Goal: Task Accomplishment & Management: Manage account settings

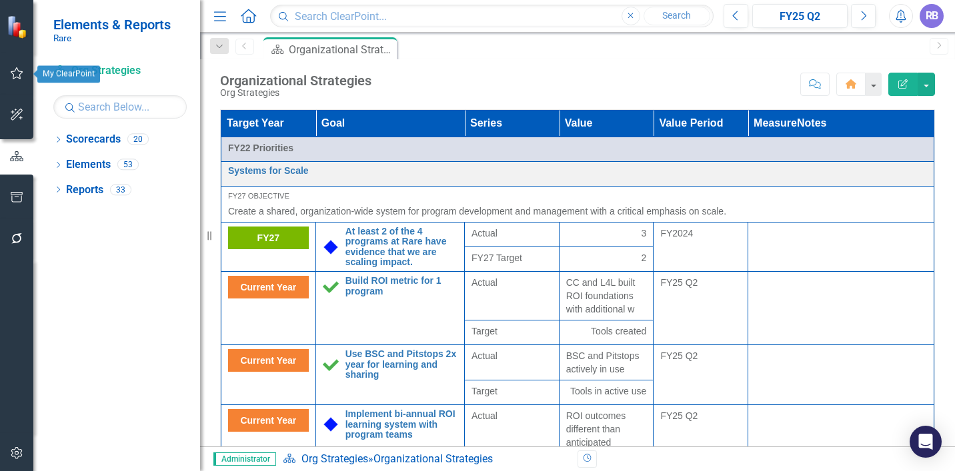
click at [15, 77] on icon "button" at bounding box center [17, 73] width 14 height 11
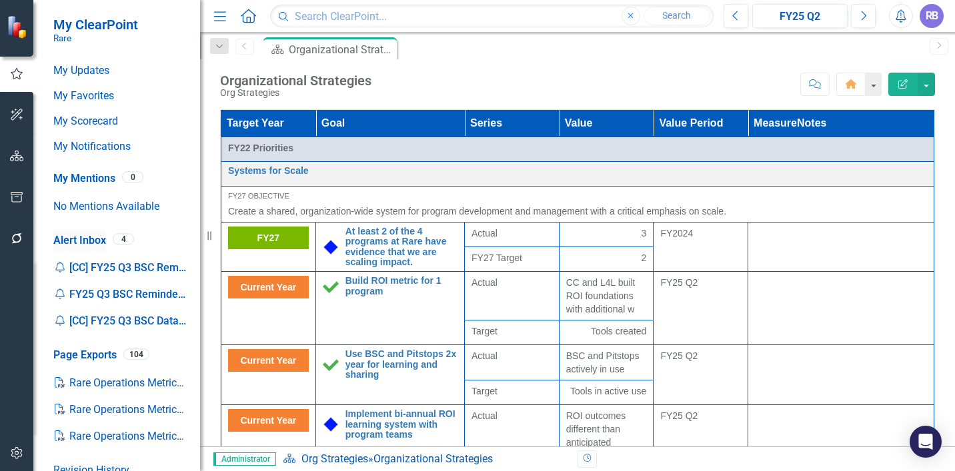
click at [78, 237] on link "Alert Inbox" at bounding box center [79, 240] width 53 height 15
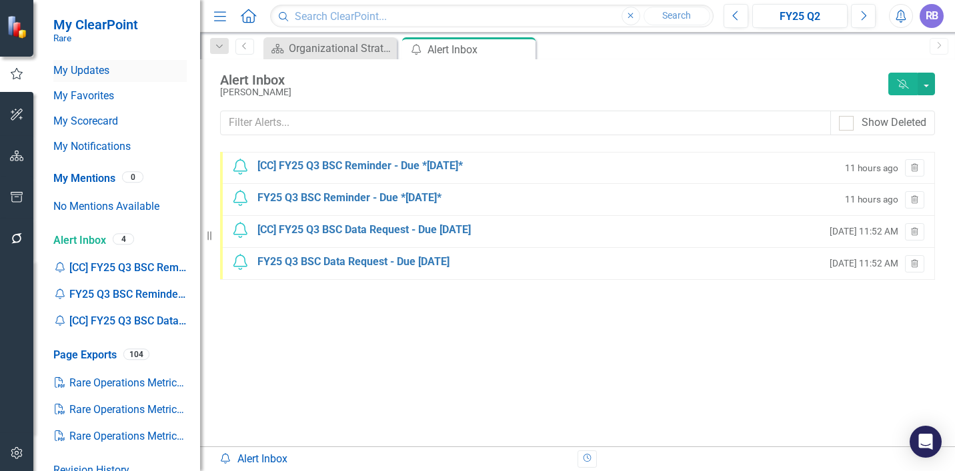
click at [79, 76] on link "My Updates" at bounding box center [119, 70] width 133 height 15
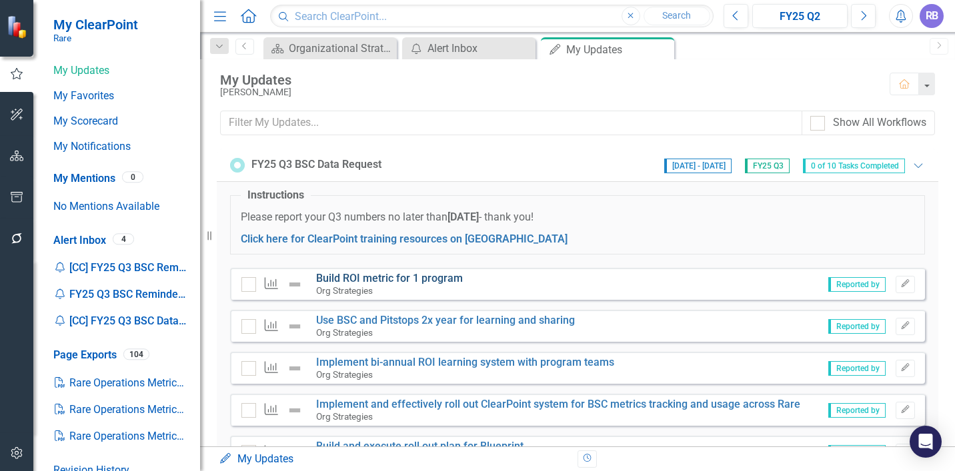
click at [328, 277] on link "Build ROI metric for 1 program" at bounding box center [389, 278] width 147 height 13
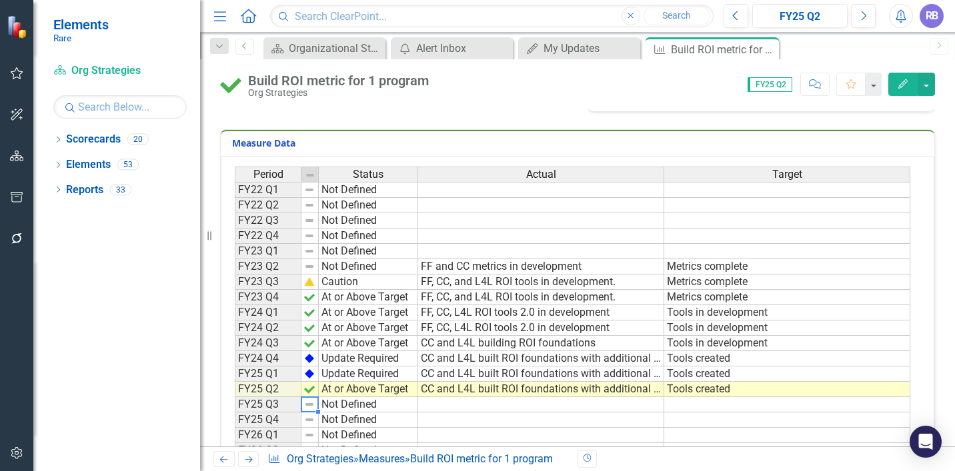
click at [307, 404] on img at bounding box center [309, 404] width 11 height 11
click at [308, 403] on img at bounding box center [309, 404] width 11 height 11
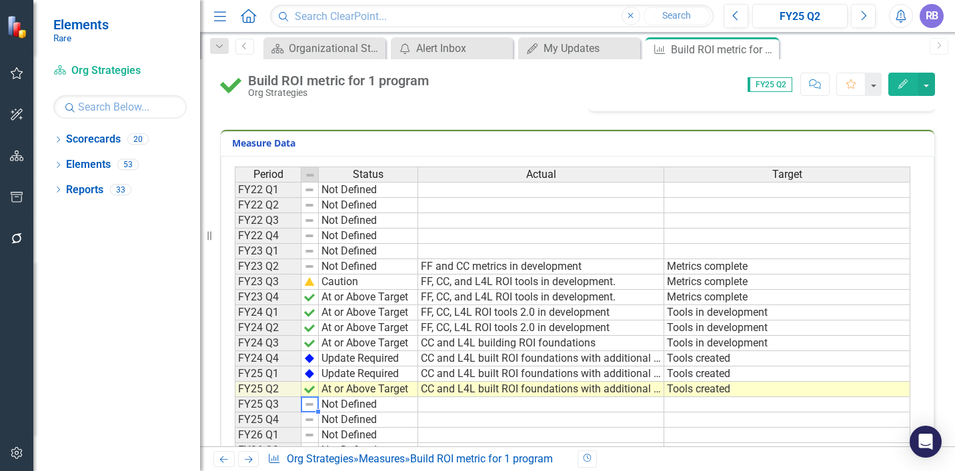
click at [308, 403] on img at bounding box center [309, 404] width 11 height 11
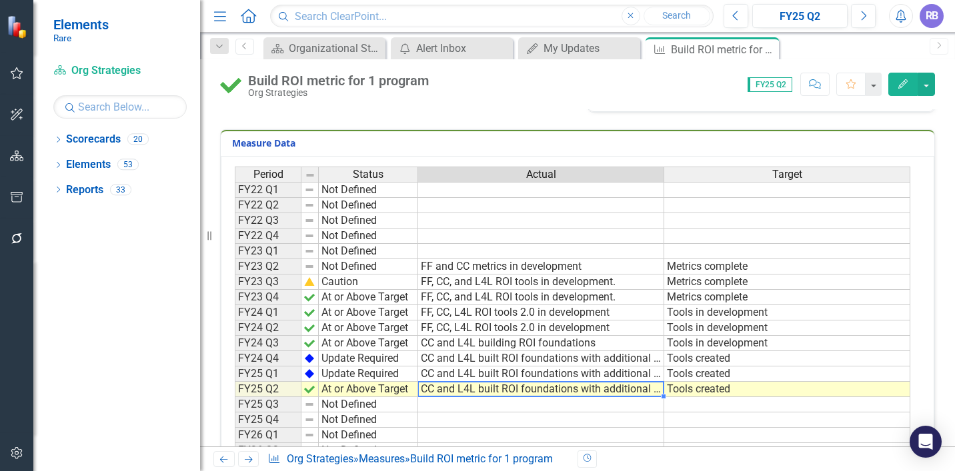
click at [435, 392] on td "CC and L4L built ROI foundations with additional w" at bounding box center [541, 389] width 246 height 15
click at [435, 391] on td "CC and L4L built ROI foundations with additional w" at bounding box center [541, 389] width 246 height 15
type textarea "CC and L4L built ROI foundations with additional w"
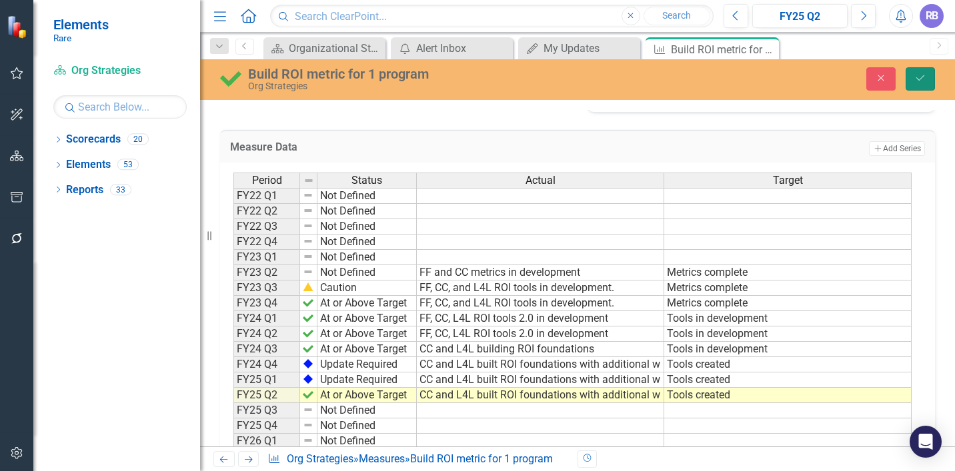
click at [928, 72] on button "Save" at bounding box center [920, 78] width 29 height 23
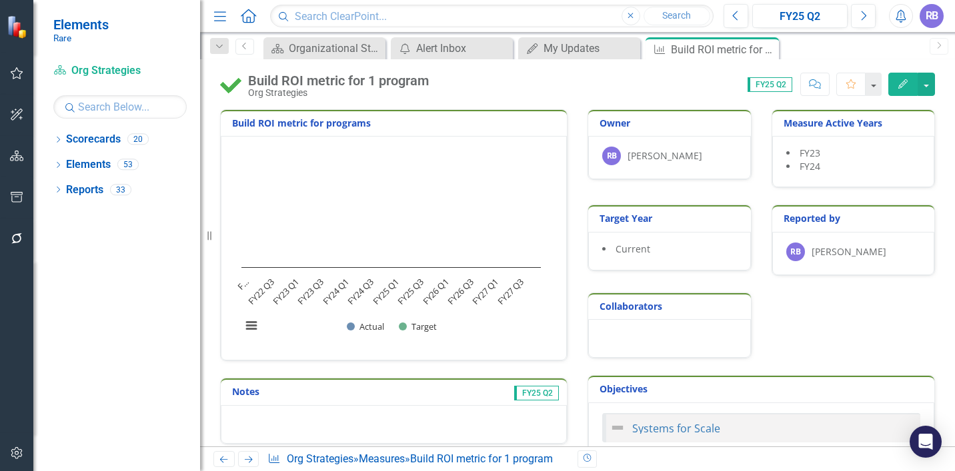
click at [247, 16] on icon at bounding box center [248, 16] width 15 height 14
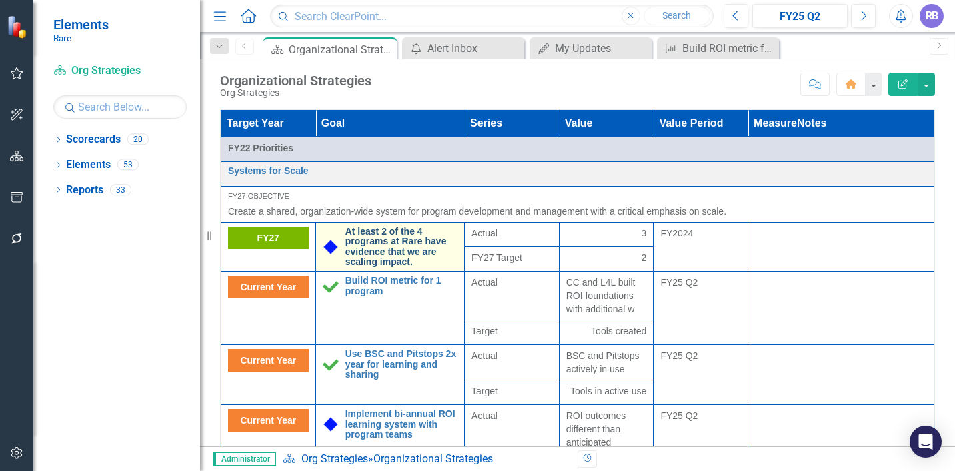
click at [360, 239] on link "At least 2 of the 4 programs at Rare have evidence that we are scaling impact." at bounding box center [401, 247] width 112 height 41
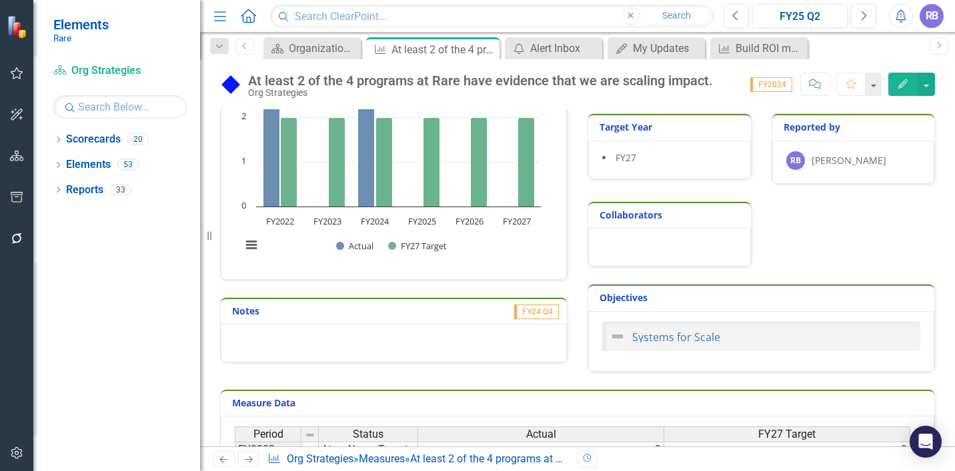
scroll to position [43, 0]
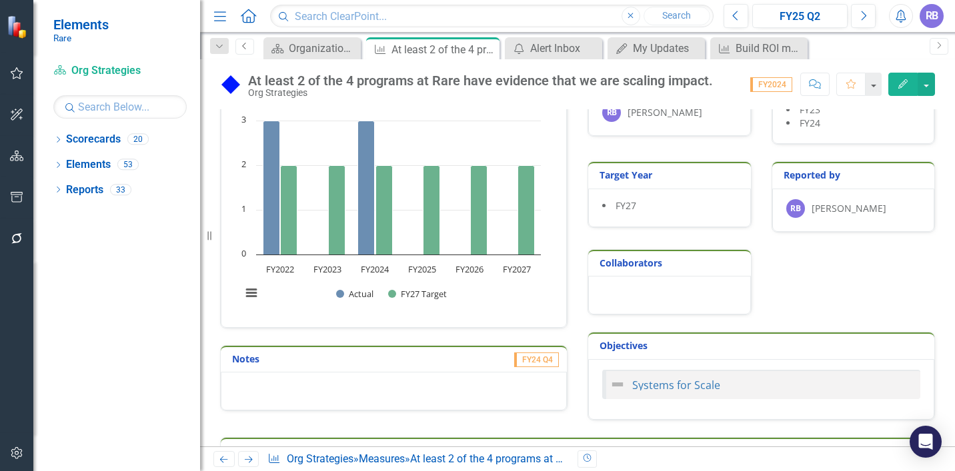
click at [243, 44] on icon "Previous" at bounding box center [244, 46] width 11 height 8
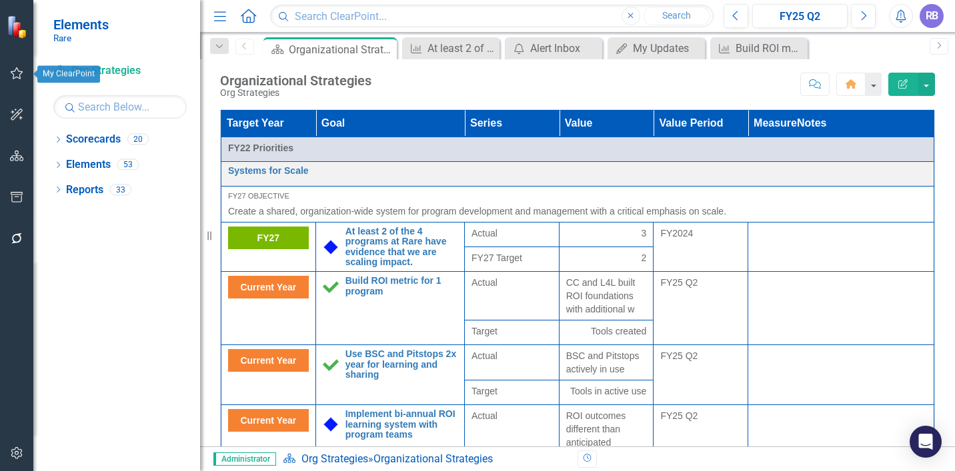
click at [19, 75] on icon "button" at bounding box center [17, 73] width 13 height 12
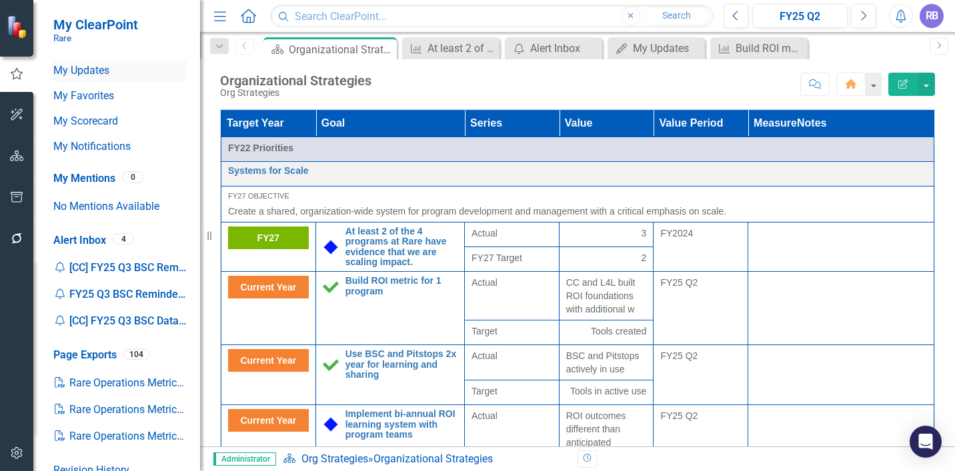
click at [99, 73] on link "My Updates" at bounding box center [119, 70] width 133 height 15
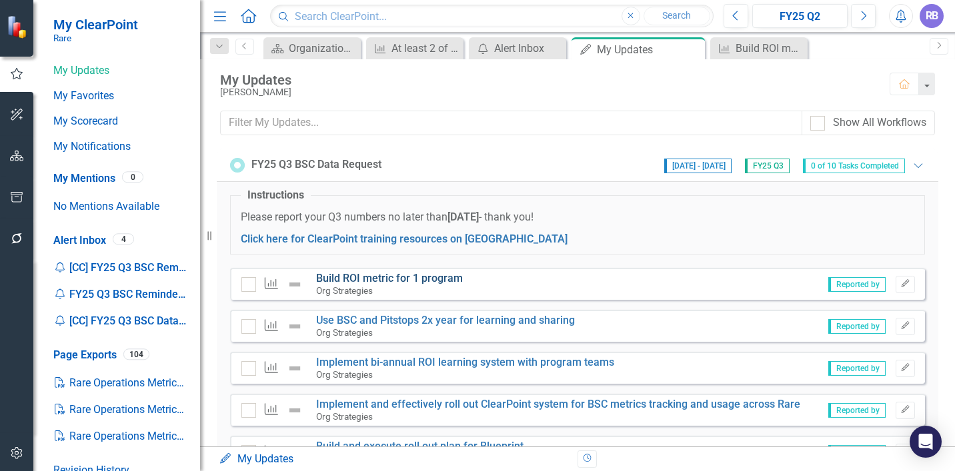
click at [341, 277] on link "Build ROI metric for 1 program" at bounding box center [389, 278] width 147 height 13
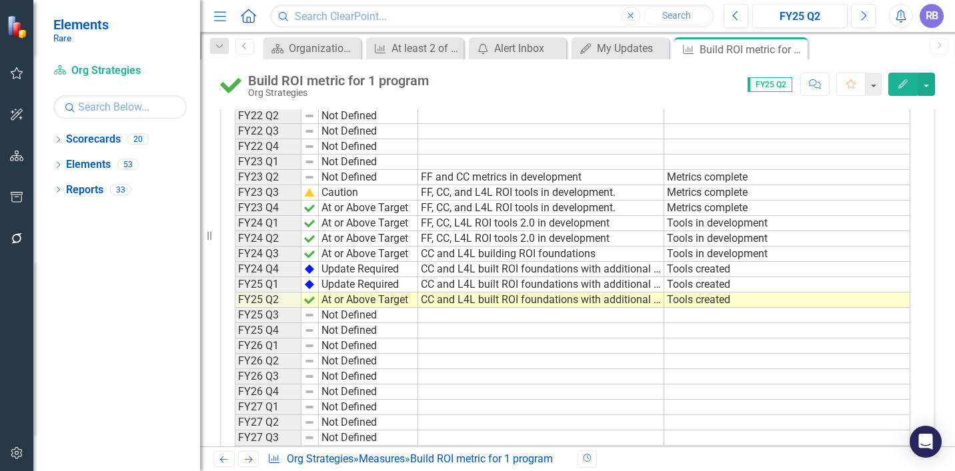
click at [778, 87] on span "FY25 Q2" at bounding box center [770, 84] width 45 height 15
click at [924, 85] on button "button" at bounding box center [926, 84] width 17 height 23
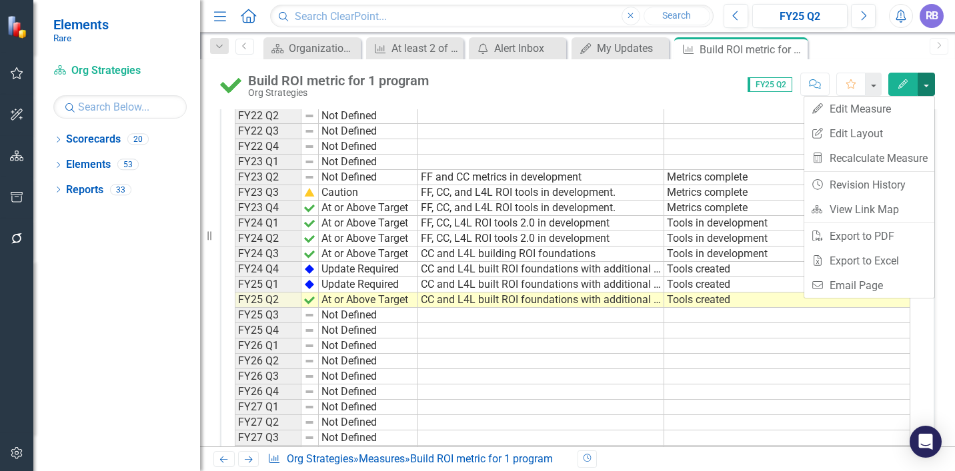
click at [924, 85] on button "button" at bounding box center [926, 84] width 17 height 23
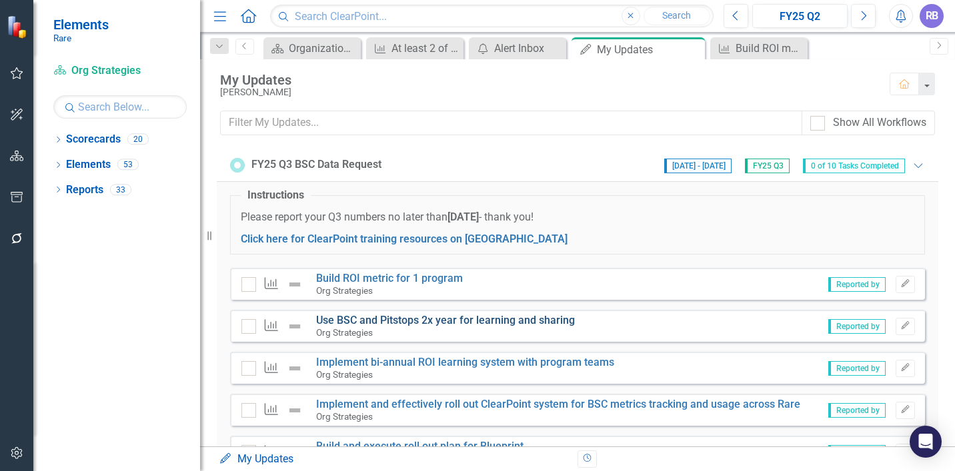
click at [347, 316] on link "Use BSC and Pitstops 2x year for learning and sharing" at bounding box center [445, 320] width 259 height 13
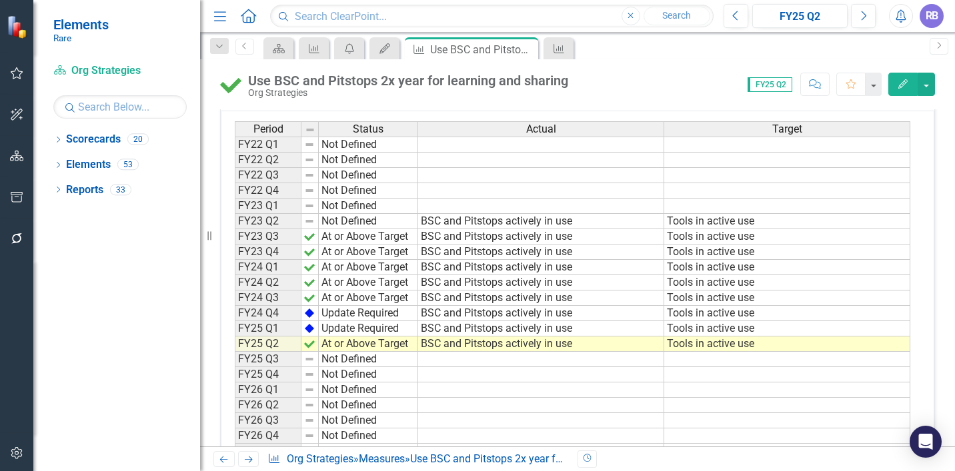
click at [335, 358] on td "Not Defined" at bounding box center [368, 359] width 99 height 15
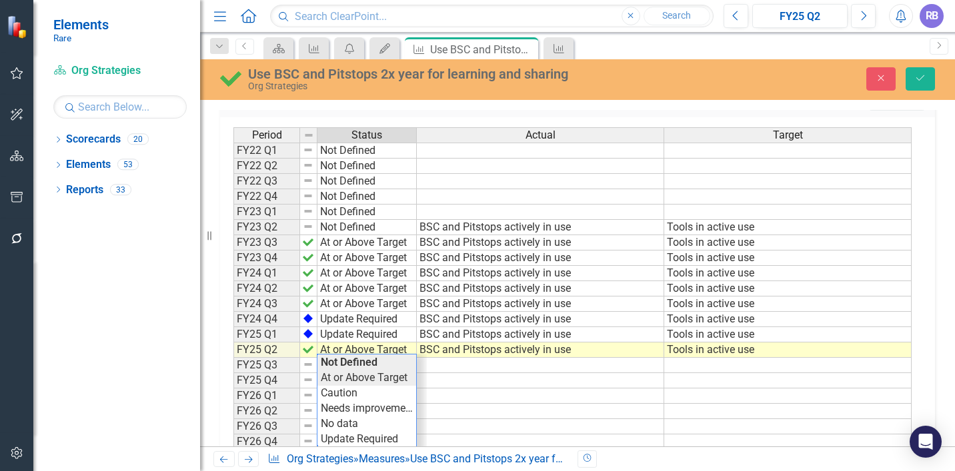
type textarea "At or Above Target"
click at [337, 381] on div "Period Status Actual Target FY22 Q1 Not Defined FY22 Q2 Not Defined FY22 Q3 Not…" at bounding box center [572, 319] width 678 height 384
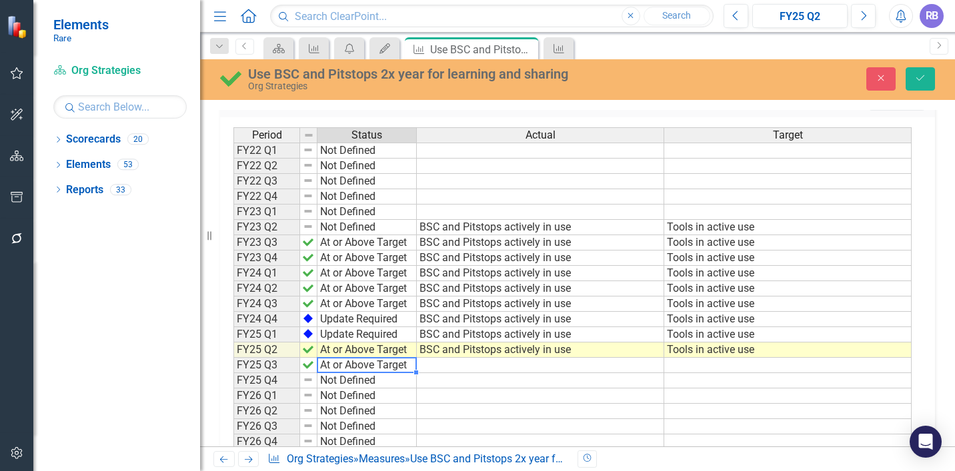
click at [443, 353] on td "BSC and Pitstops actively in use" at bounding box center [540, 350] width 247 height 15
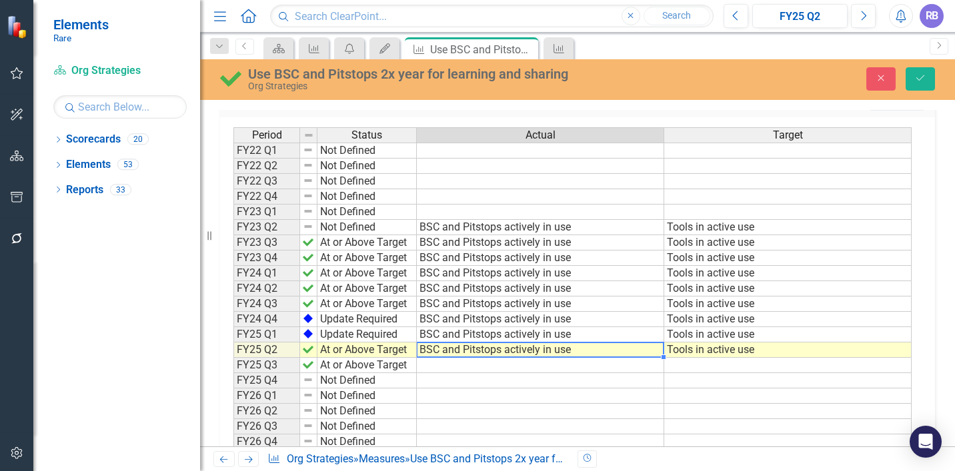
click at [443, 353] on td "BSC and Pitstops actively in use" at bounding box center [540, 350] width 247 height 15
type textarea "BSC and Pitstops actively in use"
drag, startPoint x: 578, startPoint y: 352, endPoint x: 419, endPoint y: 346, distance: 159.5
click at [419, 346] on textarea "BSC and Pitstops actively in use" at bounding box center [540, 350] width 248 height 16
click at [433, 363] on td at bounding box center [540, 365] width 247 height 15
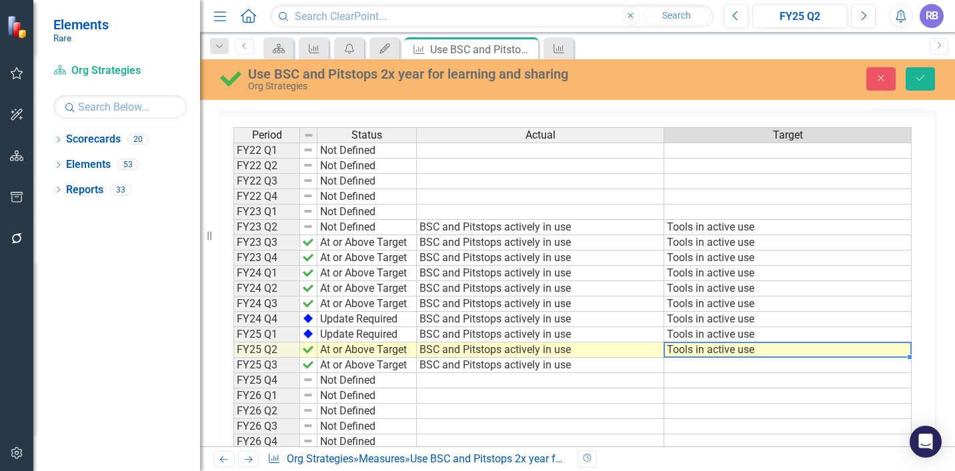
click at [690, 350] on td "Tools in active use" at bounding box center [787, 350] width 247 height 15
type textarea "Tools in active use"
drag, startPoint x: 738, startPoint y: 349, endPoint x: 652, endPoint y: 345, distance: 86.1
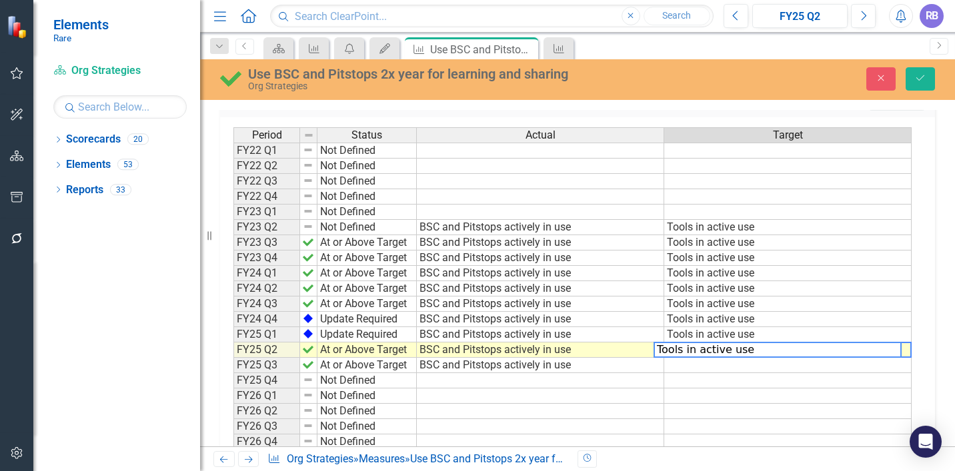
click at [652, 345] on div "Period Status Actual Target FY22 Q1 Not Defined FY22 Q2 Not Defined FY22 Q3 Not…" at bounding box center [572, 319] width 678 height 384
click at [676, 363] on td at bounding box center [787, 365] width 247 height 15
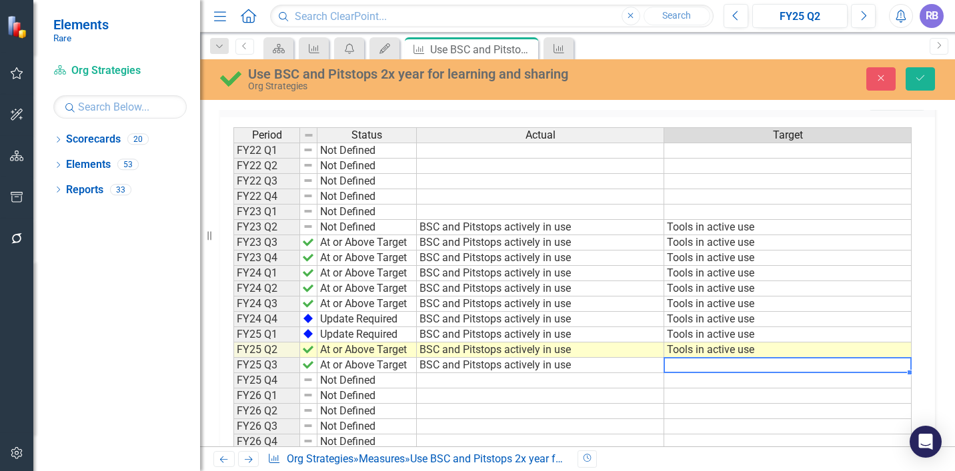
type textarea "Tools in active use"
click at [919, 73] on button "Save" at bounding box center [920, 78] width 29 height 23
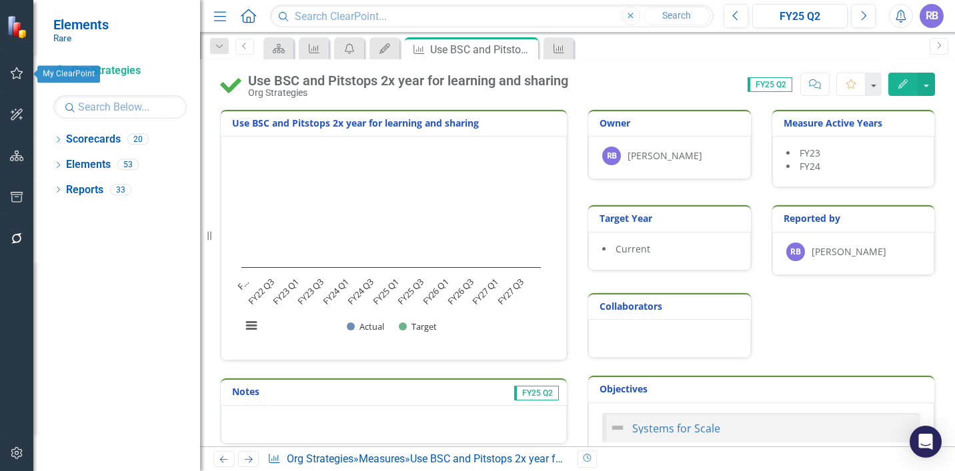
click at [18, 73] on icon "button" at bounding box center [17, 73] width 14 height 11
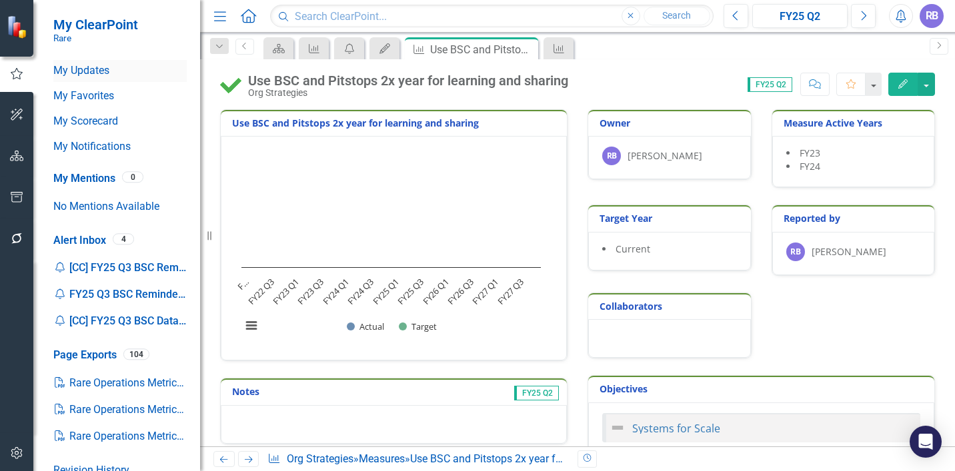
click at [77, 73] on link "My Updates" at bounding box center [119, 70] width 133 height 15
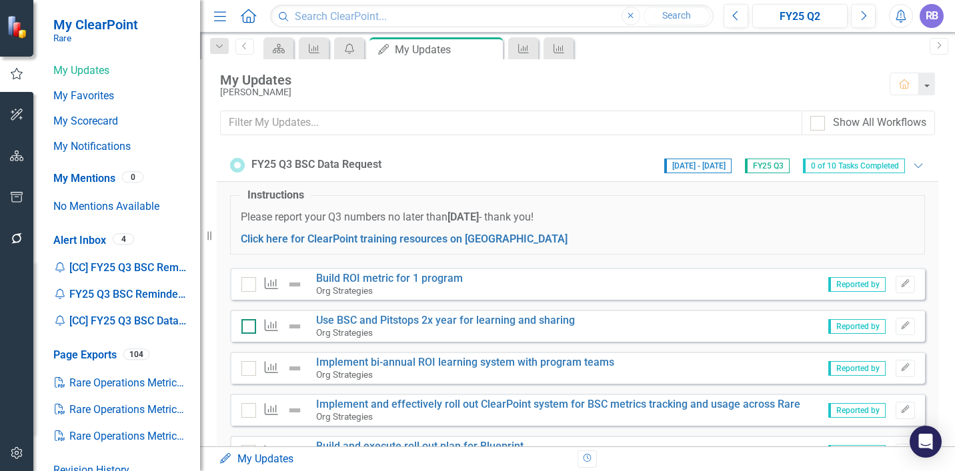
click at [245, 324] on input "checkbox" at bounding box center [245, 323] width 9 height 9
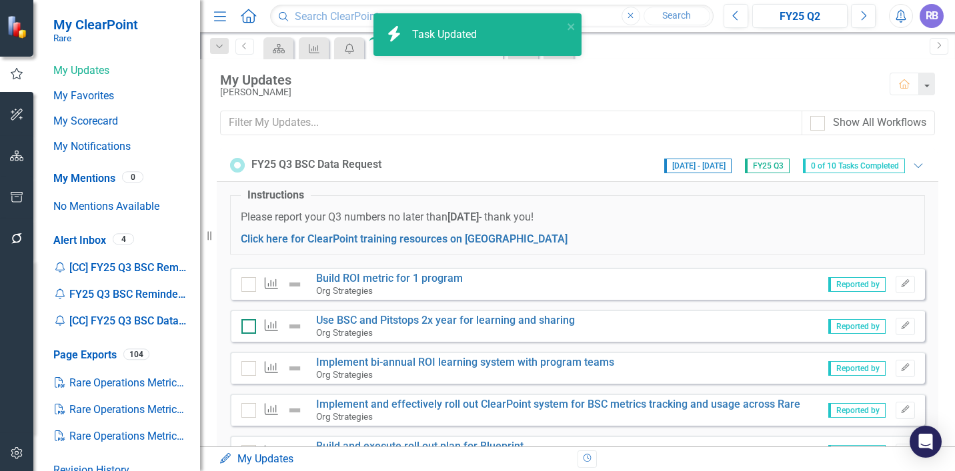
checkbox input "true"
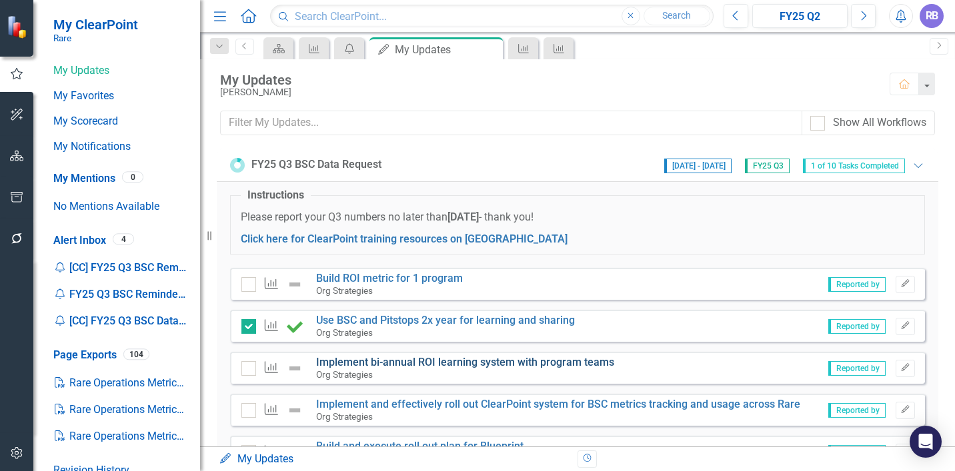
click at [339, 365] on link "Implement bi-annual ROI learning system with program teams" at bounding box center [465, 362] width 298 height 13
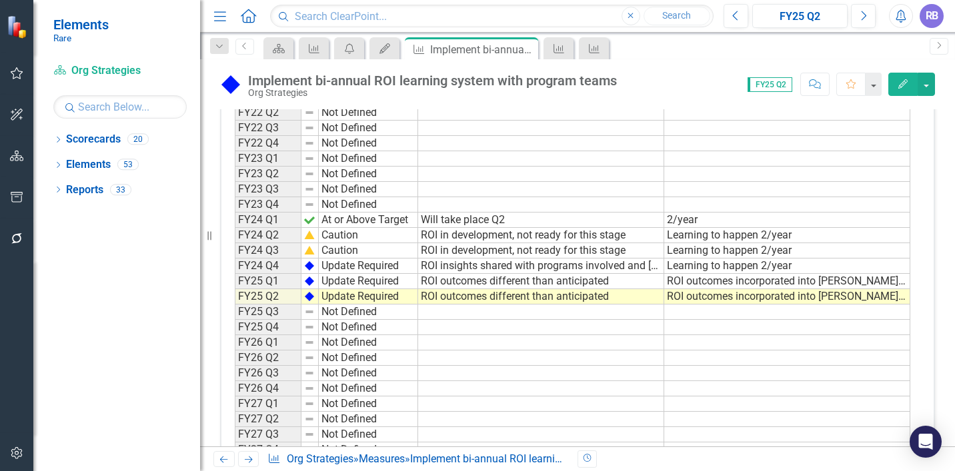
scroll to position [435, 0]
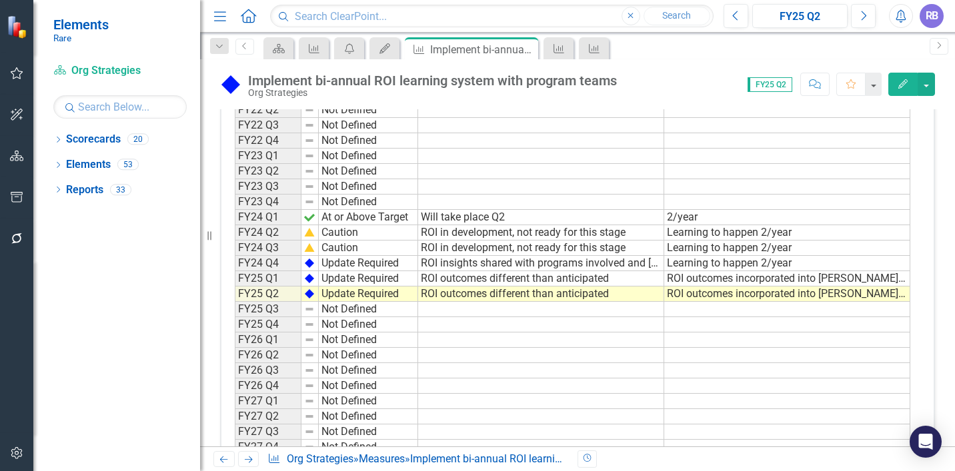
click at [449, 293] on td "ROI outcomes different than anticipated" at bounding box center [541, 294] width 246 height 15
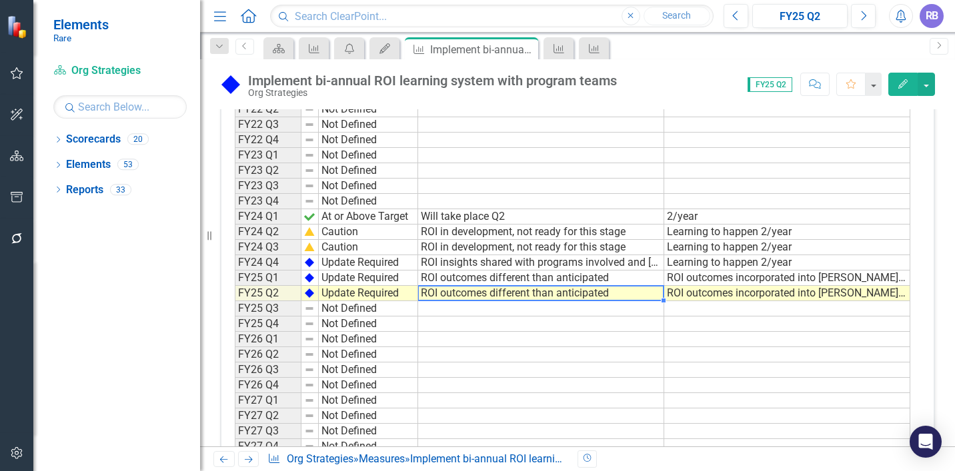
click at [449, 293] on td "ROI outcomes different than anticipated" at bounding box center [541, 293] width 246 height 15
type textarea "ROI outcomes different than anticipated"
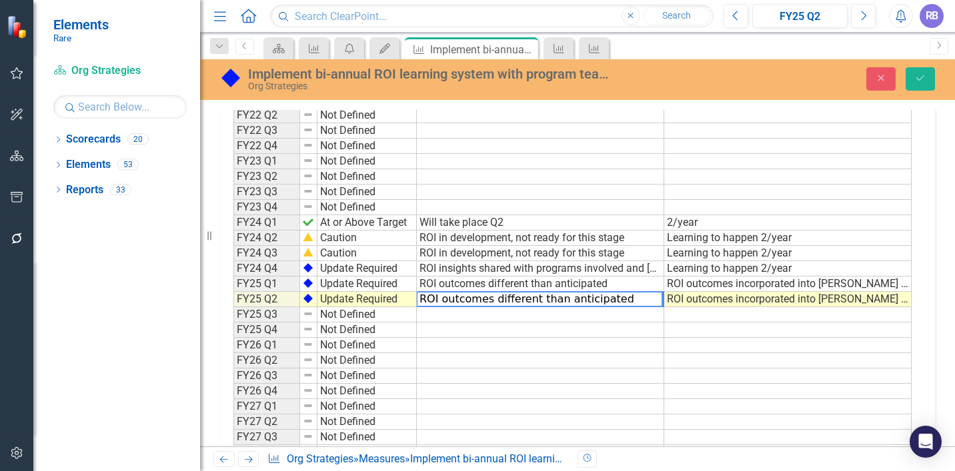
scroll to position [439, 0]
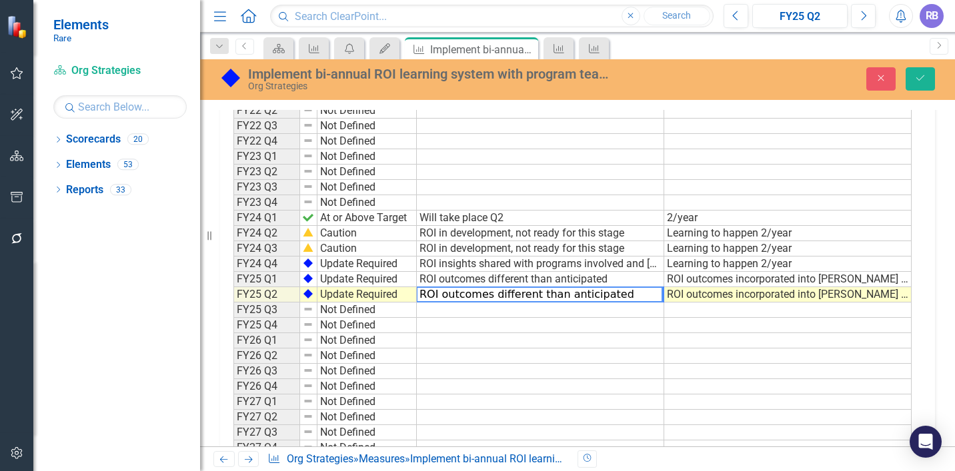
drag, startPoint x: 619, startPoint y: 293, endPoint x: 395, endPoint y: 293, distance: 223.4
click at [395, 293] on div "Period Status Actual Target FY22 Q1 Not Defined FY22 Q2 Not Defined FY22 Q3 Not…" at bounding box center [572, 264] width 678 height 384
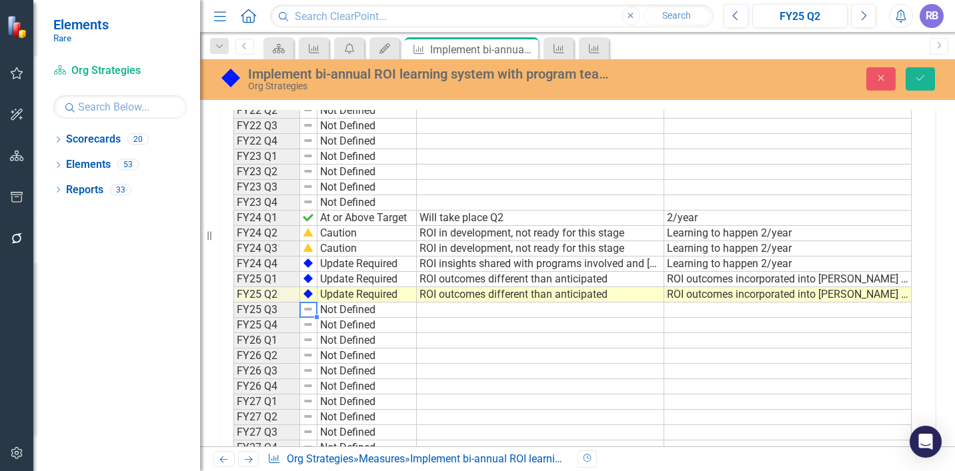
click at [309, 311] on img at bounding box center [308, 309] width 11 height 11
click at [309, 305] on img at bounding box center [308, 309] width 11 height 11
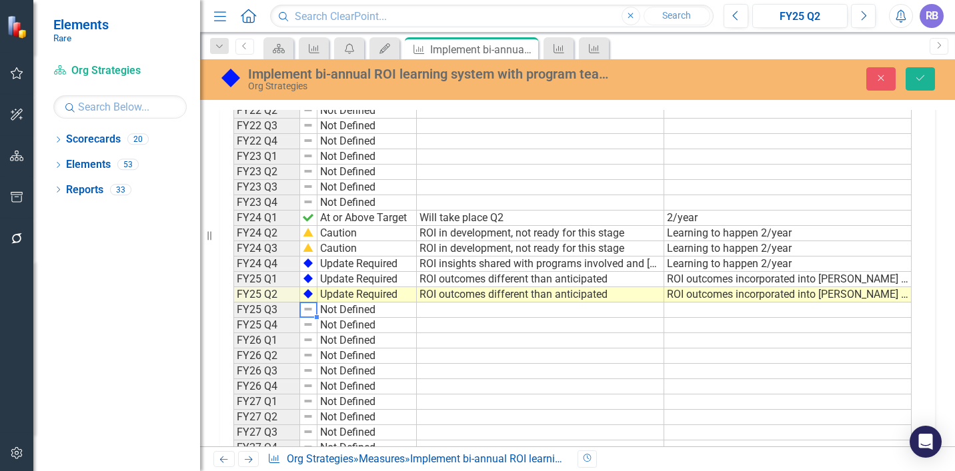
click at [309, 305] on img at bounding box center [308, 309] width 11 height 11
click at [307, 306] on img at bounding box center [308, 309] width 11 height 11
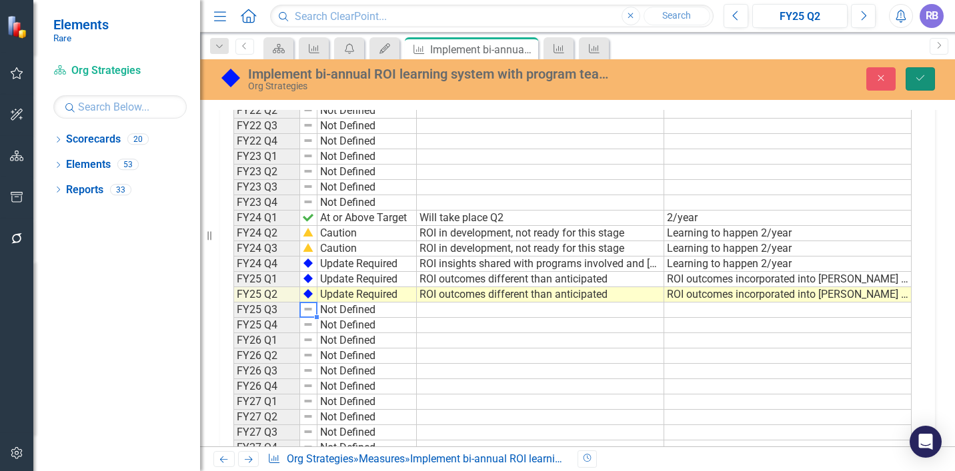
click at [922, 73] on icon "Save" at bounding box center [920, 77] width 12 height 9
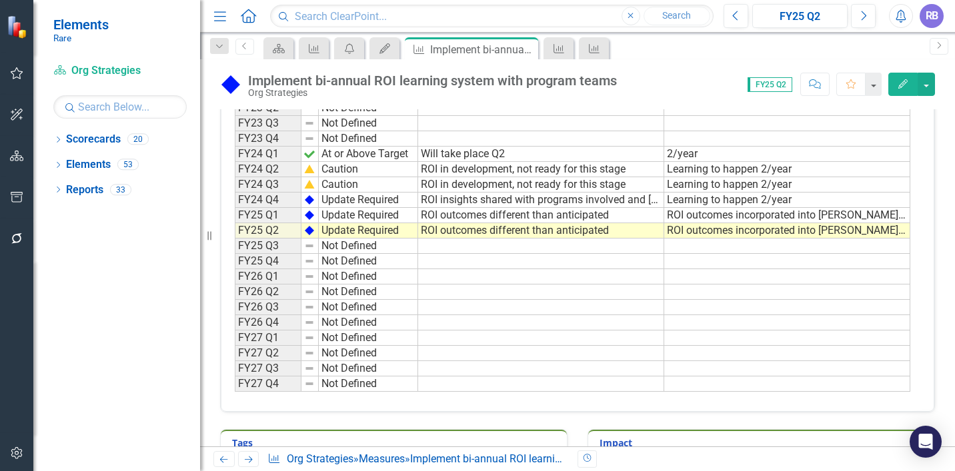
scroll to position [531, 0]
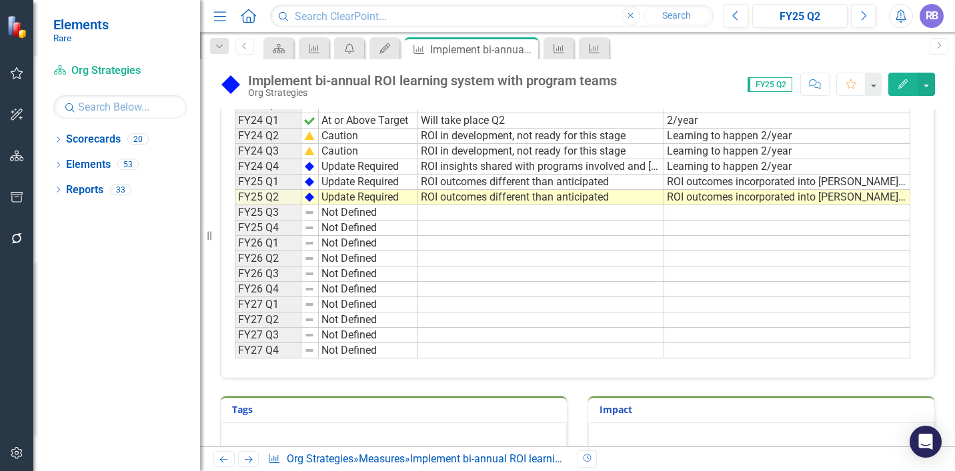
click at [307, 211] on img at bounding box center [309, 212] width 11 height 11
click at [338, 217] on td "Not Defined" at bounding box center [368, 212] width 99 height 15
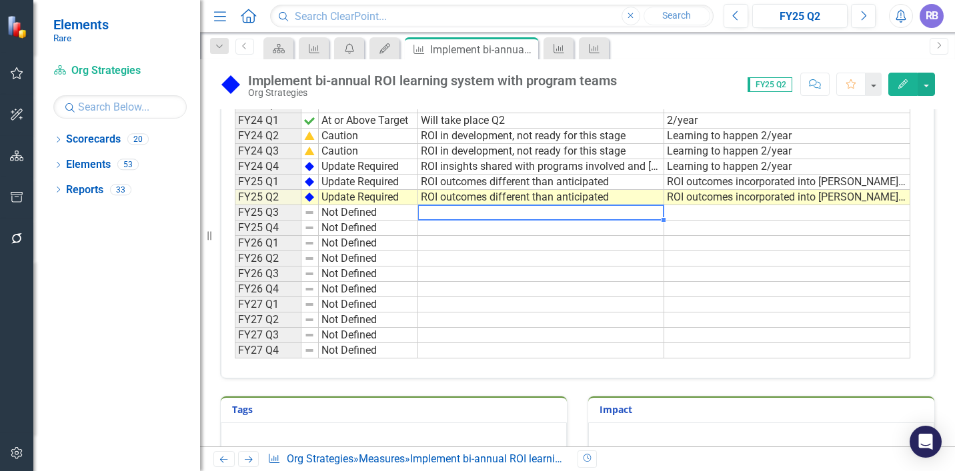
click at [474, 211] on td at bounding box center [541, 212] width 246 height 15
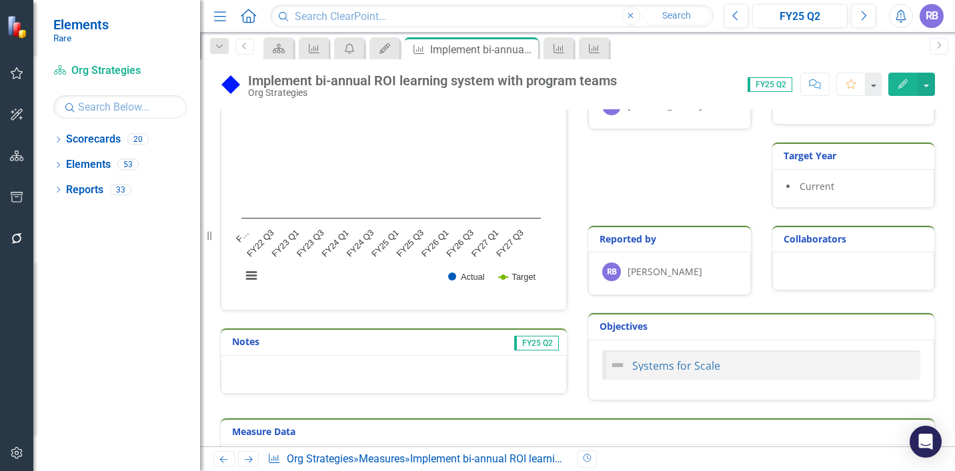
scroll to position [0, 0]
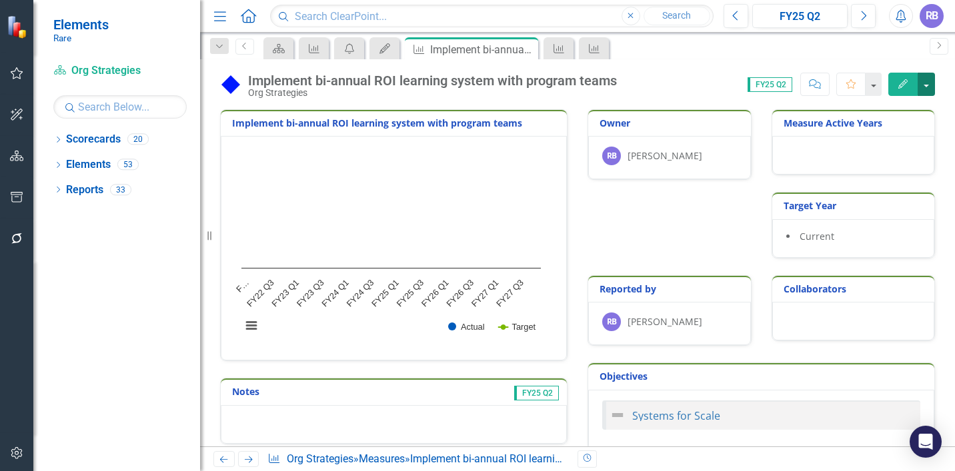
click at [924, 89] on button "button" at bounding box center [926, 84] width 17 height 23
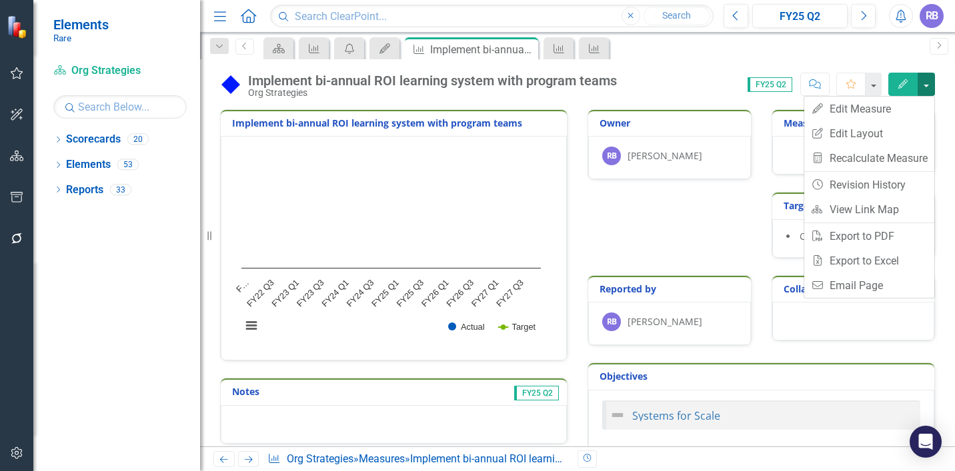
click at [924, 89] on button "button" at bounding box center [926, 84] width 17 height 23
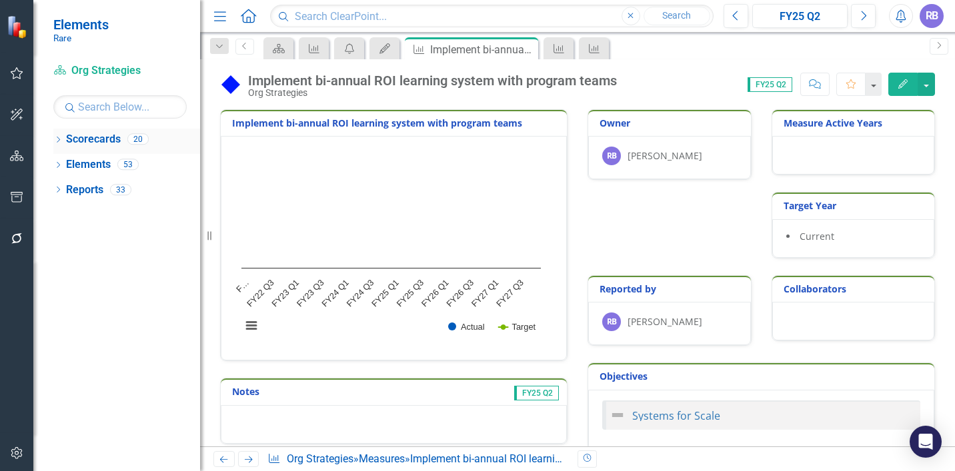
click at [87, 138] on link "Scorecards" at bounding box center [93, 139] width 55 height 15
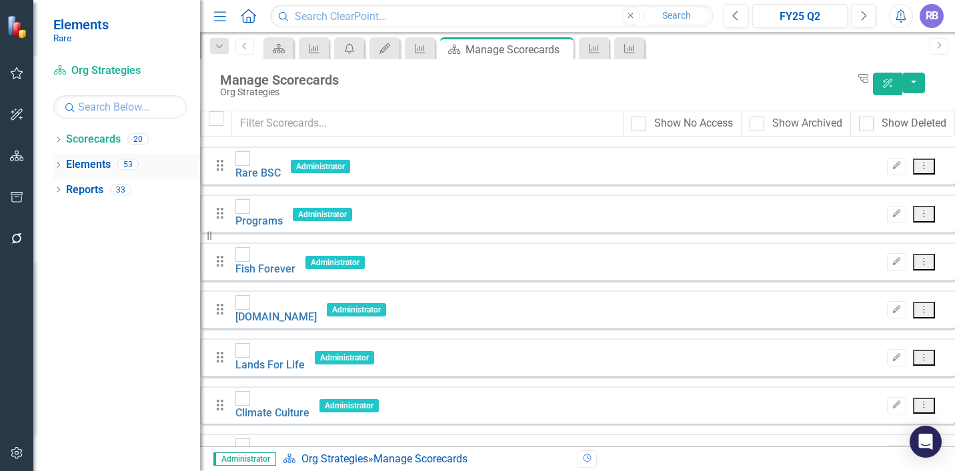
click at [93, 168] on link "Elements" at bounding box center [88, 164] width 45 height 15
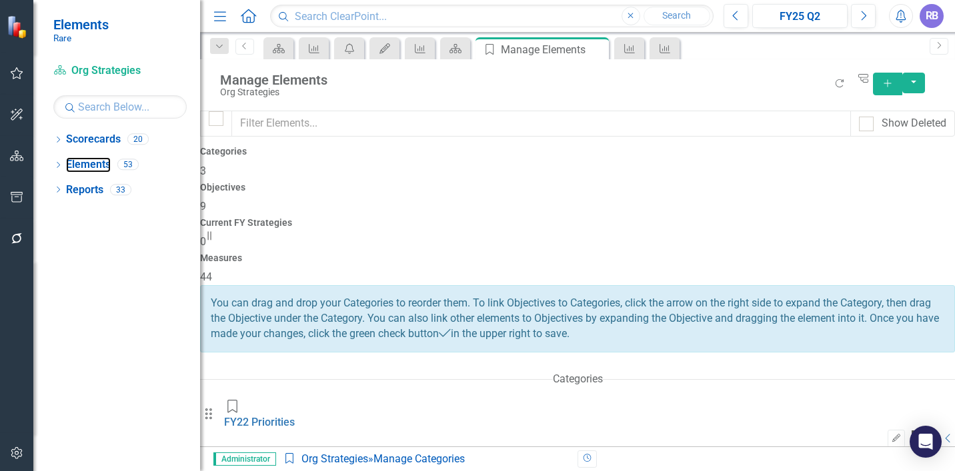
scroll to position [35, 0]
click at [206, 200] on span "9" at bounding box center [203, 206] width 6 height 13
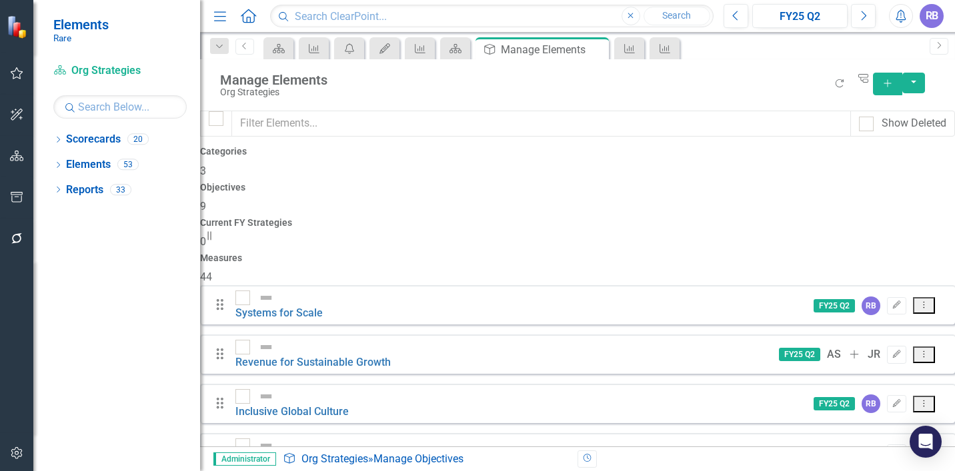
scroll to position [1, 0]
click at [84, 63] on link "Scorecard Org Strategies" at bounding box center [119, 70] width 133 height 15
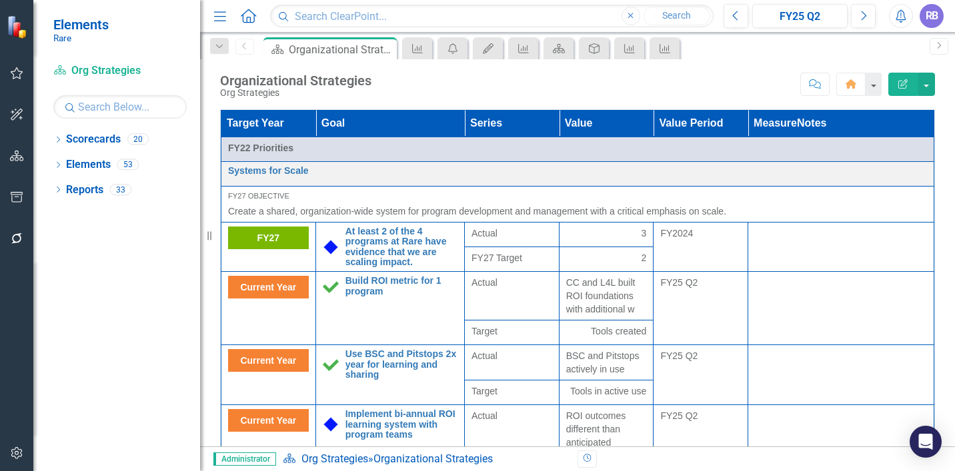
click at [17, 76] on icon "button" at bounding box center [17, 73] width 14 height 11
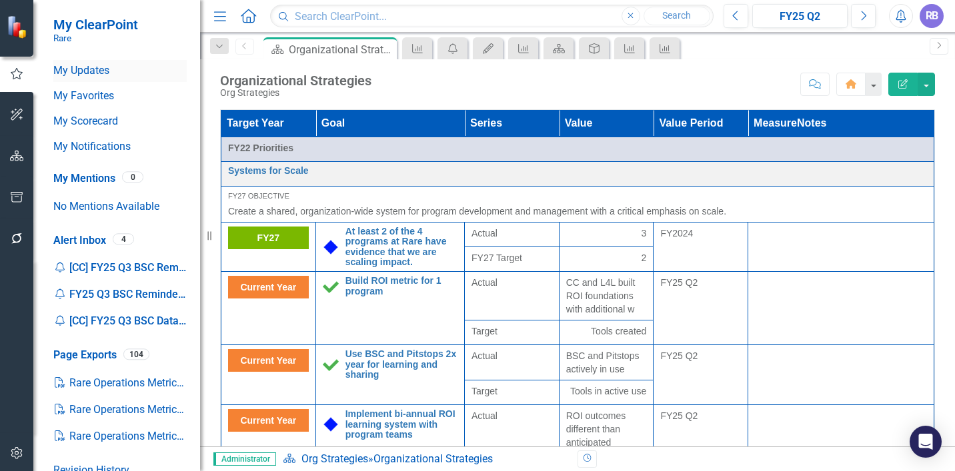
click at [93, 69] on link "My Updates" at bounding box center [119, 70] width 133 height 15
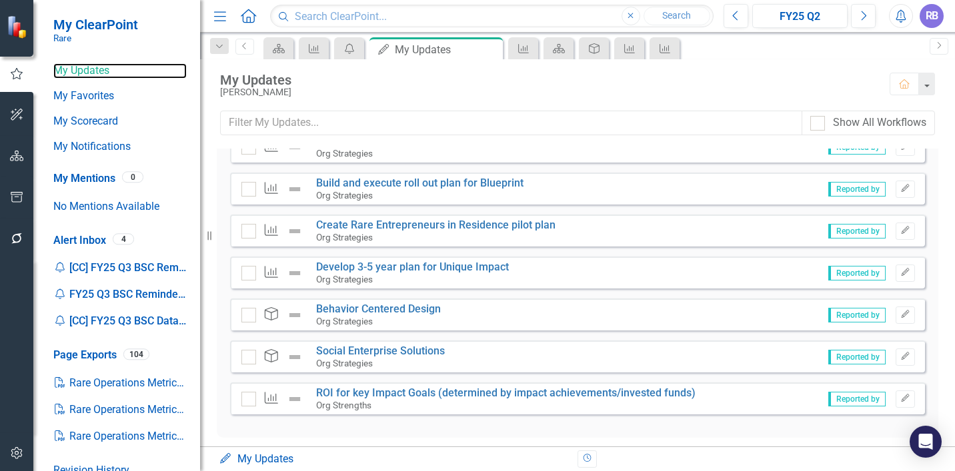
scroll to position [271, 0]
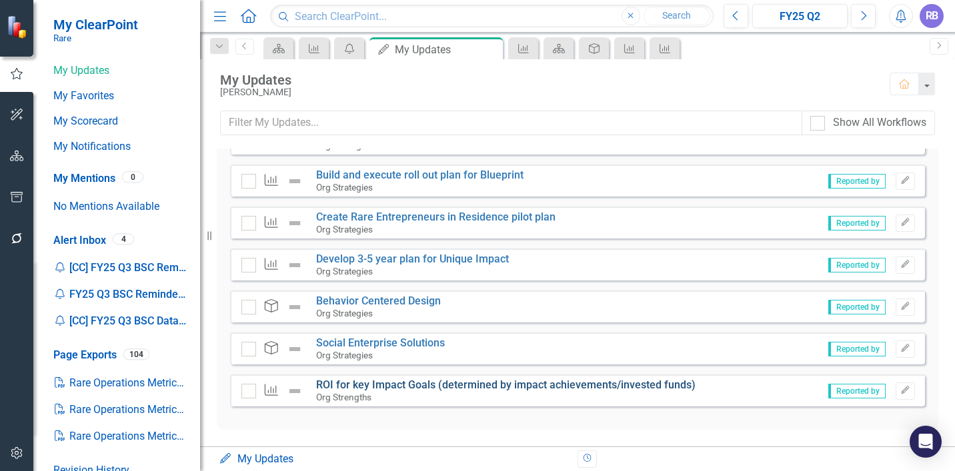
click at [335, 382] on link "ROI for key Impact Goals (determined by impact achievements/invested funds)" at bounding box center [505, 385] width 379 height 13
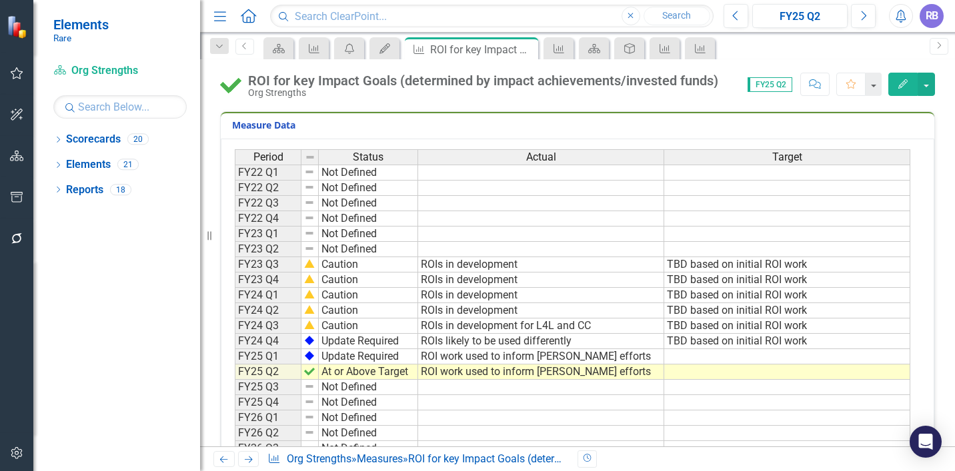
scroll to position [259, 0]
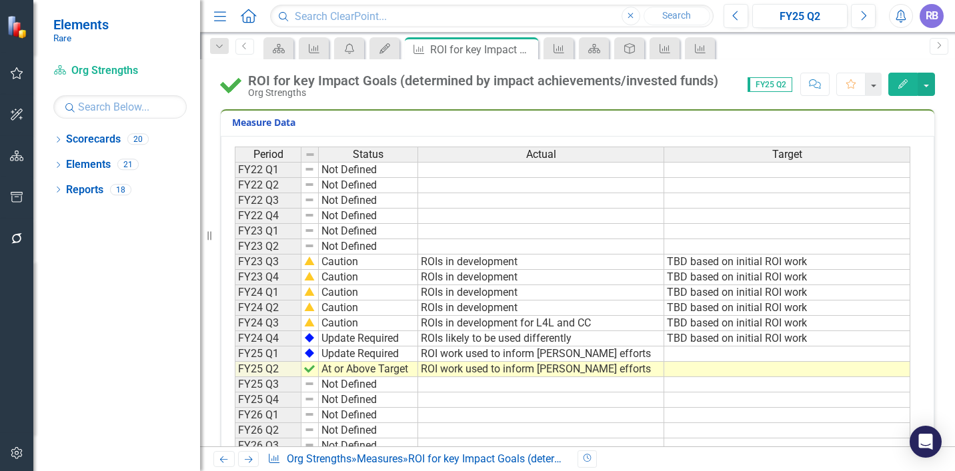
click at [439, 365] on td "ROI work used to inform [PERSON_NAME] efforts" at bounding box center [541, 369] width 246 height 15
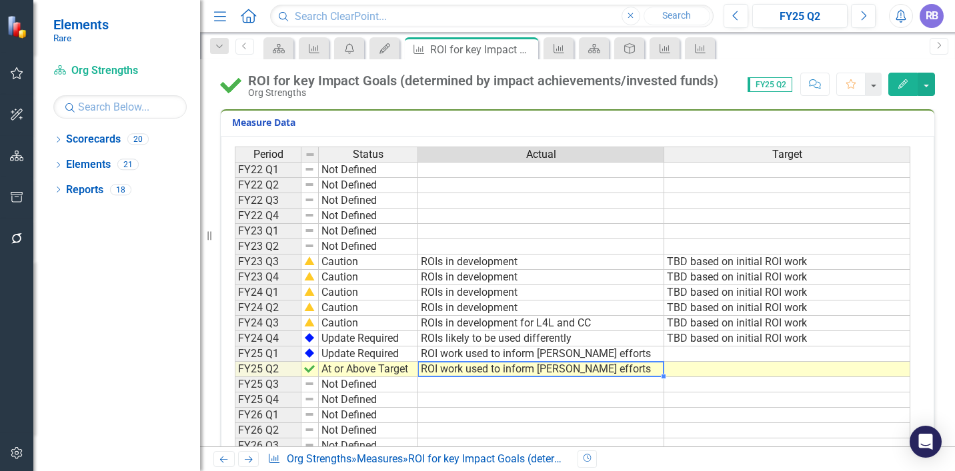
click at [439, 365] on td "ROI work used to inform [PERSON_NAME] efforts" at bounding box center [541, 369] width 246 height 15
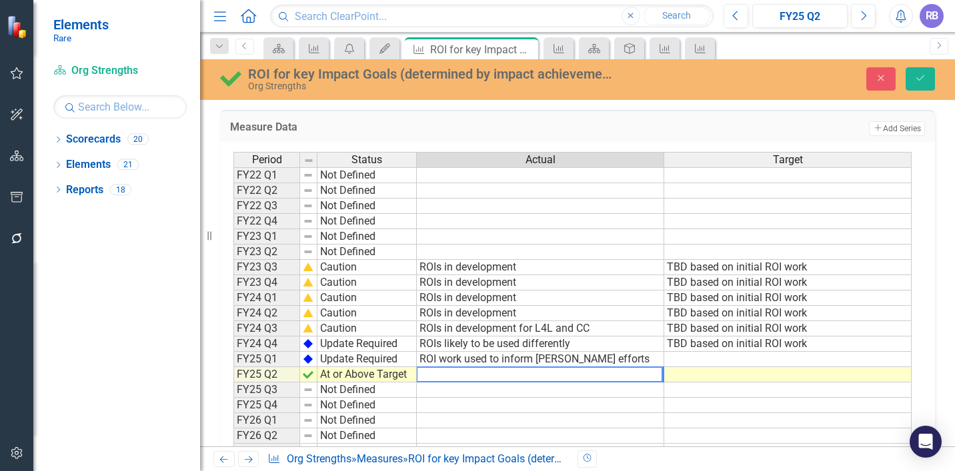
drag, startPoint x: 605, startPoint y: 375, endPoint x: 411, endPoint y: 380, distance: 194.1
click at [411, 380] on div "Period Status Actual Target FY22 Q1 Not Defined FY22 Q2 Not Defined FY22 Q3 Not…" at bounding box center [572, 344] width 678 height 384
type textarea "ROI work used to inform [PERSON_NAME] efforts"
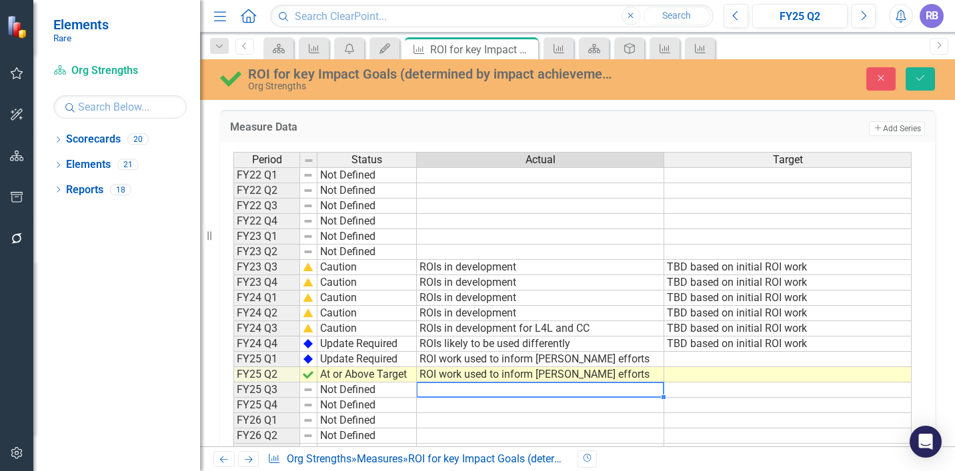
click at [430, 386] on td at bounding box center [540, 390] width 247 height 15
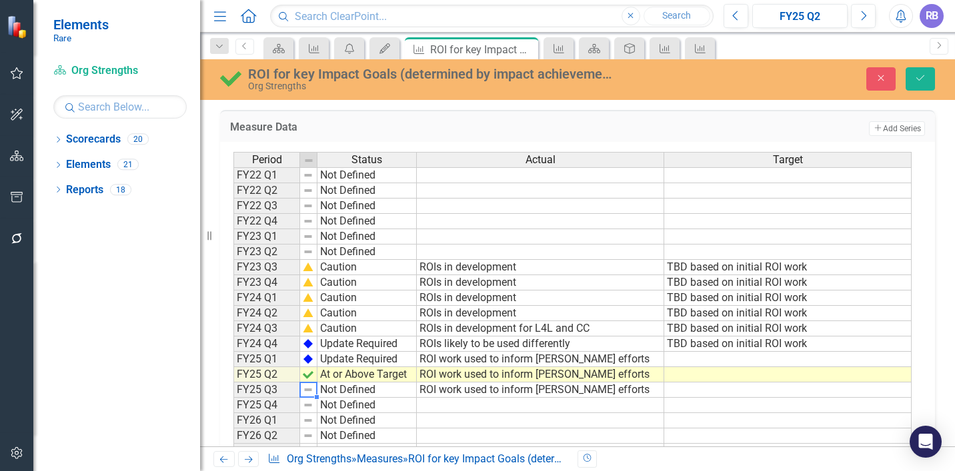
click at [307, 391] on img at bounding box center [308, 390] width 11 height 11
click at [307, 389] on img at bounding box center [308, 390] width 11 height 11
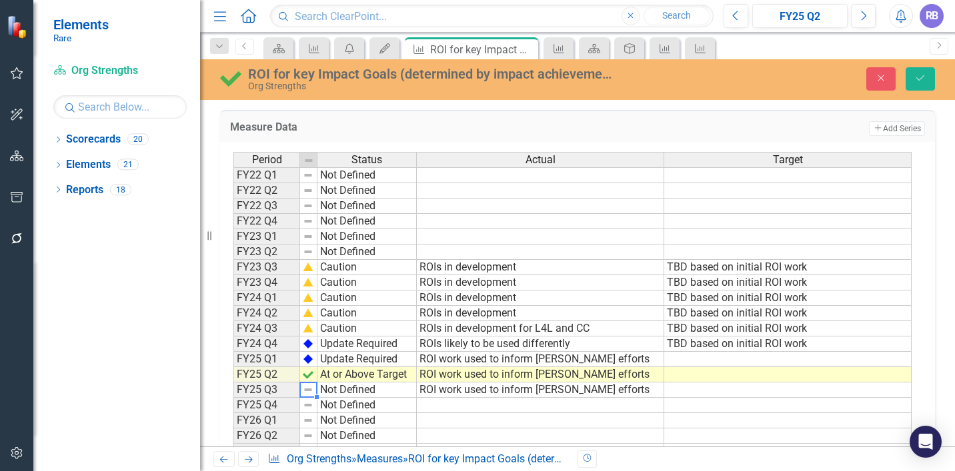
click at [307, 389] on img at bounding box center [308, 390] width 11 height 11
click at [336, 387] on td "Not Defined" at bounding box center [366, 390] width 99 height 15
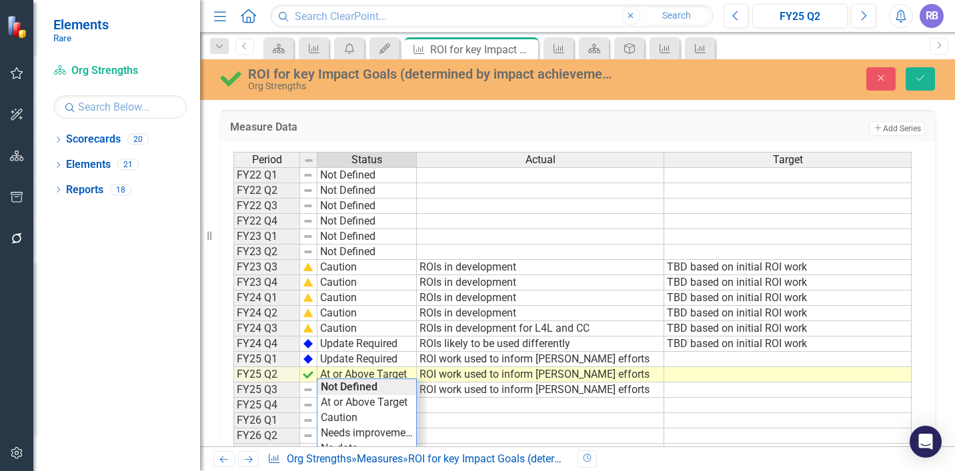
click at [336, 387] on div "Period Status Actual Target FY22 Q1 Not Defined FY22 Q2 Not Defined FY22 Q3 Not…" at bounding box center [572, 344] width 678 height 384
click at [336, 387] on td "Not Defined" at bounding box center [366, 390] width 99 height 15
click at [347, 400] on div "Period Status Actual Target FY22 Q1 Not Defined FY22 Q2 Not Defined FY22 Q3 Not…" at bounding box center [572, 344] width 678 height 384
click at [921, 76] on icon "Save" at bounding box center [920, 77] width 12 height 9
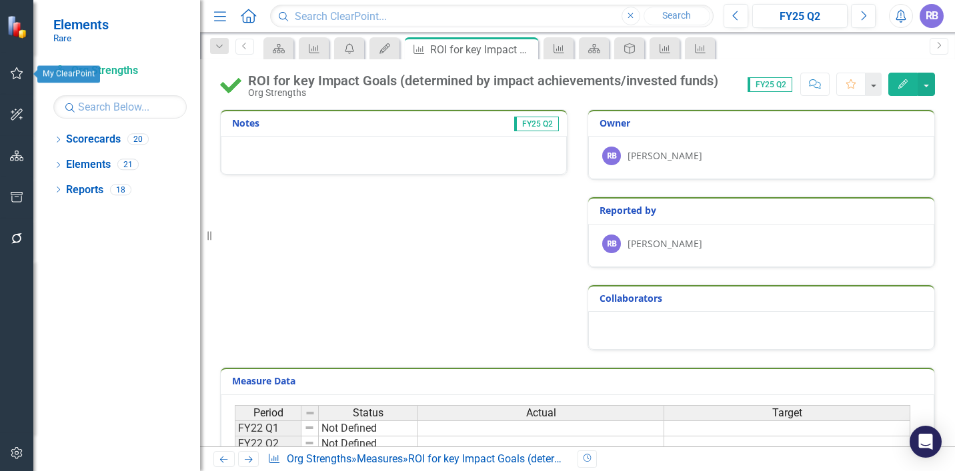
click at [20, 71] on icon "button" at bounding box center [17, 73] width 13 height 12
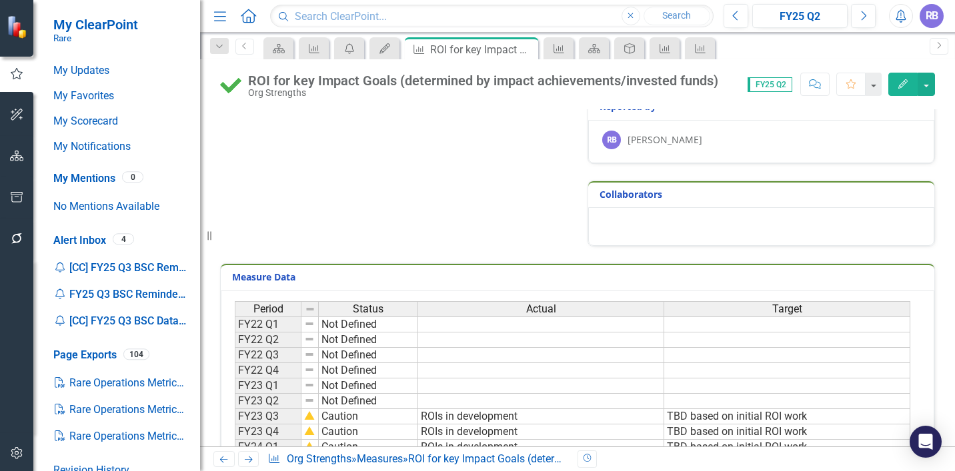
scroll to position [111, 0]
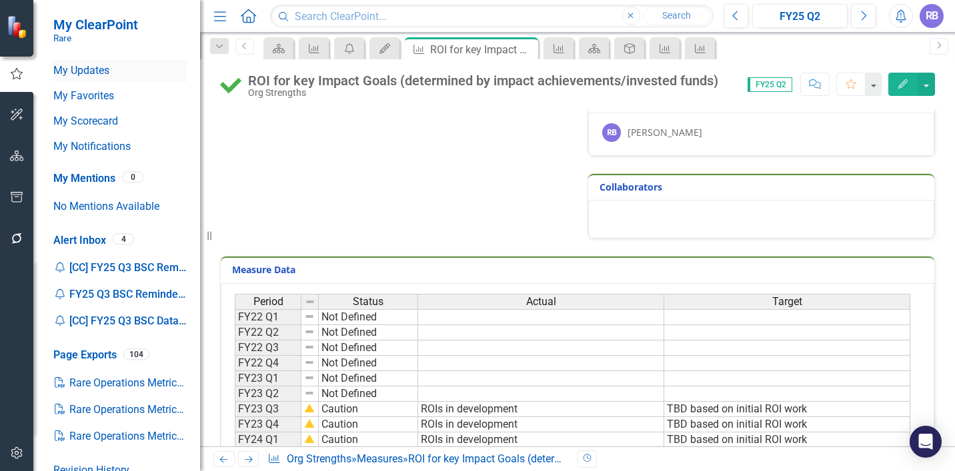
click at [89, 73] on link "My Updates" at bounding box center [119, 70] width 133 height 15
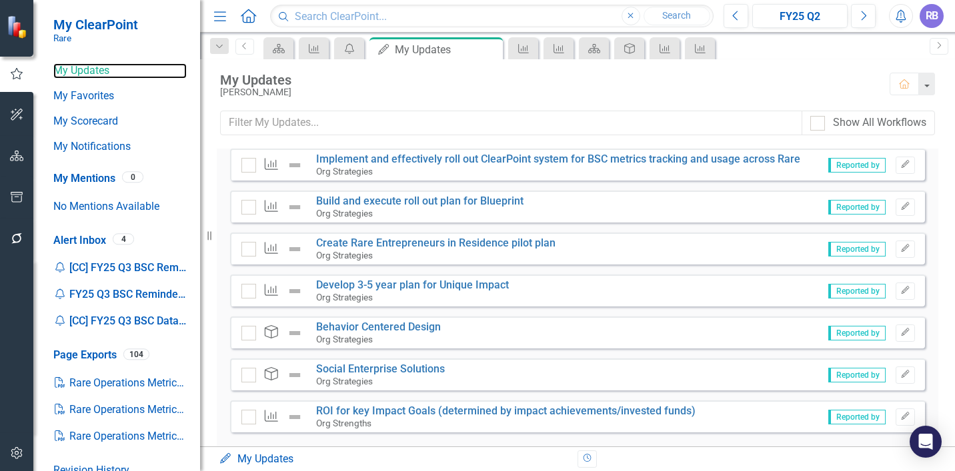
scroll to position [271, 0]
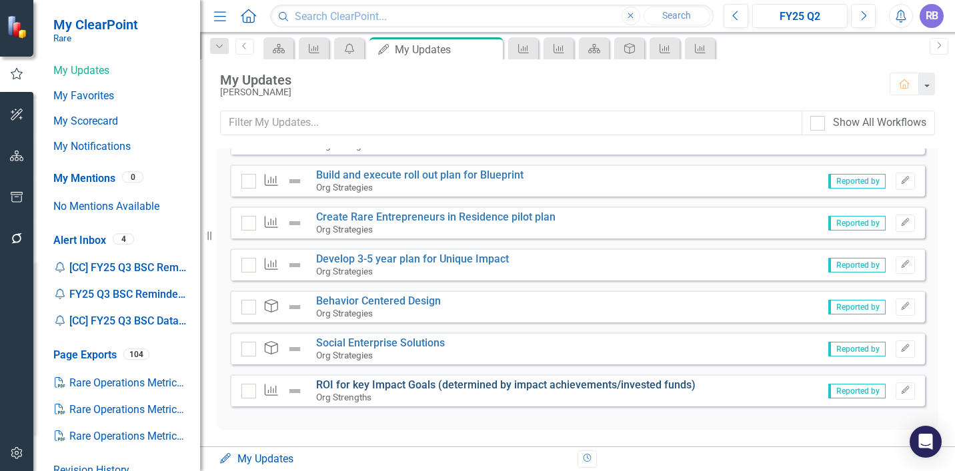
click at [339, 383] on link "ROI for key Impact Goals (determined by impact achievements/invested funds)" at bounding box center [505, 385] width 379 height 13
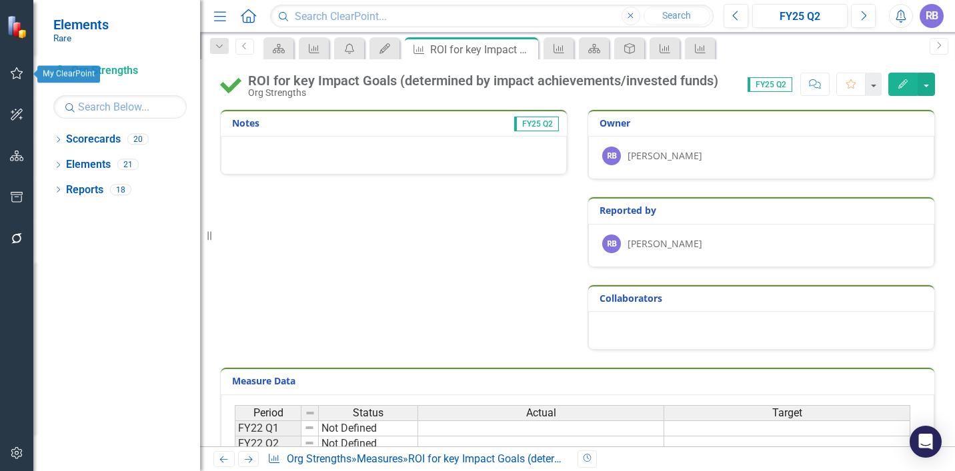
click at [20, 73] on icon "button" at bounding box center [17, 73] width 14 height 11
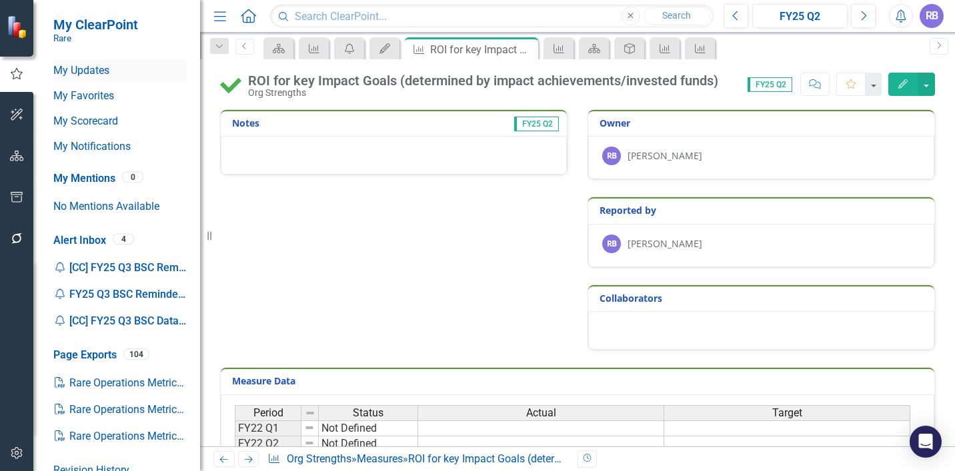
click at [74, 71] on link "My Updates" at bounding box center [119, 70] width 133 height 15
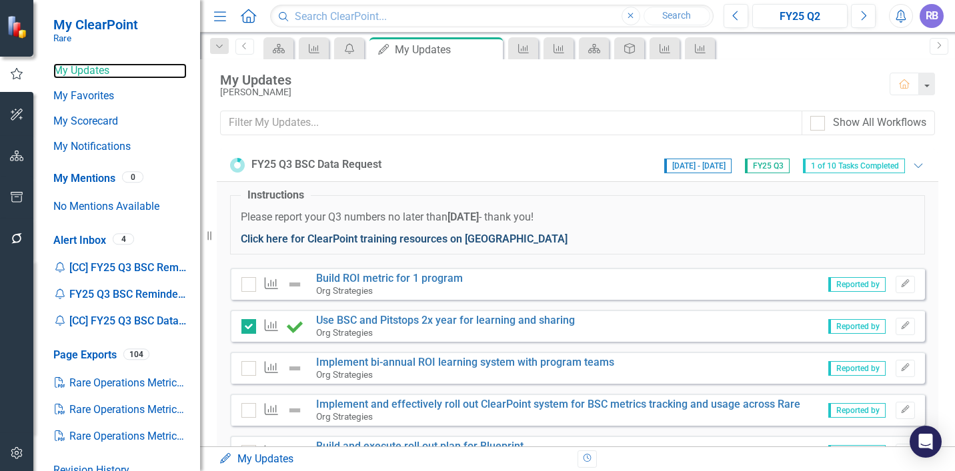
scroll to position [271, 0]
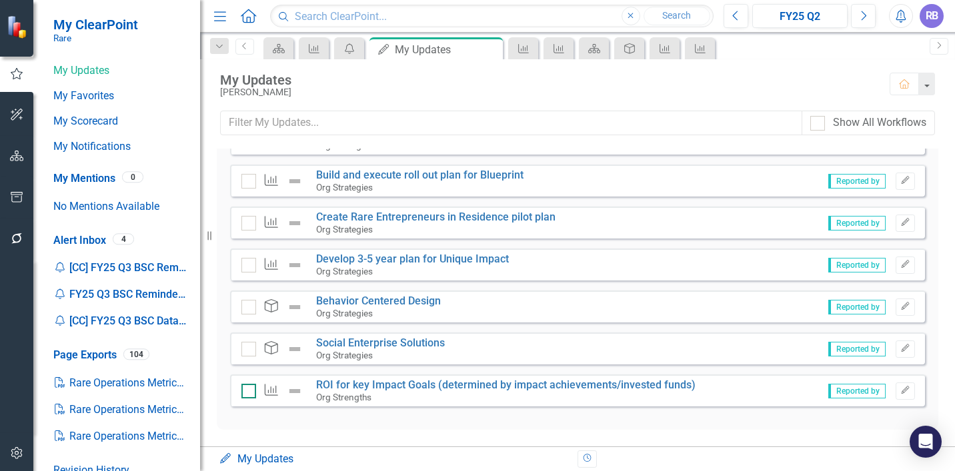
click at [251, 390] on div at bounding box center [248, 391] width 15 height 15
click at [250, 390] on input "checkbox" at bounding box center [245, 388] width 9 height 9
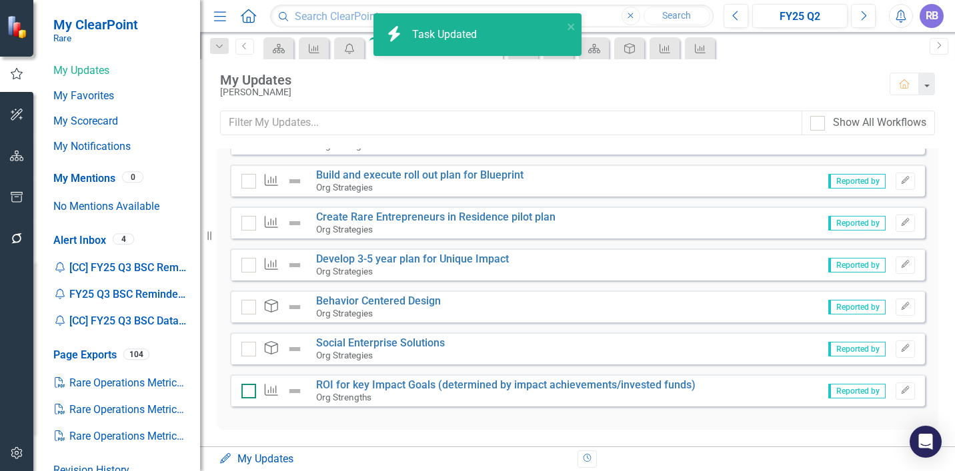
checkbox input "true"
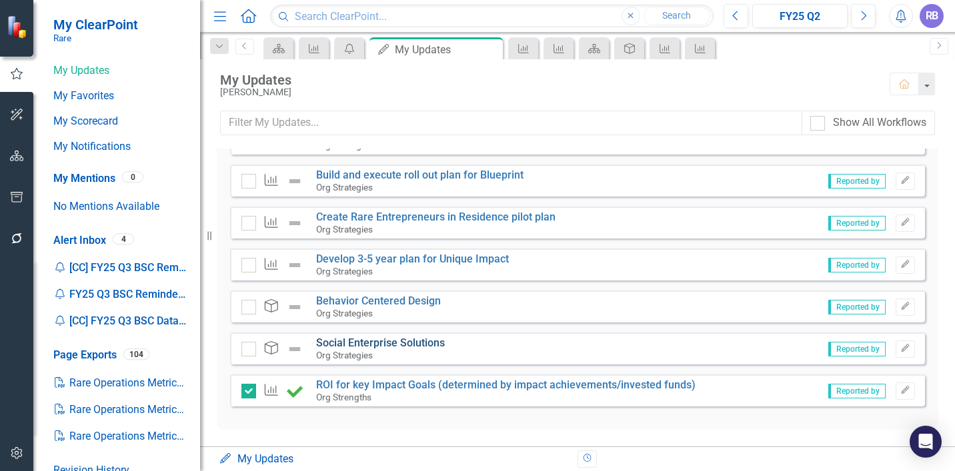
click at [347, 346] on link "Social Enterprise Solutions" at bounding box center [380, 343] width 129 height 13
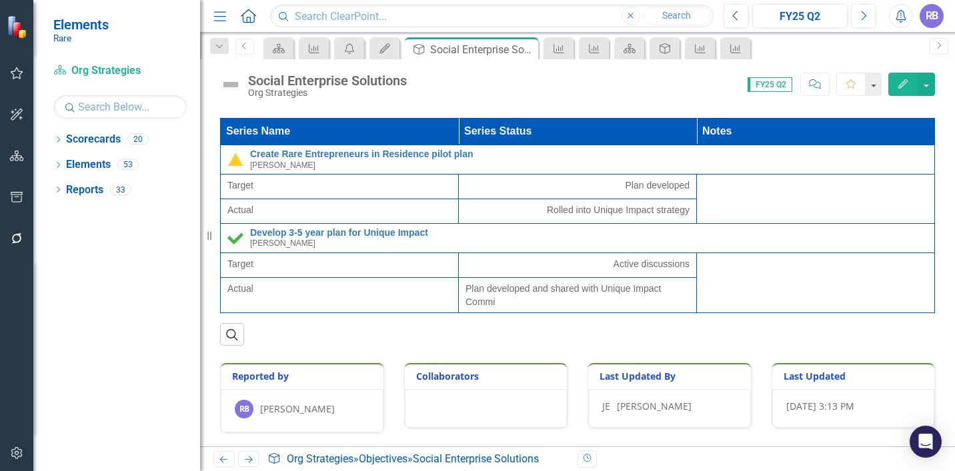
scroll to position [344, 0]
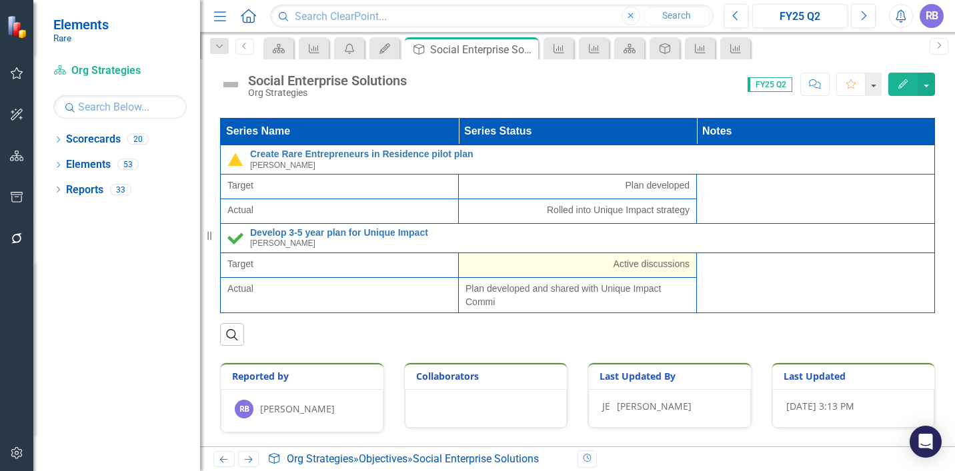
click at [614, 257] on span "Active discussions" at bounding box center [652, 263] width 76 height 13
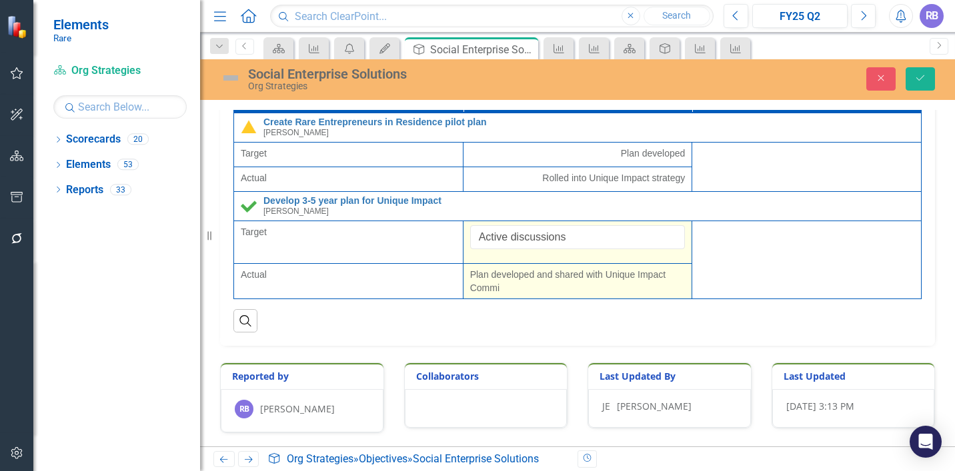
click at [509, 295] on span "Plan developed and shared with Unique Impact Commi" at bounding box center [577, 281] width 215 height 27
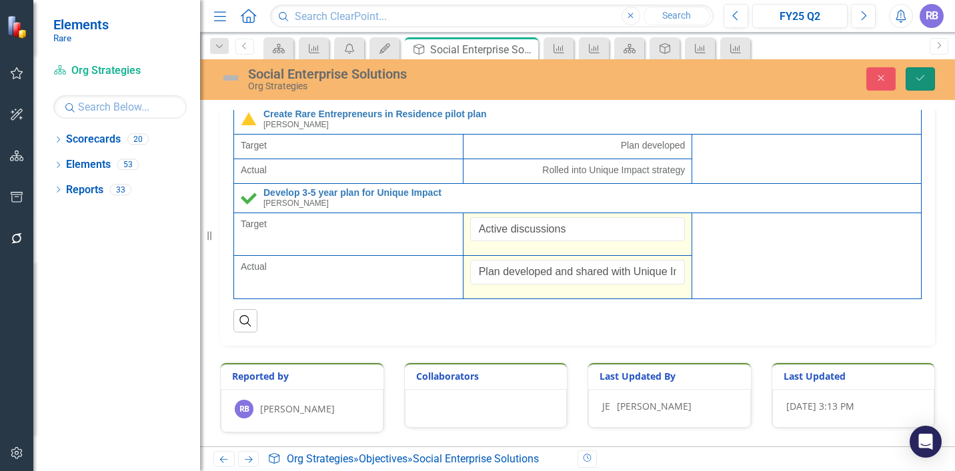
click at [922, 76] on icon "Save" at bounding box center [920, 77] width 12 height 9
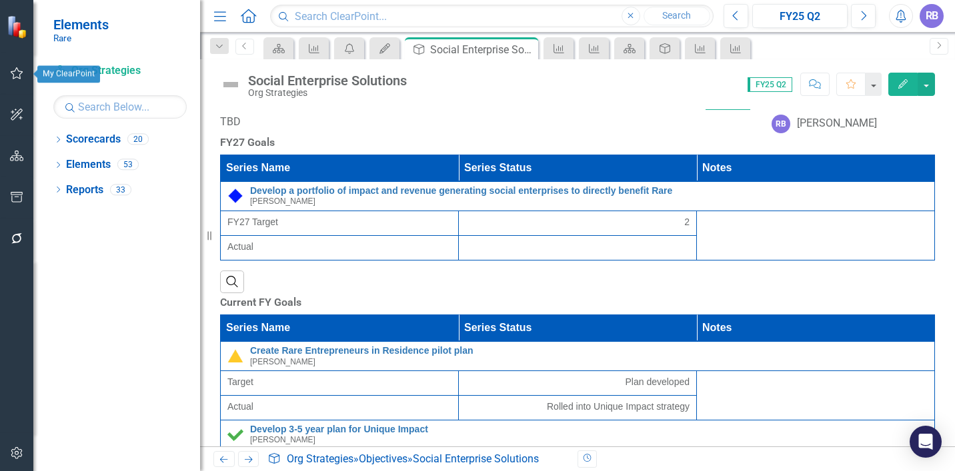
click at [15, 80] on button "button" at bounding box center [17, 74] width 30 height 28
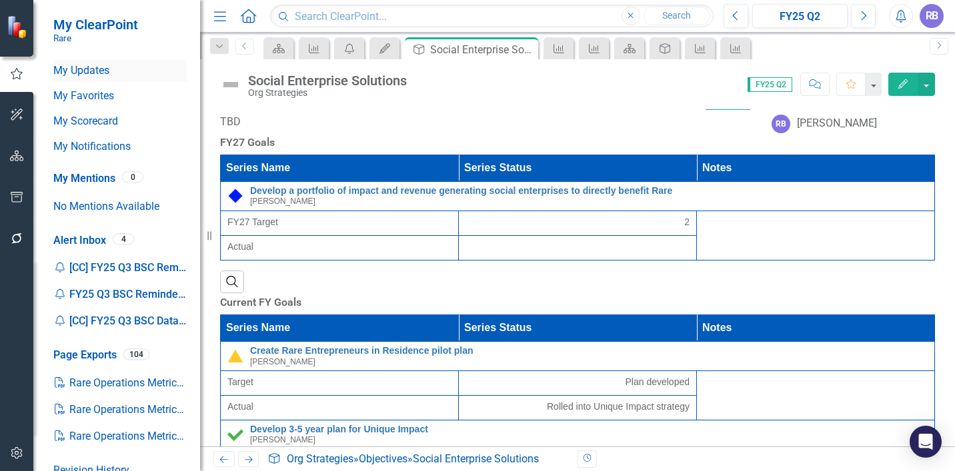
click at [103, 71] on link "My Updates" at bounding box center [119, 70] width 133 height 15
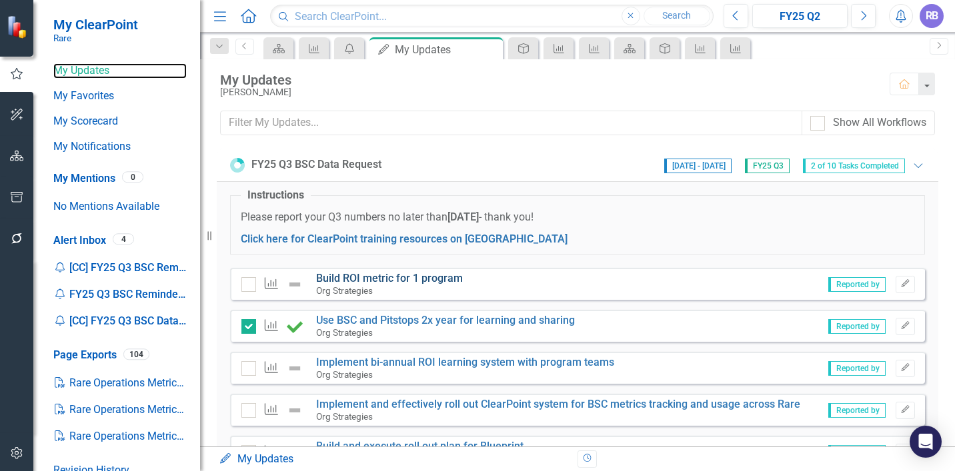
scroll to position [271, 0]
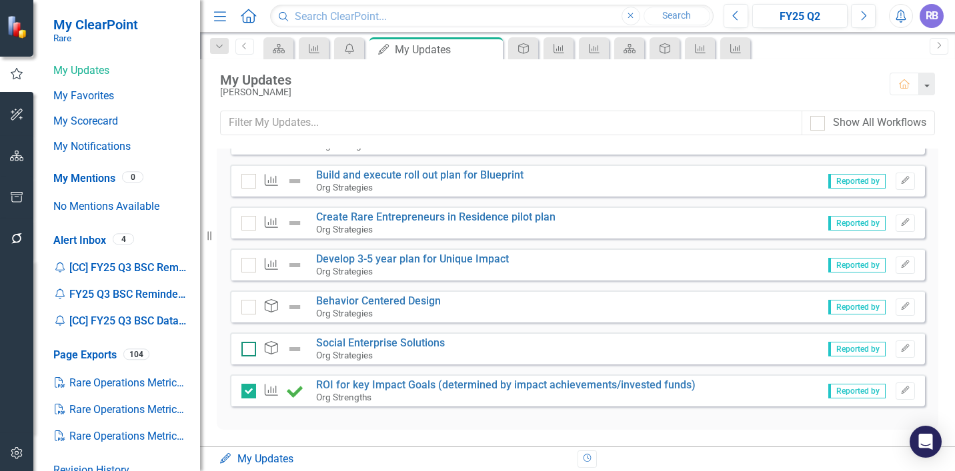
click at [247, 345] on input "checkbox" at bounding box center [245, 346] width 9 height 9
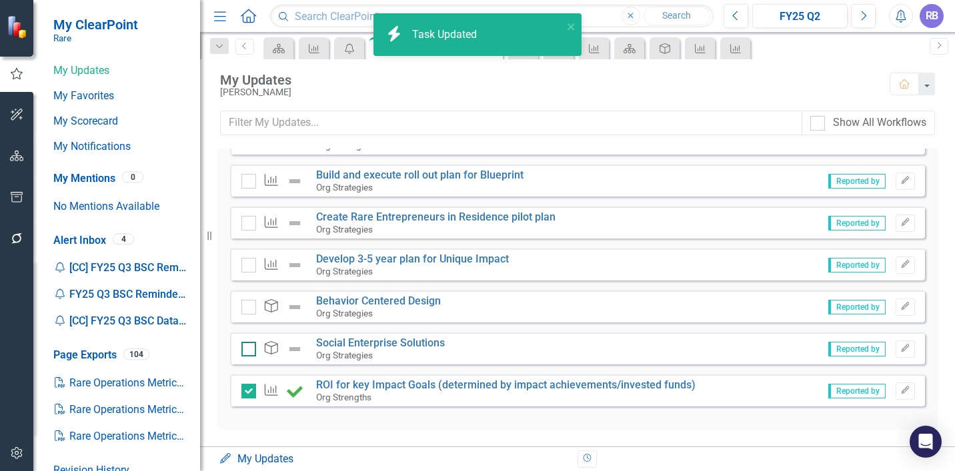
checkbox input "true"
click at [369, 303] on link "Behavior Centered Design" at bounding box center [378, 301] width 125 height 13
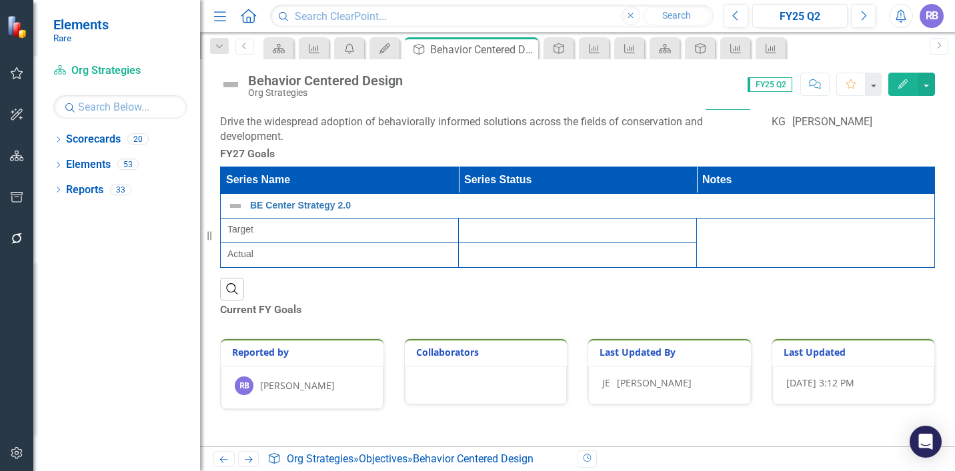
scroll to position [125, 0]
click at [339, 322] on div at bounding box center [577, 322] width 715 height 0
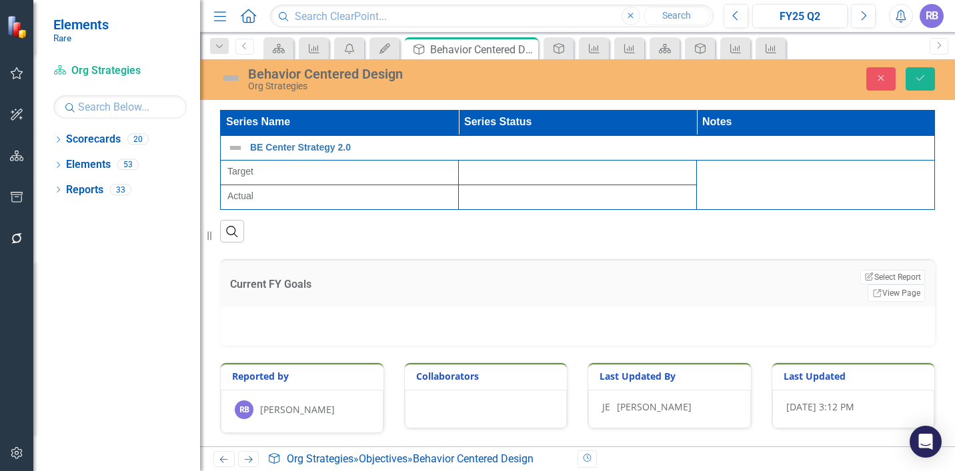
scroll to position [67, 0]
click at [920, 70] on button "Save" at bounding box center [920, 78] width 29 height 23
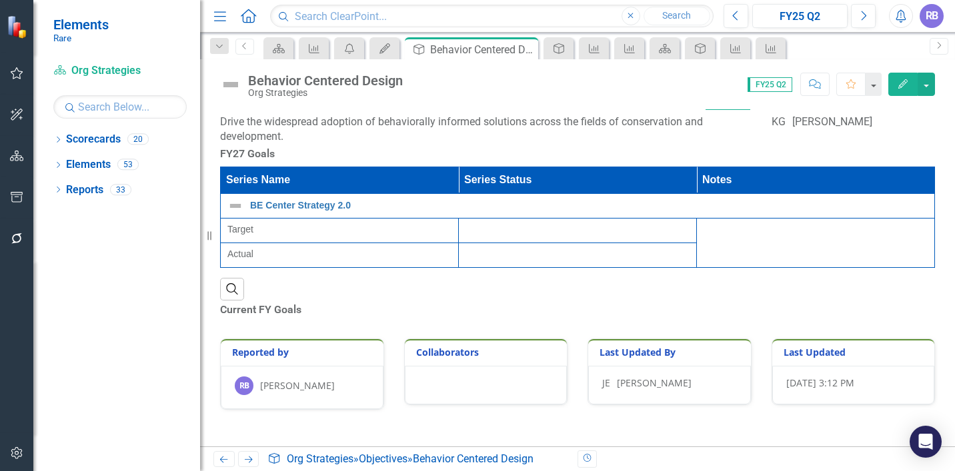
scroll to position [0, 0]
click at [21, 71] on icon "button" at bounding box center [17, 73] width 14 height 11
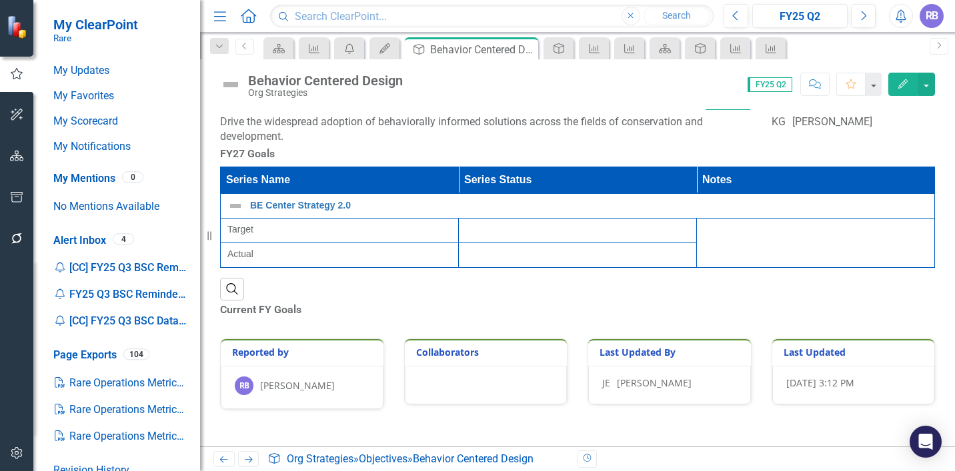
scroll to position [3, 0]
click at [94, 70] on link "My Updates" at bounding box center [119, 70] width 133 height 15
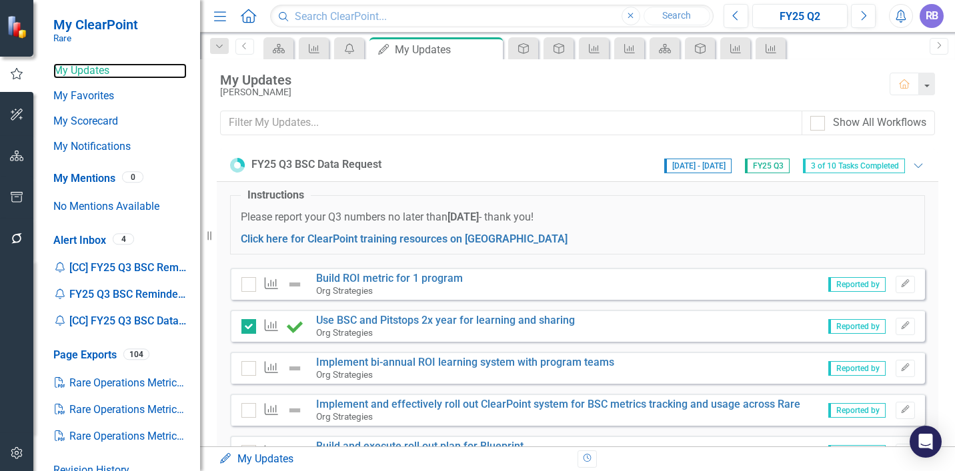
scroll to position [271, 0]
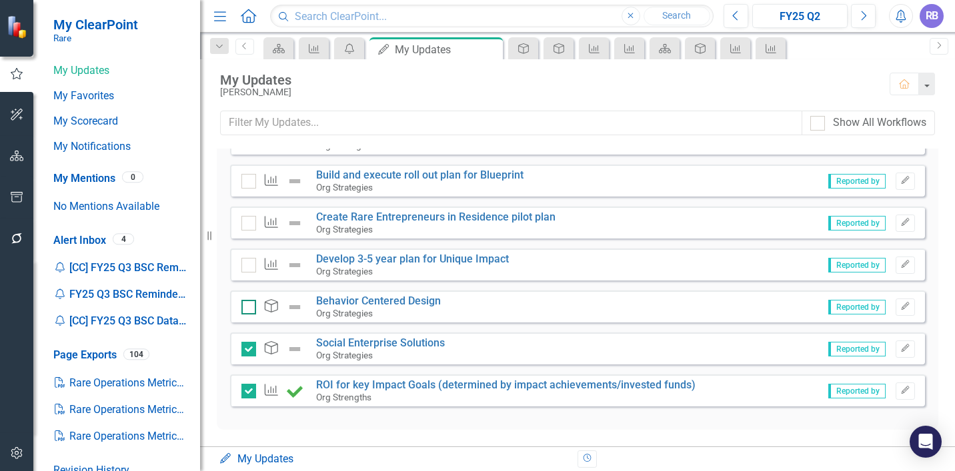
click at [249, 306] on input "checkbox" at bounding box center [245, 304] width 9 height 9
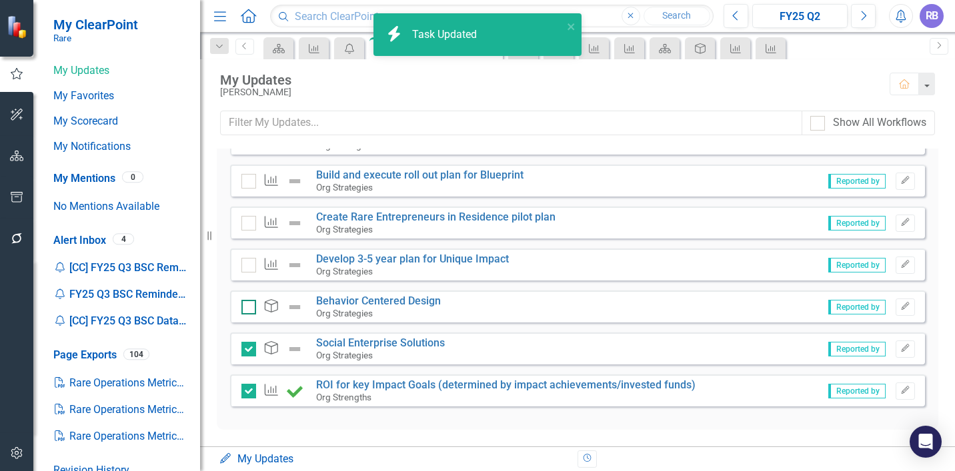
checkbox input "true"
click at [371, 257] on link "Develop 3-5 year plan for Unique Impact" at bounding box center [412, 259] width 193 height 13
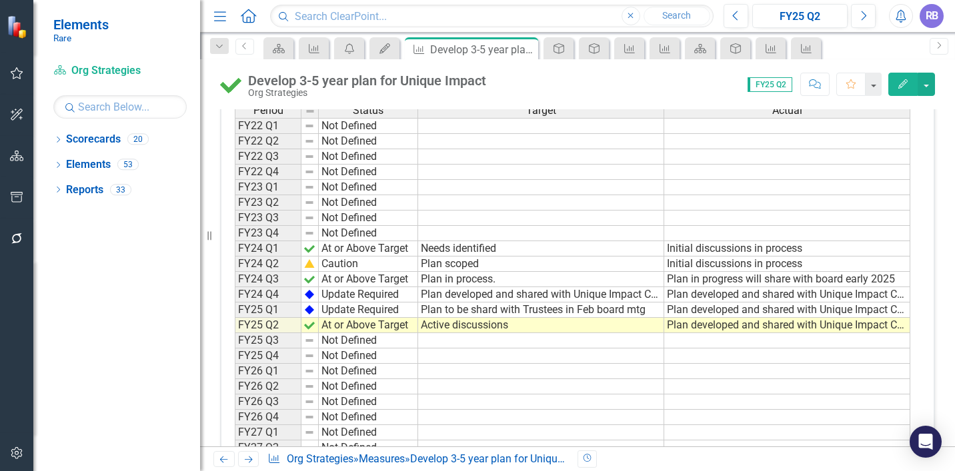
scroll to position [405, 0]
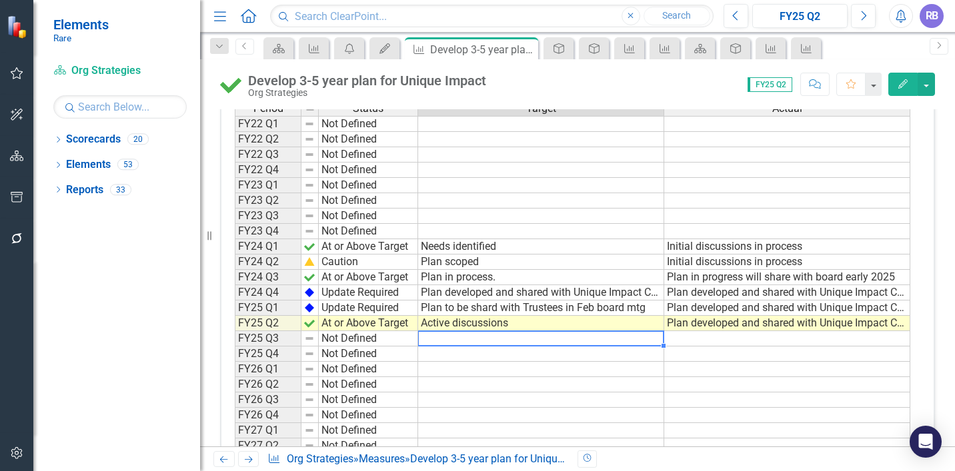
click at [435, 335] on td at bounding box center [541, 338] width 246 height 15
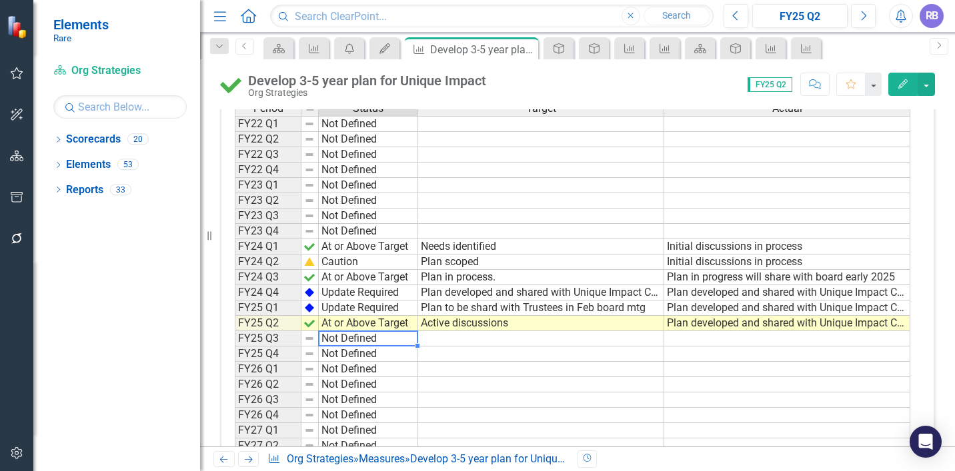
click at [371, 338] on td "Not Defined" at bounding box center [368, 338] width 99 height 15
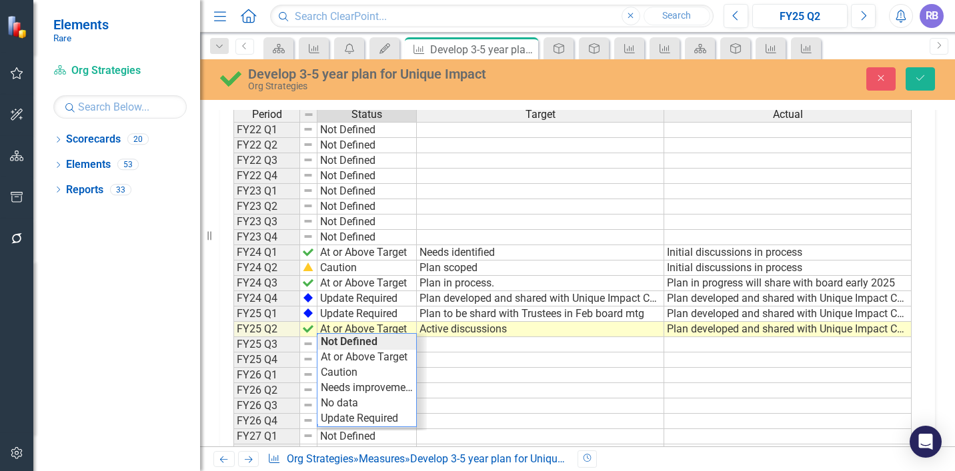
scroll to position [409, 0]
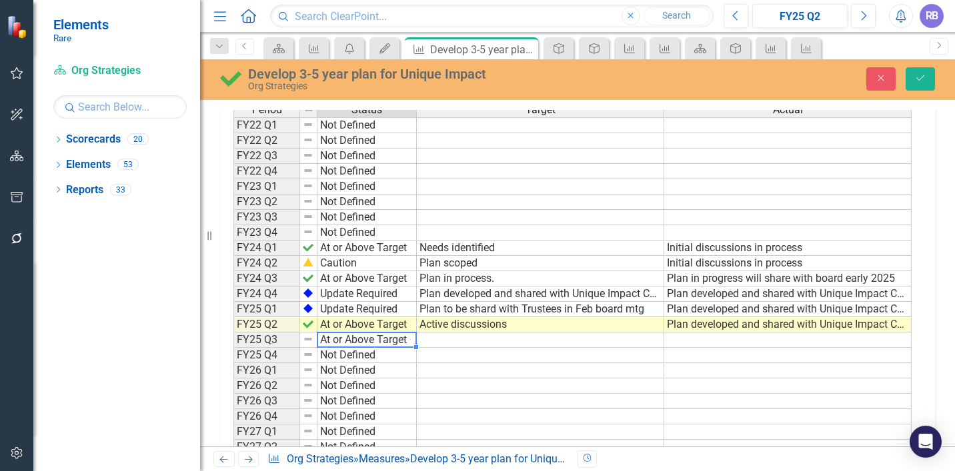
click at [371, 351] on div "Period Status Target Actual FY22 Q1 Not Defined FY22 Q2 Not Defined FY22 Q3 Not…" at bounding box center [572, 294] width 678 height 384
click at [441, 341] on td at bounding box center [540, 340] width 247 height 15
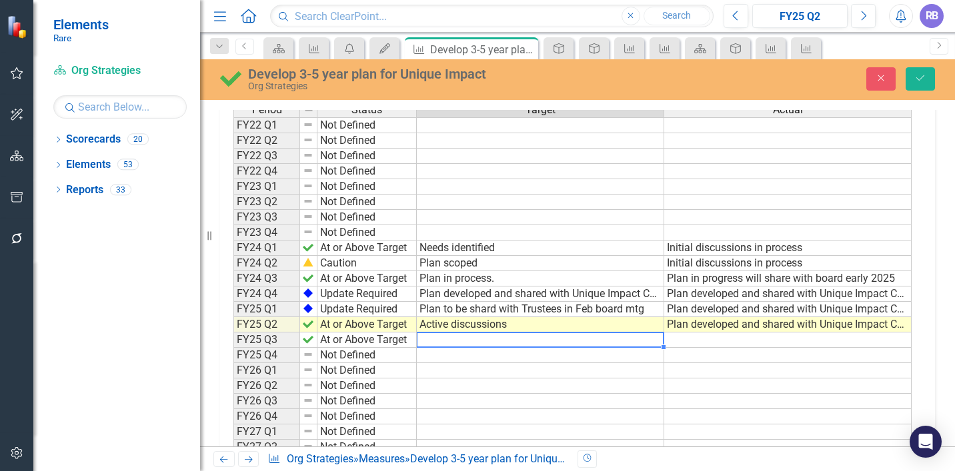
click at [441, 341] on td at bounding box center [540, 340] width 247 height 15
type textarea "A"
type textarea "Development and testing of concept"
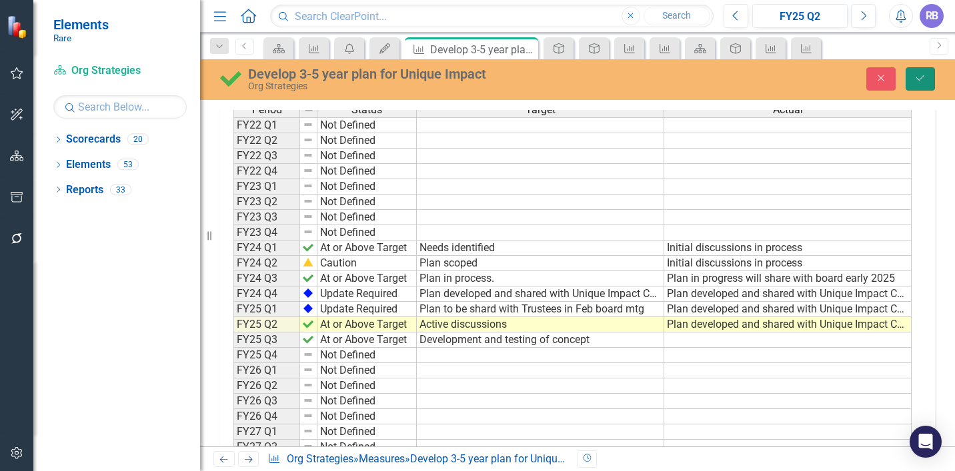
click at [917, 79] on icon "submit" at bounding box center [920, 77] width 8 height 5
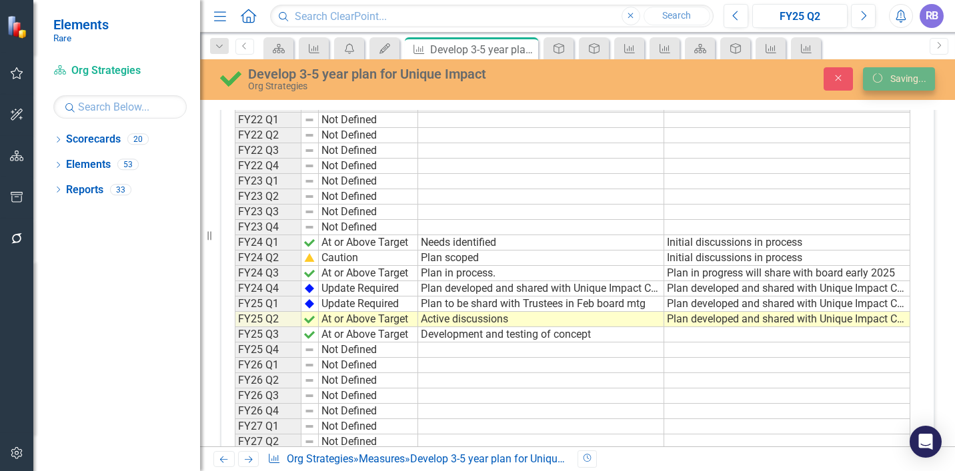
scroll to position [405, 0]
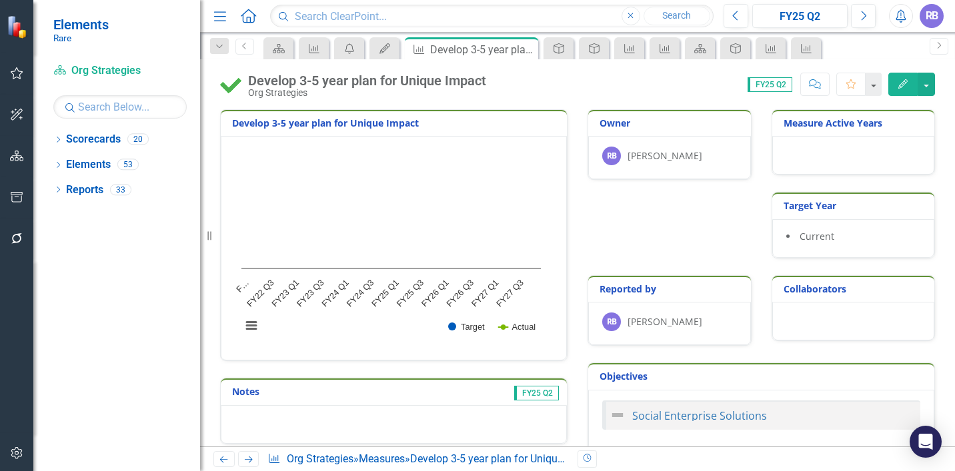
click at [20, 73] on icon "button" at bounding box center [17, 73] width 14 height 11
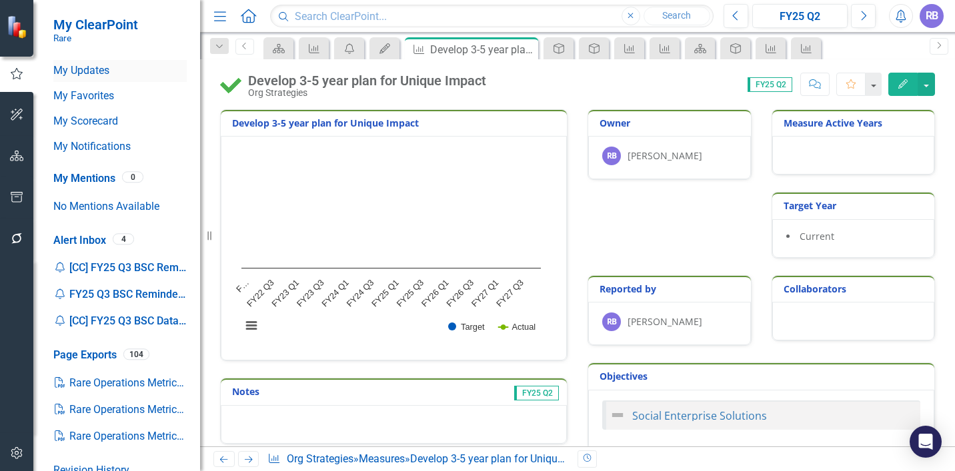
click at [63, 72] on link "My Updates" at bounding box center [119, 70] width 133 height 15
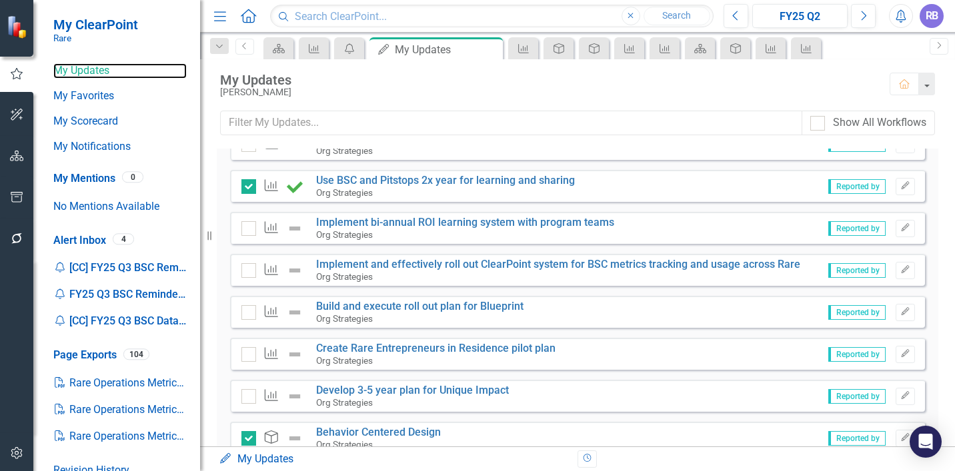
scroll to position [271, 0]
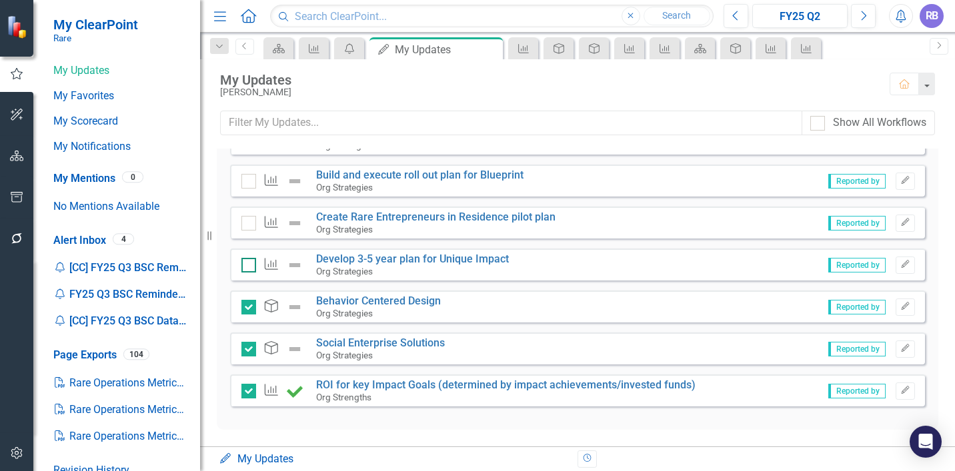
click at [248, 264] on input "checkbox" at bounding box center [245, 262] width 9 height 9
checkbox input "true"
click at [351, 219] on link "Create Rare Entrepreneurs in Residence pilot plan" at bounding box center [435, 217] width 239 height 13
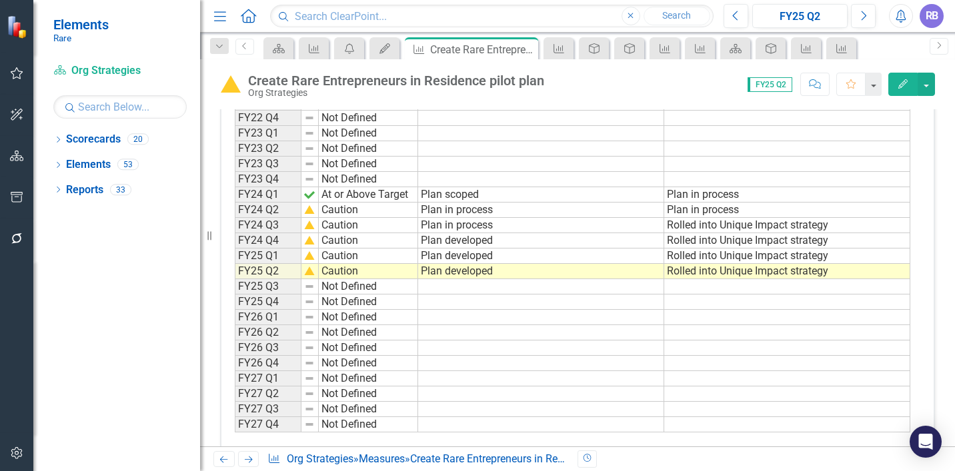
scroll to position [461, 0]
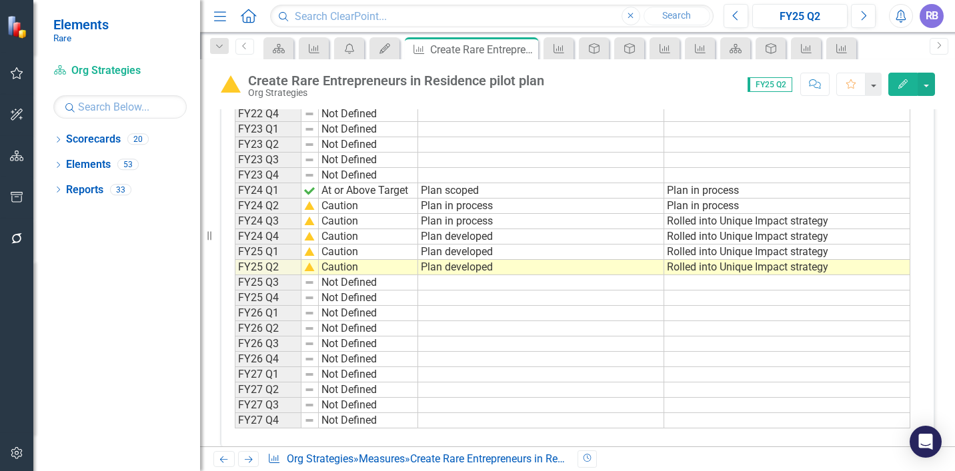
click at [368, 285] on td "Not Defined" at bounding box center [368, 282] width 99 height 15
click at [368, 285] on td "Not Defined" at bounding box center [368, 281] width 99 height 15
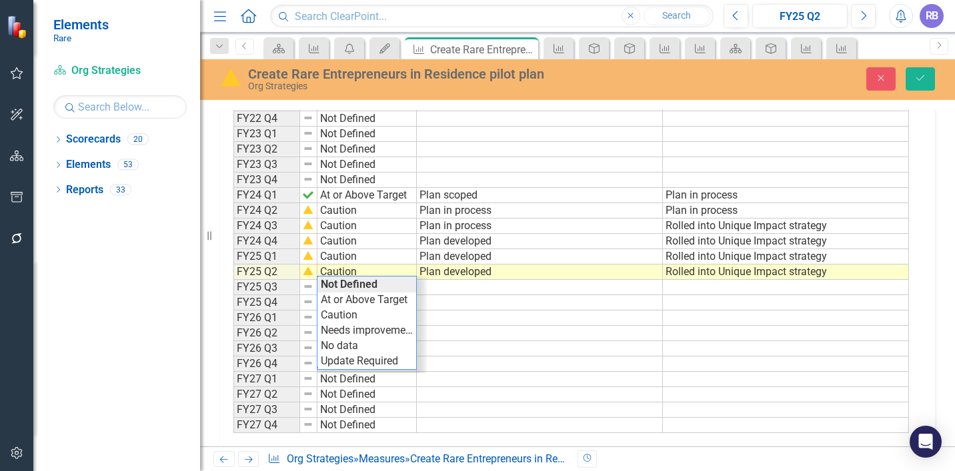
scroll to position [467, 0]
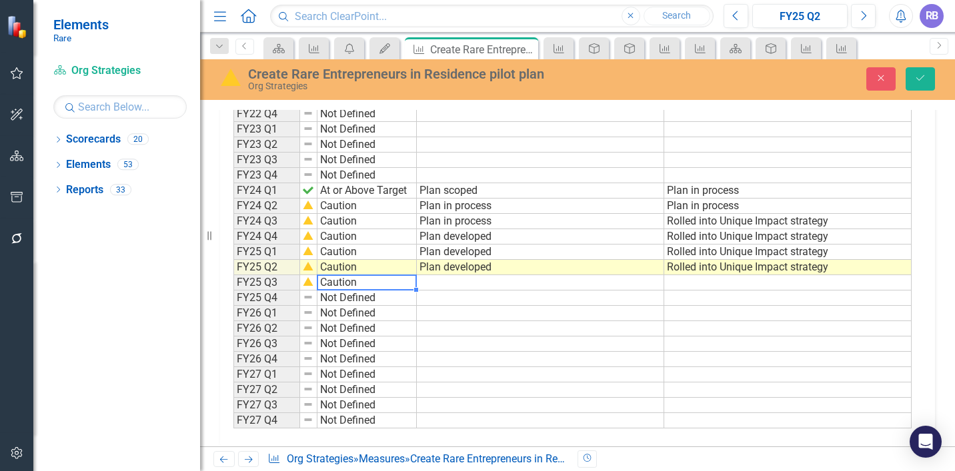
click at [369, 315] on div "Period Status Target Actual FY22 Q1 Not Defined FY22 Q2 Not Defined FY22 Q3 Not…" at bounding box center [572, 237] width 678 height 384
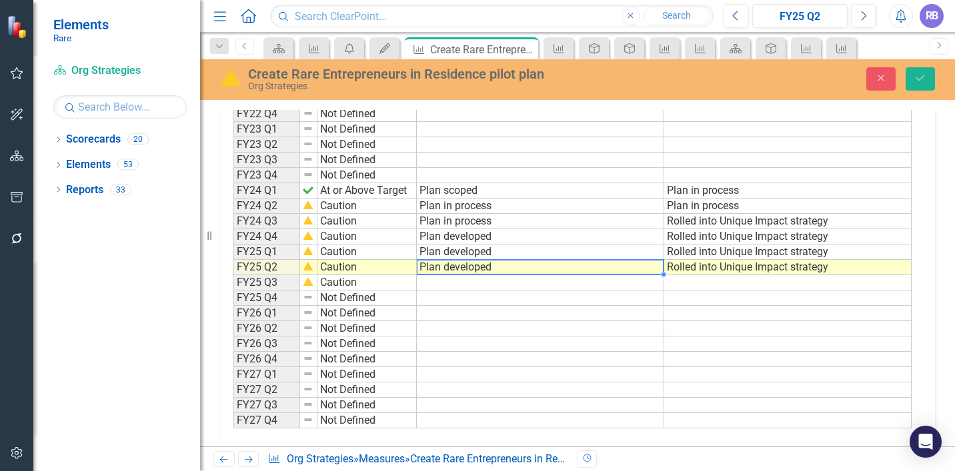
click at [451, 269] on td "Plan developed" at bounding box center [540, 267] width 247 height 15
drag, startPoint x: 509, startPoint y: 265, endPoint x: 409, endPoint y: 265, distance: 100.7
click at [409, 265] on div "Period Status Target Actual FY22 Q1 Not Defined FY22 Q2 Not Defined FY22 Q3 Not…" at bounding box center [572, 237] width 678 height 384
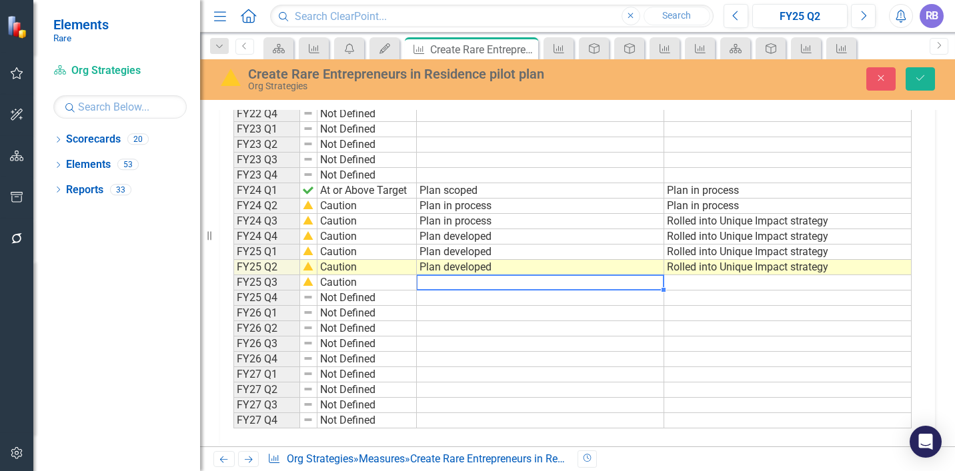
click at [423, 282] on td at bounding box center [540, 282] width 247 height 15
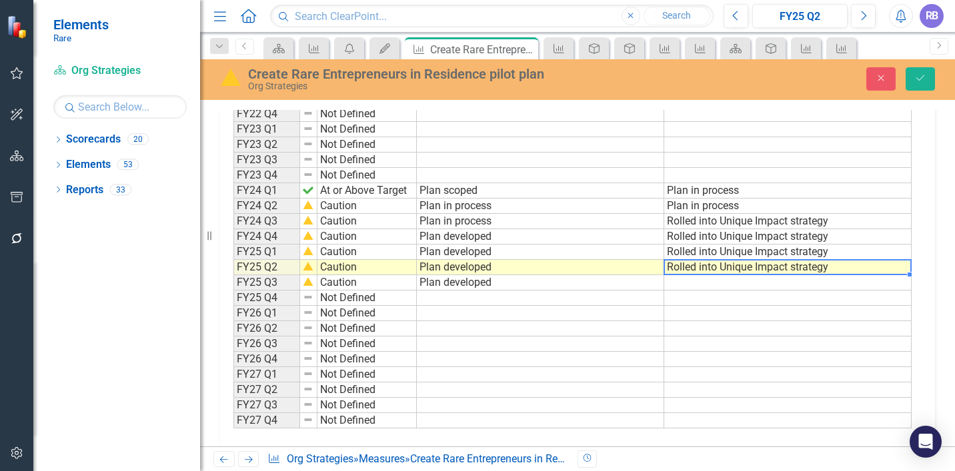
click at [703, 267] on td "Rolled into Unique Impact strategy" at bounding box center [787, 267] width 247 height 15
drag, startPoint x: 825, startPoint y: 267, endPoint x: 660, endPoint y: 267, distance: 164.7
click at [660, 267] on textarea "Plan developed" at bounding box center [778, 267] width 248 height 16
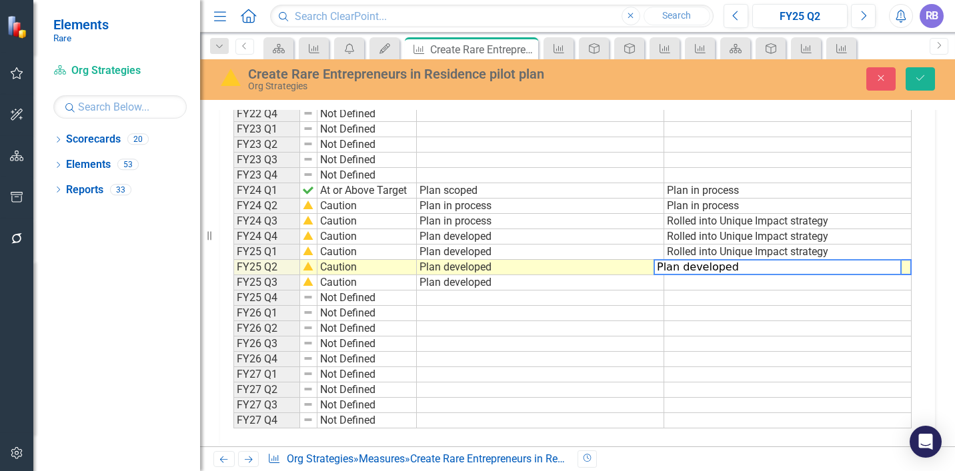
click at [659, 267] on textarea "Plan developed" at bounding box center [778, 267] width 248 height 16
drag, startPoint x: 827, startPoint y: 265, endPoint x: 654, endPoint y: 263, distance: 173.4
click at [654, 263] on textarea "Plan developed" at bounding box center [778, 267] width 248 height 16
type textarea "Rolled into Unique Impact strategy"
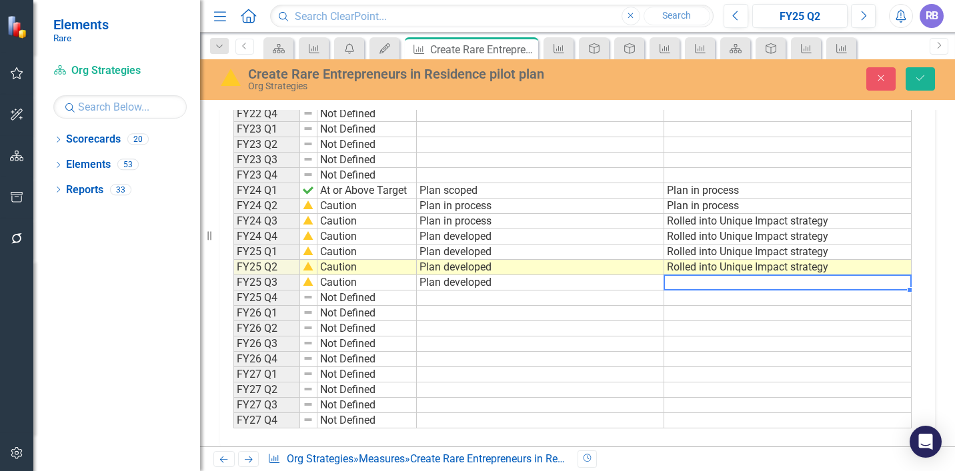
click at [668, 281] on td at bounding box center [787, 282] width 247 height 15
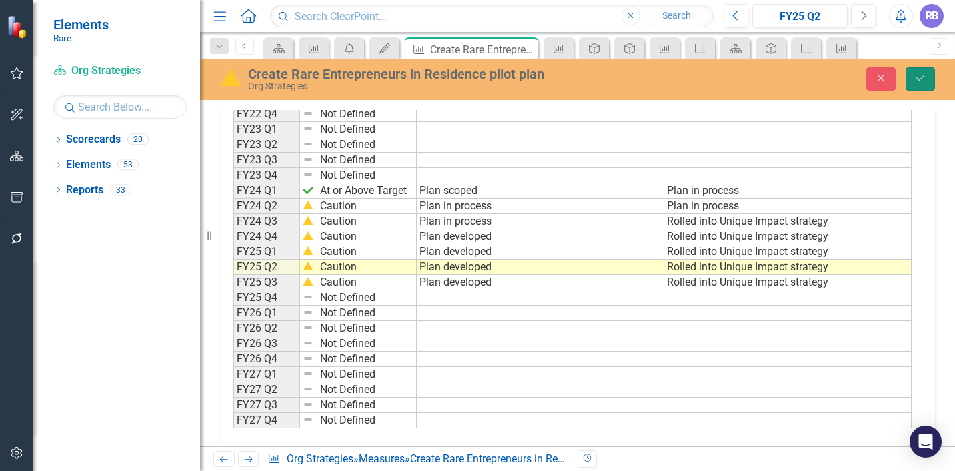
click at [916, 83] on button "Save" at bounding box center [920, 78] width 29 height 23
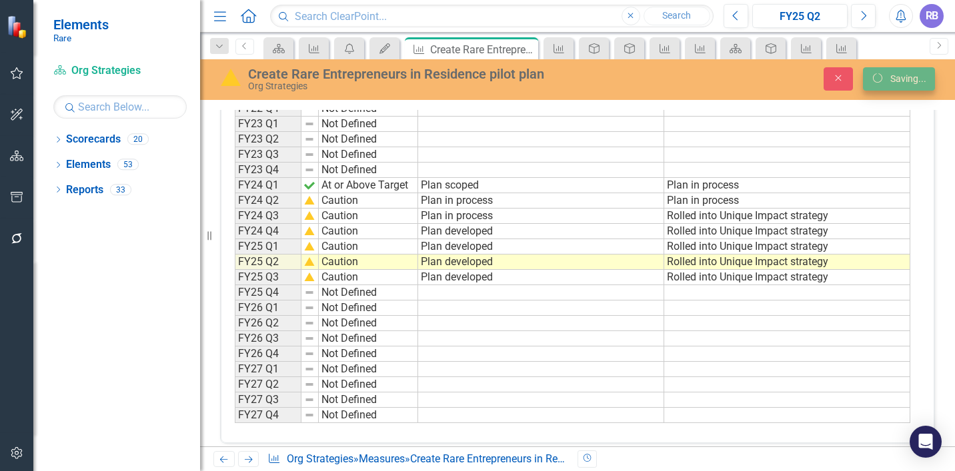
scroll to position [462, 0]
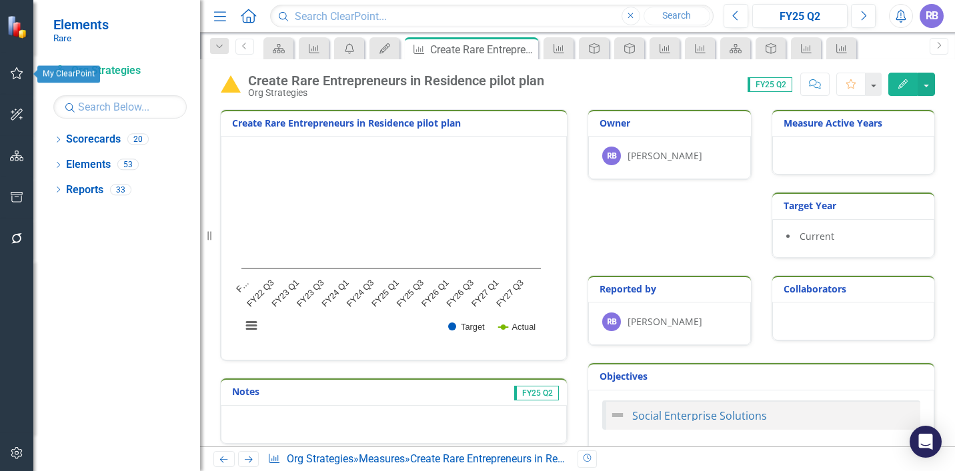
click at [23, 73] on icon "button" at bounding box center [17, 73] width 14 height 11
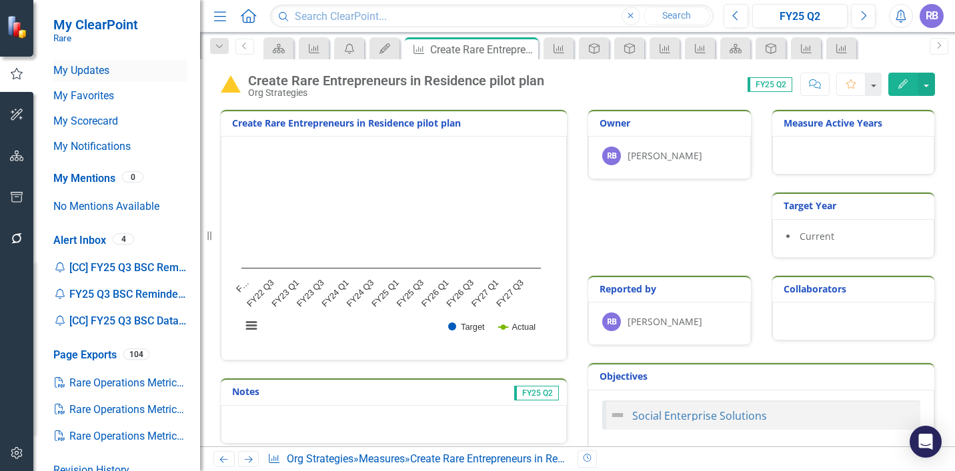
click at [89, 69] on link "My Updates" at bounding box center [119, 70] width 133 height 15
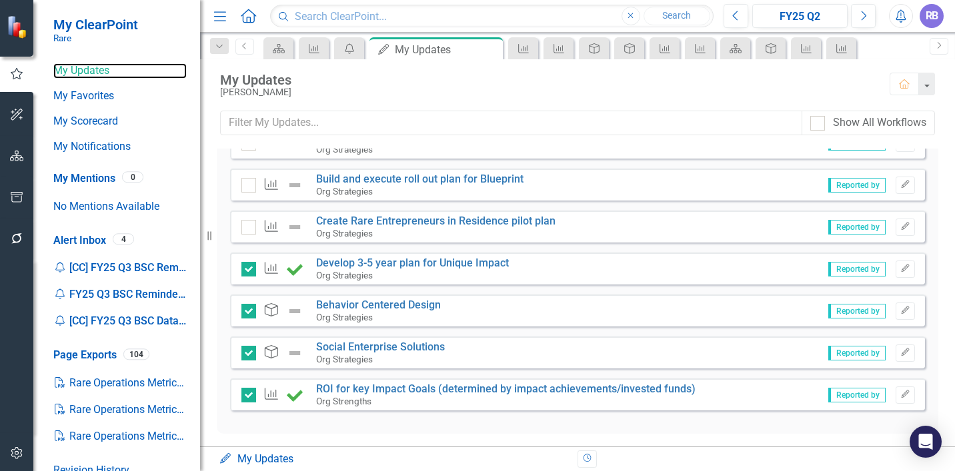
scroll to position [268, 0]
click at [249, 226] on input "checkbox" at bounding box center [245, 223] width 9 height 9
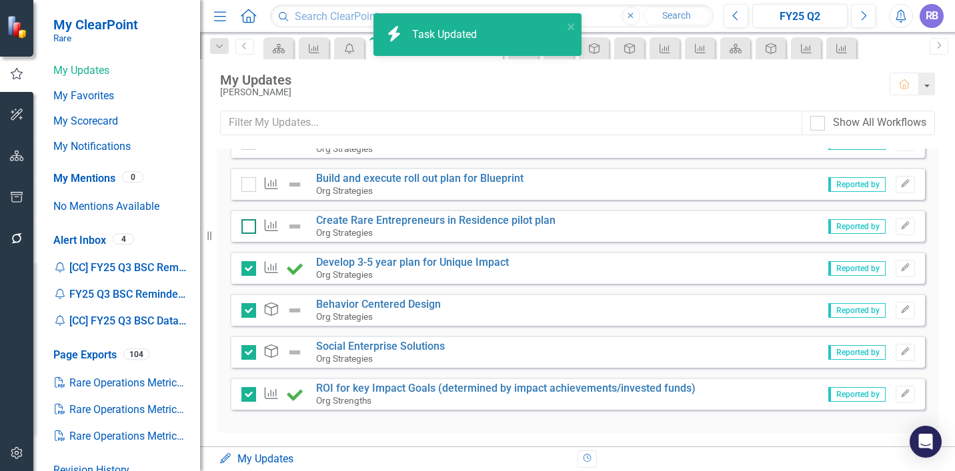
checkbox input "true"
click at [345, 259] on link "Develop 3-5 year plan for Unique Impact" at bounding box center [412, 262] width 193 height 13
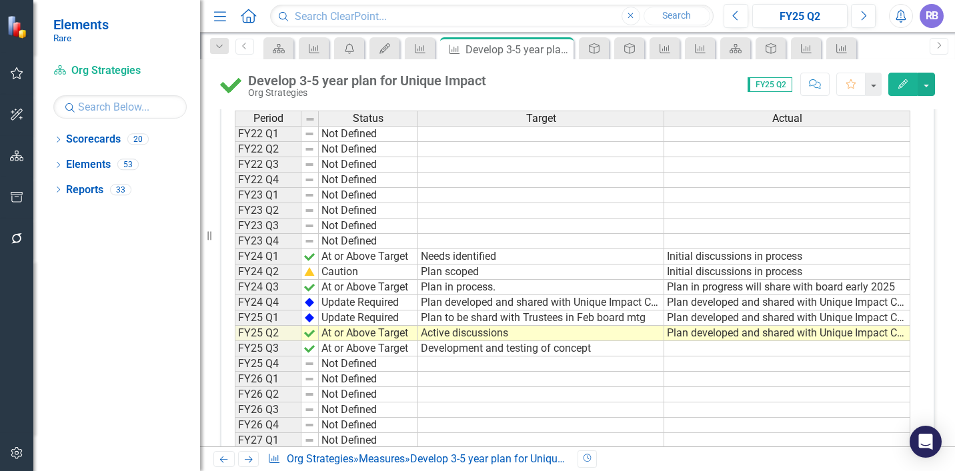
click at [469, 352] on td "Development and testing of concept" at bounding box center [541, 348] width 246 height 15
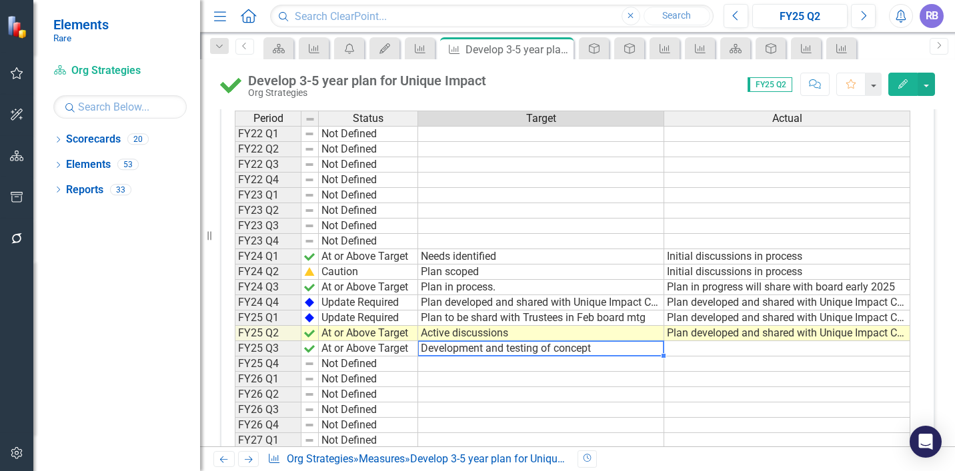
click at [469, 352] on td "Development and testing of concept" at bounding box center [541, 348] width 246 height 15
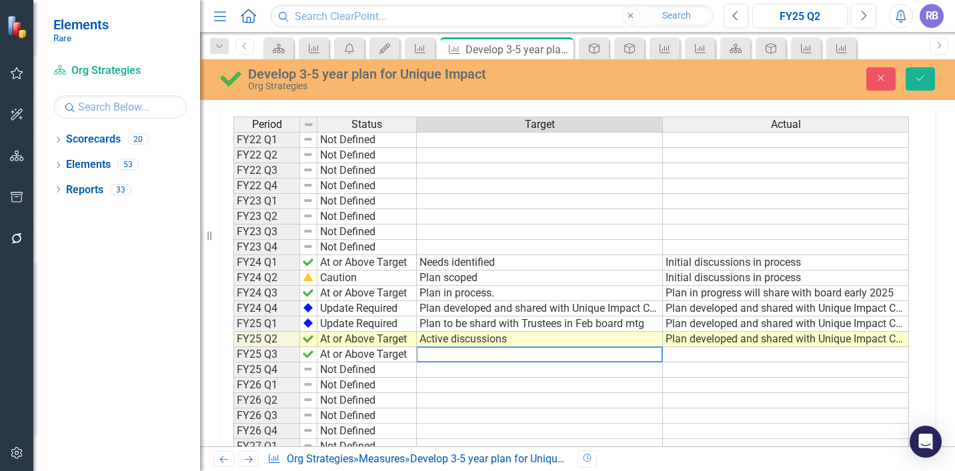
scroll to position [399, 0]
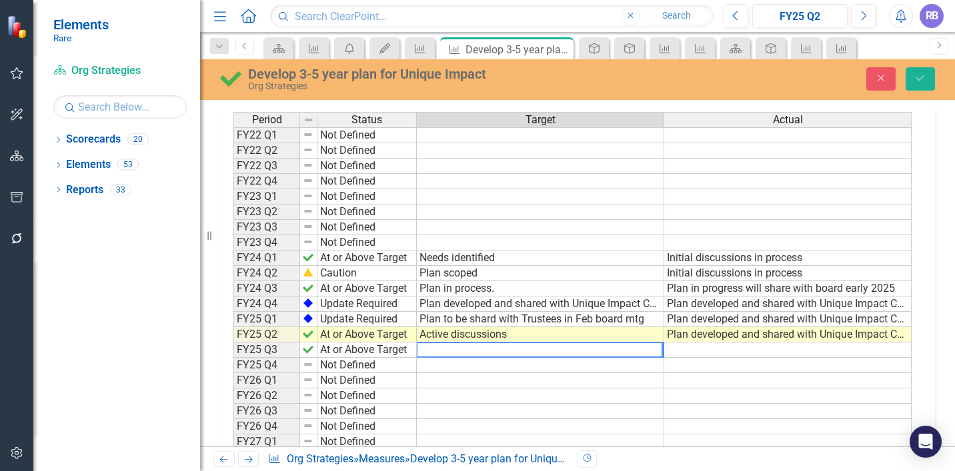
drag, startPoint x: 602, startPoint y: 349, endPoint x: 415, endPoint y: 349, distance: 187.4
click at [415, 349] on div "Period Status Target Actual FY22 Q1 Not Defined FY22 Q2 Not Defined FY22 Q3 Not…" at bounding box center [572, 304] width 678 height 384
type textarea "Development and testing of concept"
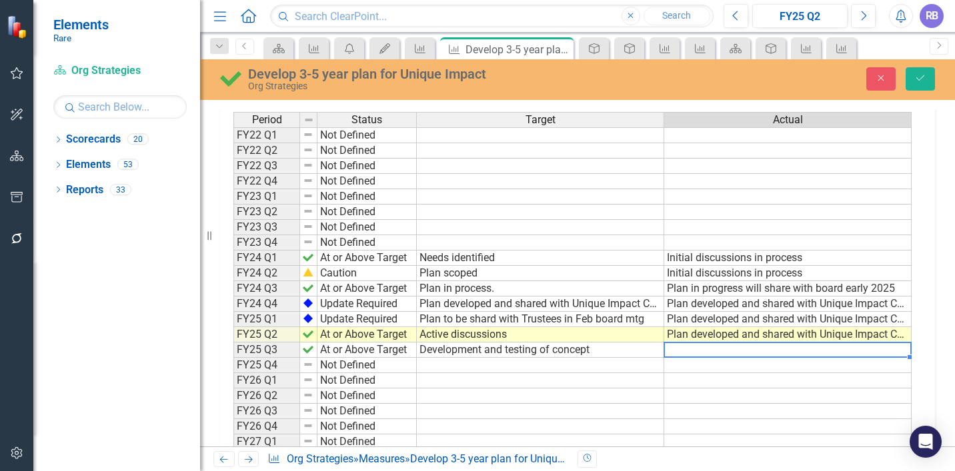
click at [678, 349] on td at bounding box center [787, 350] width 247 height 15
paste textarea "Development and testing of concept"
type textarea "Development and testing of concept"
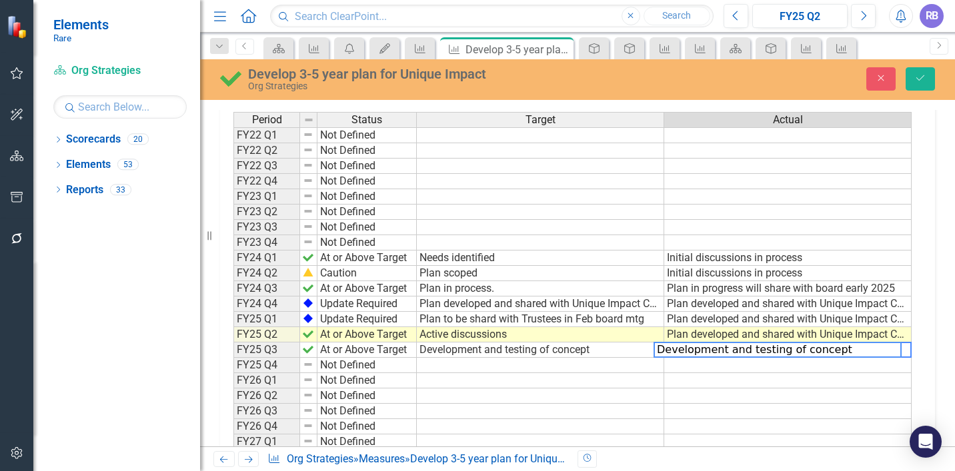
scroll to position [0, 0]
click at [597, 348] on td "Development and testing of concept" at bounding box center [540, 350] width 247 height 15
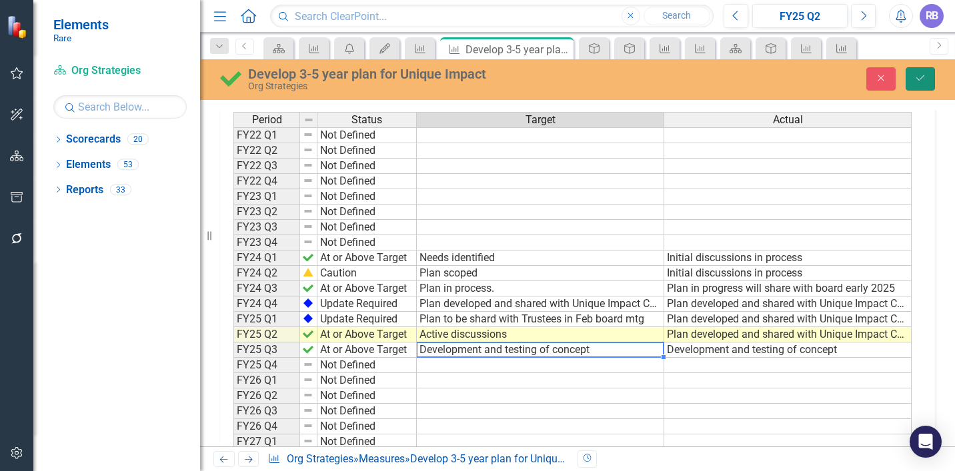
click at [924, 75] on icon "Save" at bounding box center [920, 77] width 12 height 9
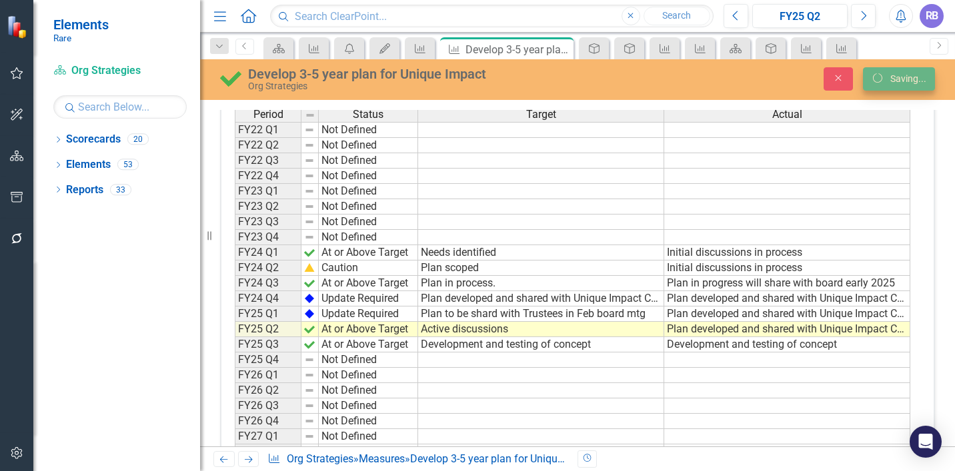
scroll to position [395, 0]
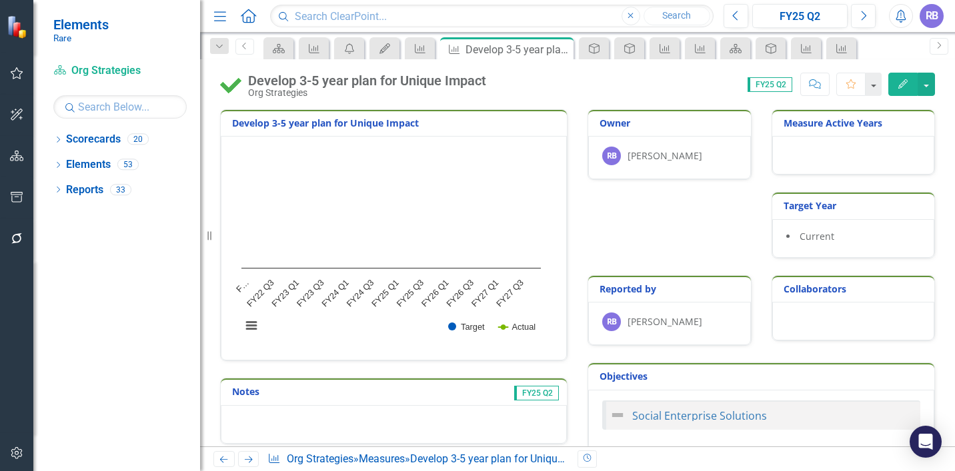
click at [25, 75] on button "button" at bounding box center [17, 74] width 30 height 28
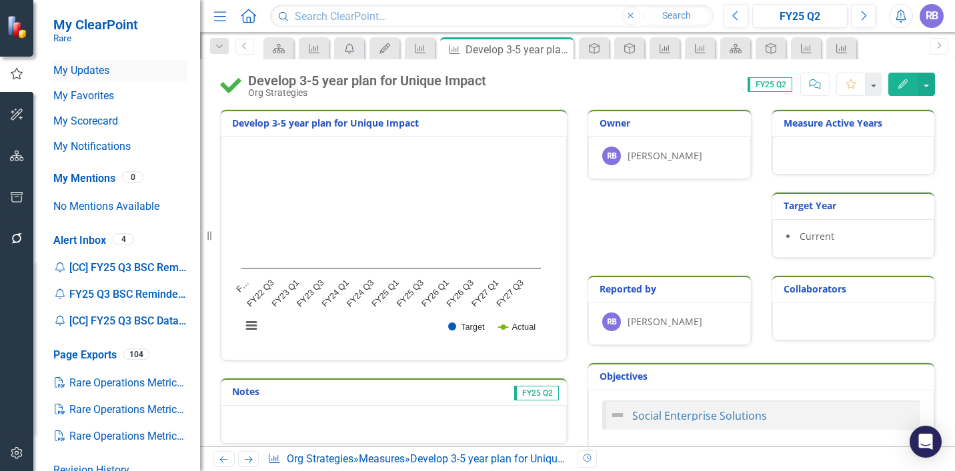
click at [77, 65] on link "My Updates" at bounding box center [119, 70] width 133 height 15
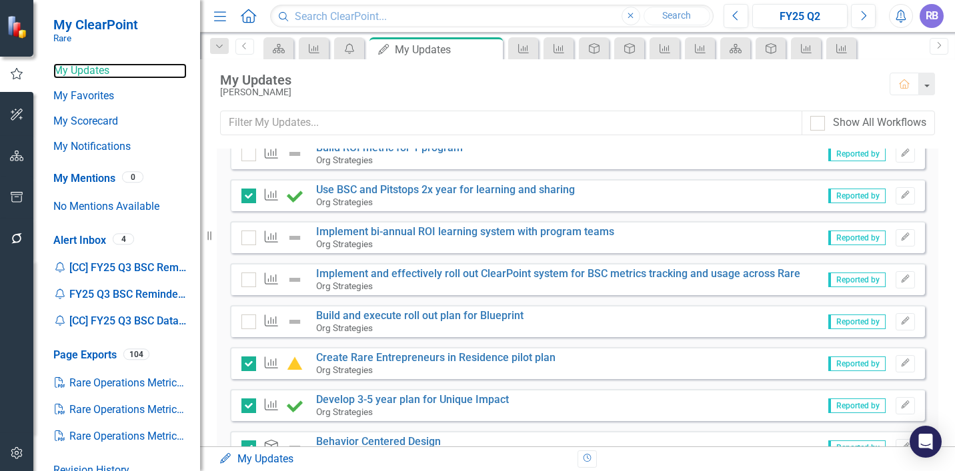
scroll to position [145, 0]
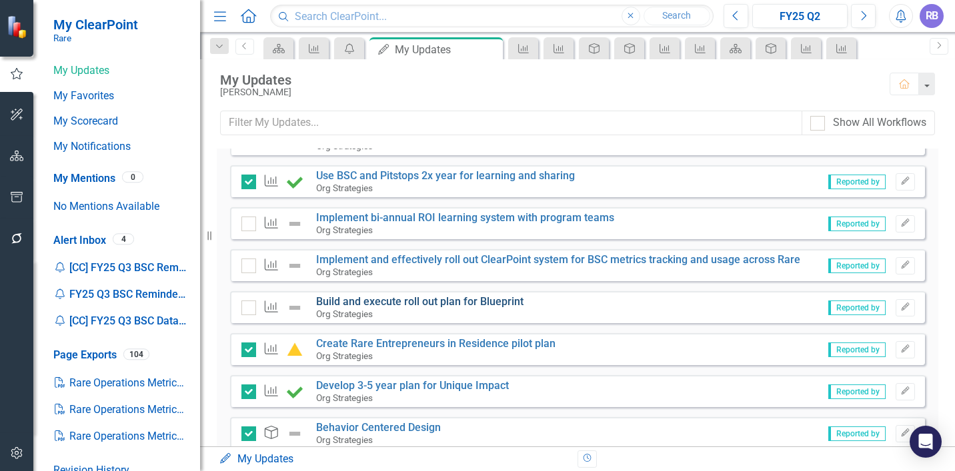
click at [363, 299] on link "Build and execute roll out plan for Blueprint" at bounding box center [419, 301] width 207 height 13
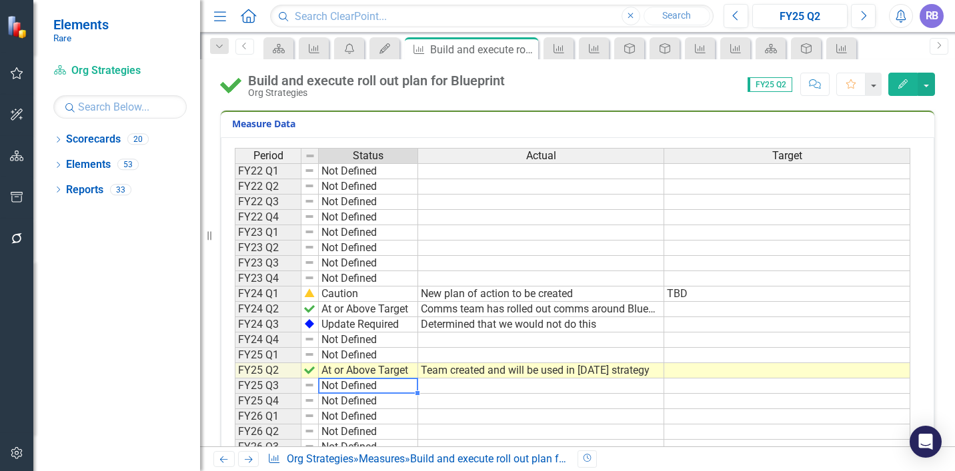
click at [377, 387] on td "Not Defined" at bounding box center [368, 386] width 99 height 15
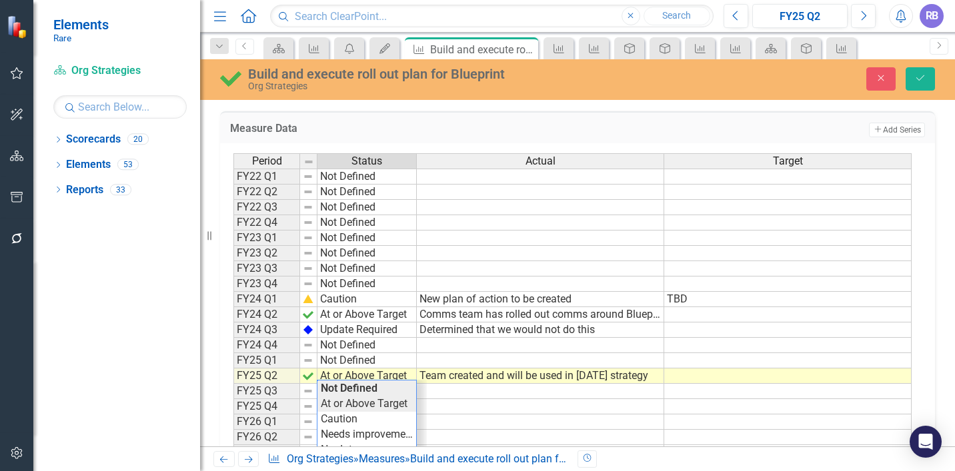
click at [375, 402] on div "Period Status Actual Target FY22 Q1 Not Defined FY22 Q2 Not Defined FY22 Q3 Not…" at bounding box center [572, 345] width 678 height 384
click at [436, 378] on td "Team created and will be used in [DATE] strategy" at bounding box center [540, 376] width 247 height 15
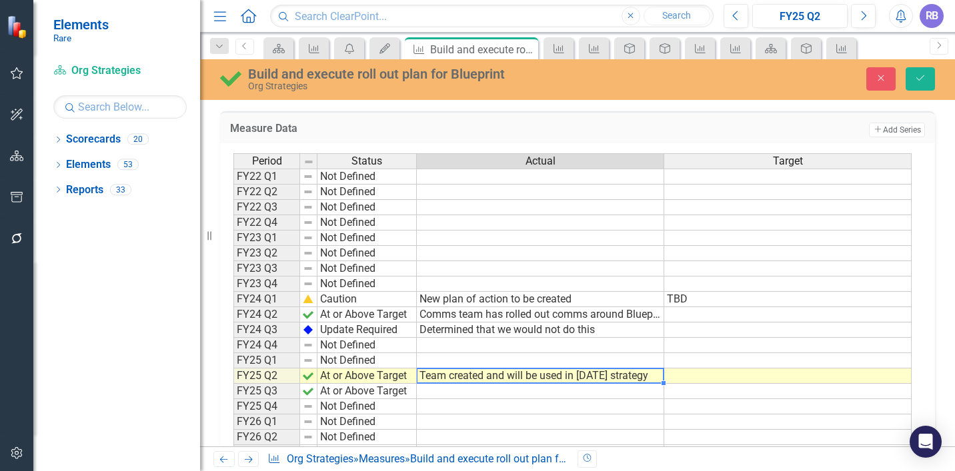
click at [436, 378] on td "Team created and will be used in [DATE] strategy" at bounding box center [540, 376] width 247 height 15
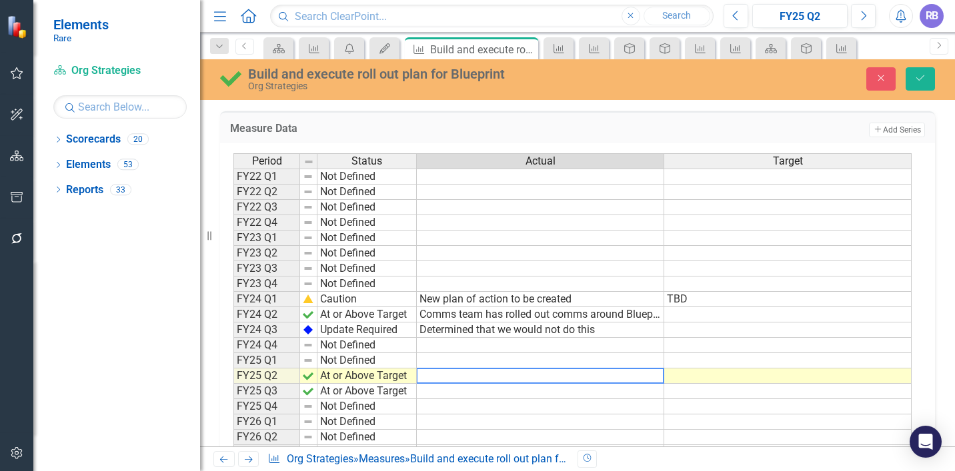
drag, startPoint x: 651, startPoint y: 377, endPoint x: 405, endPoint y: 375, distance: 245.4
click at [405, 375] on div "Period Status Actual Target FY22 Q1 Not Defined FY22 Q2 Not Defined FY22 Q3 Not…" at bounding box center [572, 345] width 678 height 384
click at [423, 389] on td at bounding box center [540, 391] width 247 height 15
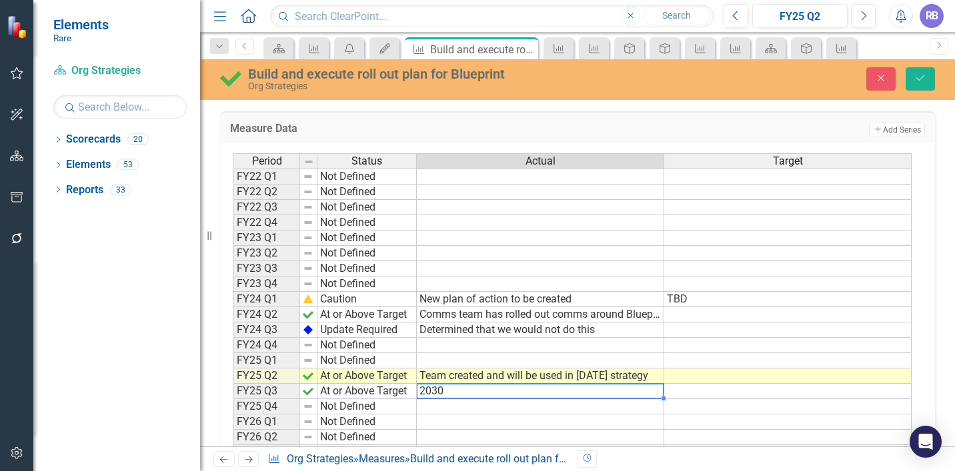
click at [509, 392] on td "2030" at bounding box center [540, 391] width 247 height 15
click at [461, 394] on td "2030" at bounding box center [540, 391] width 247 height 15
click at [460, 393] on td "2030" at bounding box center [540, 391] width 247 height 15
click at [460, 393] on textarea "Team created and will be used in [DATE] strategy" at bounding box center [540, 391] width 248 height 16
type textarea "Team creaed and will be used in [DATE] strategy"
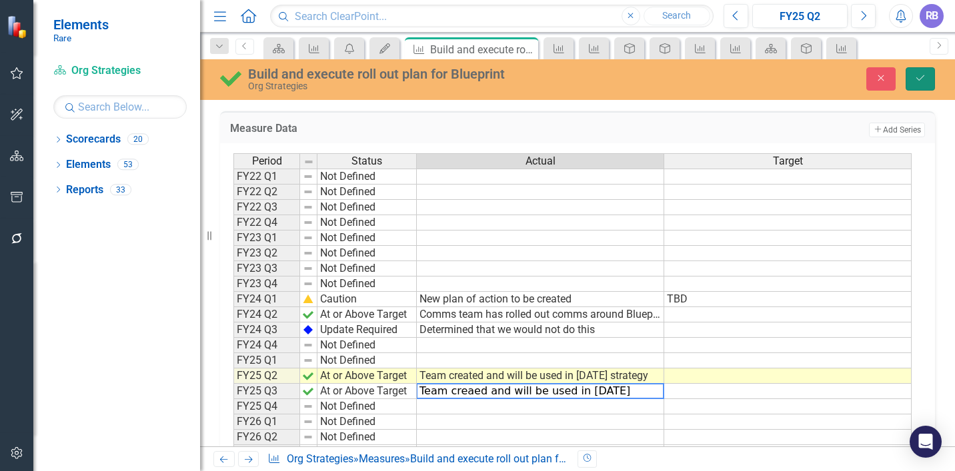
click at [912, 80] on button "Save" at bounding box center [920, 78] width 29 height 23
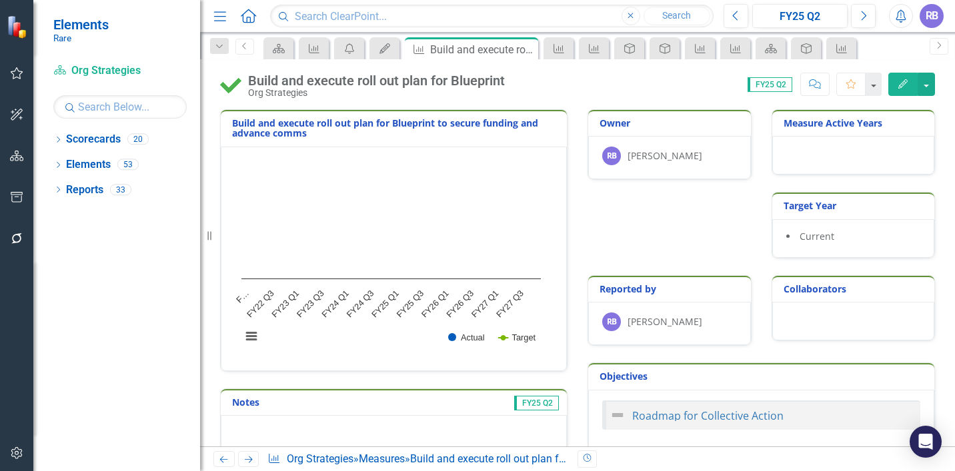
click at [22, 76] on icon "button" at bounding box center [17, 73] width 14 height 11
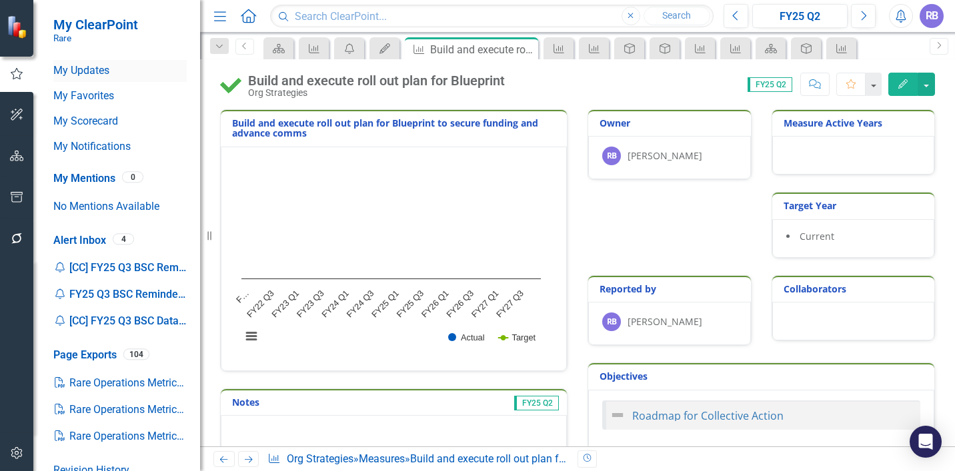
click at [91, 66] on link "My Updates" at bounding box center [119, 70] width 133 height 15
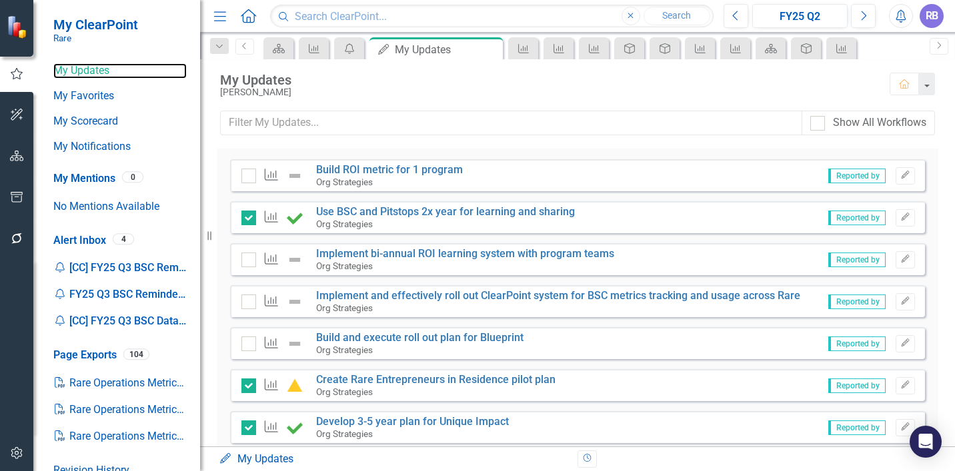
scroll to position [179, 0]
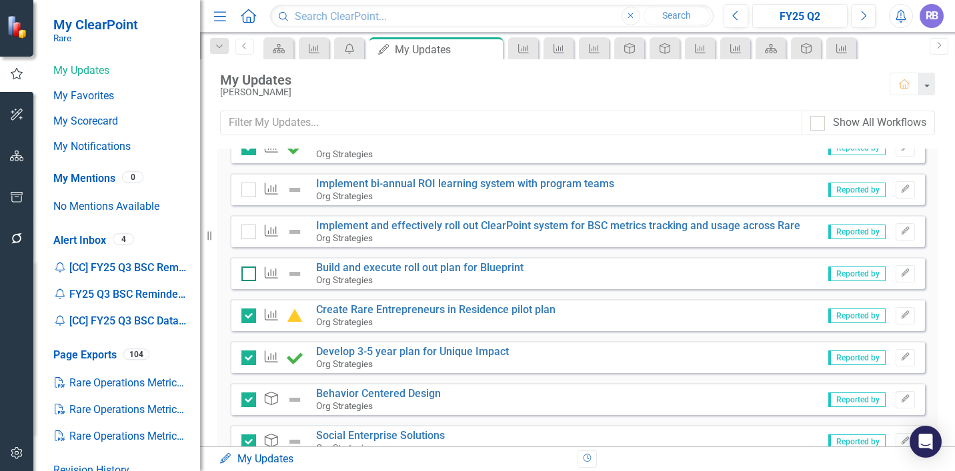
click at [248, 272] on input "checkbox" at bounding box center [245, 271] width 9 height 9
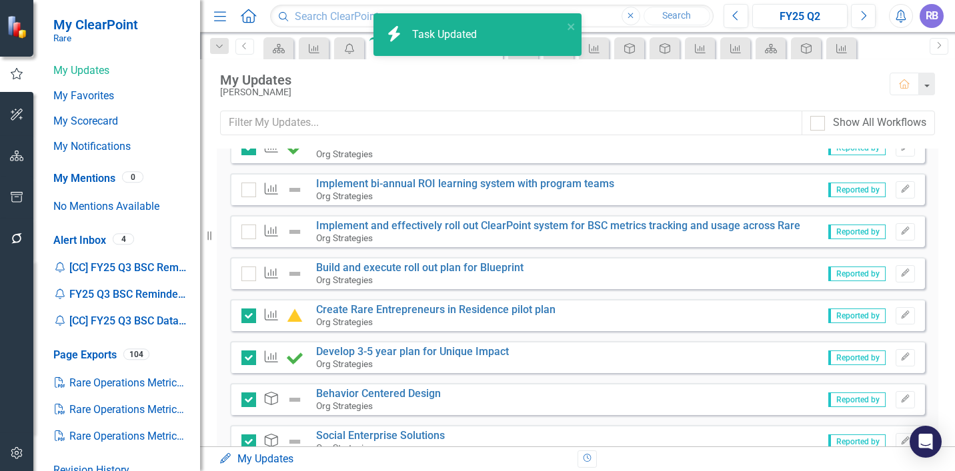
checkbox input "true"
click at [403, 227] on link "Implement and effectively roll out ClearPoint system for BSC metrics tracking a…" at bounding box center [558, 225] width 484 height 13
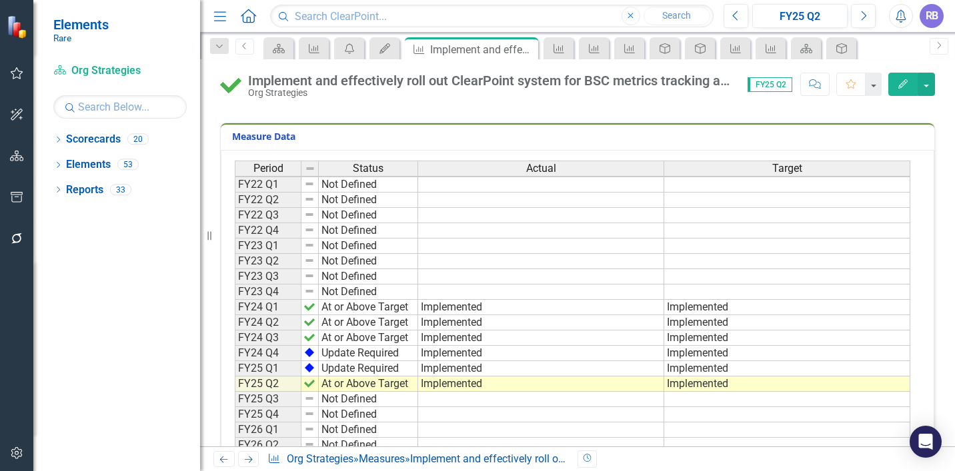
scroll to position [359, 0]
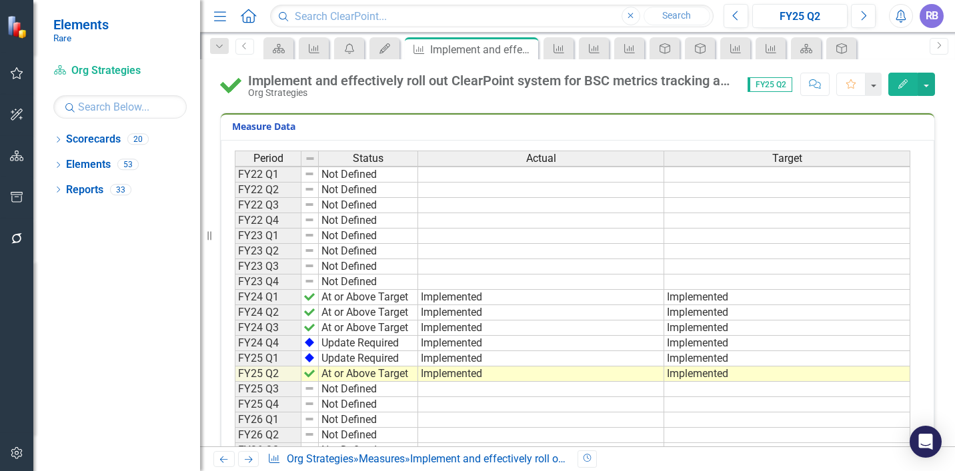
click at [357, 388] on td "Not Defined" at bounding box center [368, 389] width 99 height 15
click at [357, 388] on td "Not Defined" at bounding box center [368, 388] width 99 height 15
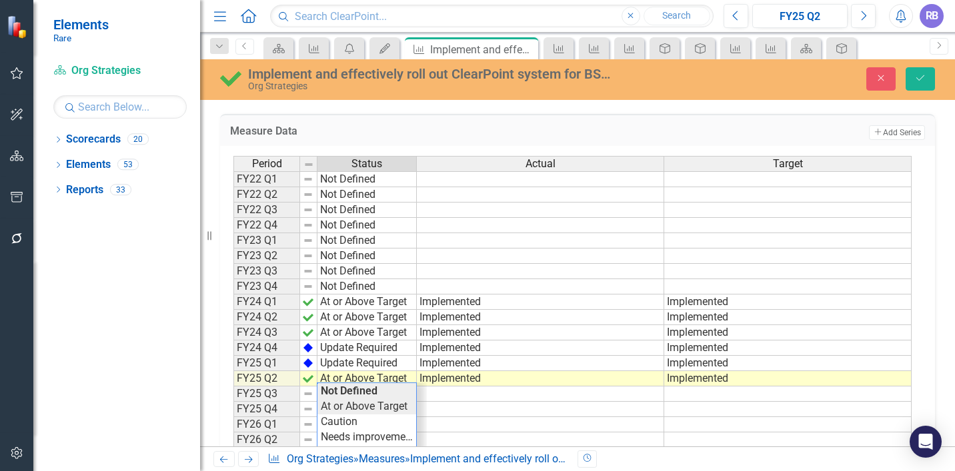
click at [359, 402] on div "Period Status Actual Target FY22 Q1 Not Defined FY22 Q2 Not Defined FY22 Q3 Not…" at bounding box center [572, 348] width 678 height 384
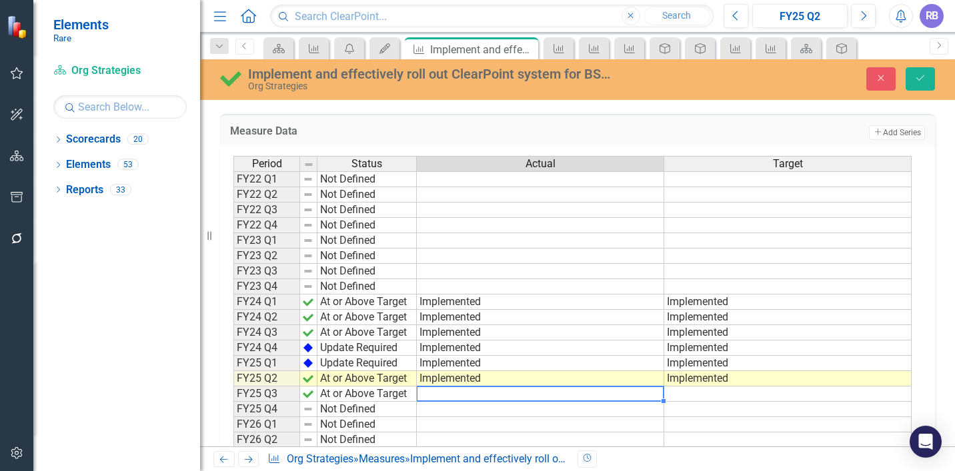
click at [449, 395] on td at bounding box center [540, 394] width 247 height 15
type textarea "O"
type textarea "Implemented"
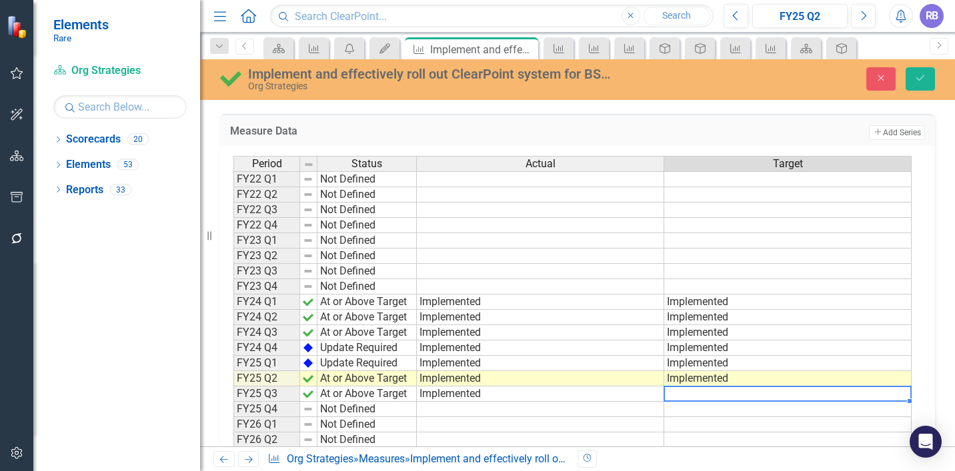
scroll to position [0, 10]
type textarea "Implemented"
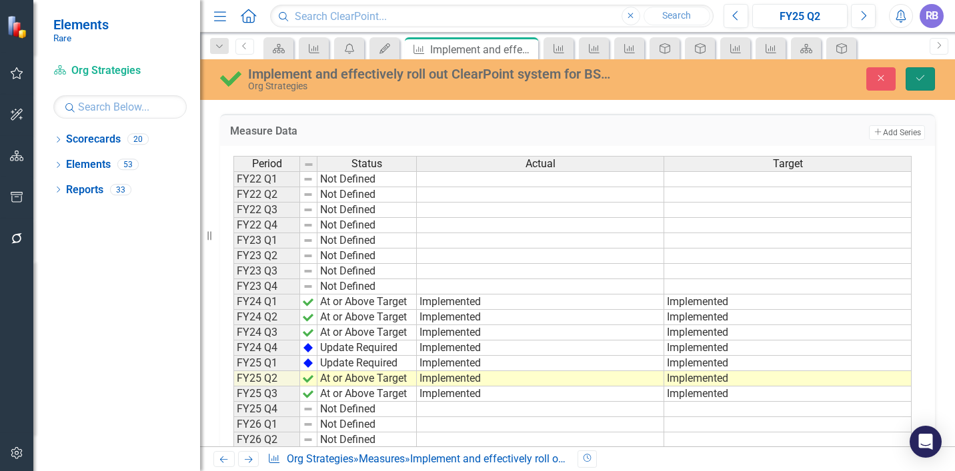
click at [910, 83] on button "Save" at bounding box center [920, 78] width 29 height 23
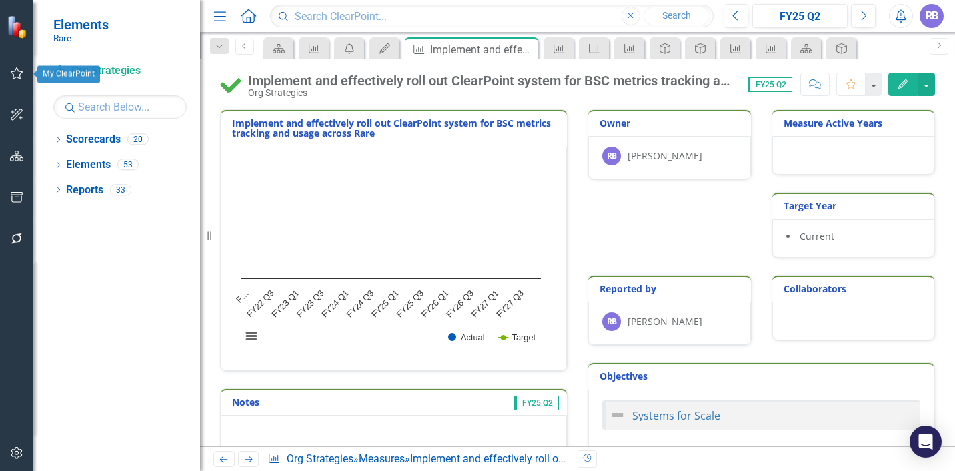
click at [14, 71] on icon "button" at bounding box center [17, 73] width 13 height 12
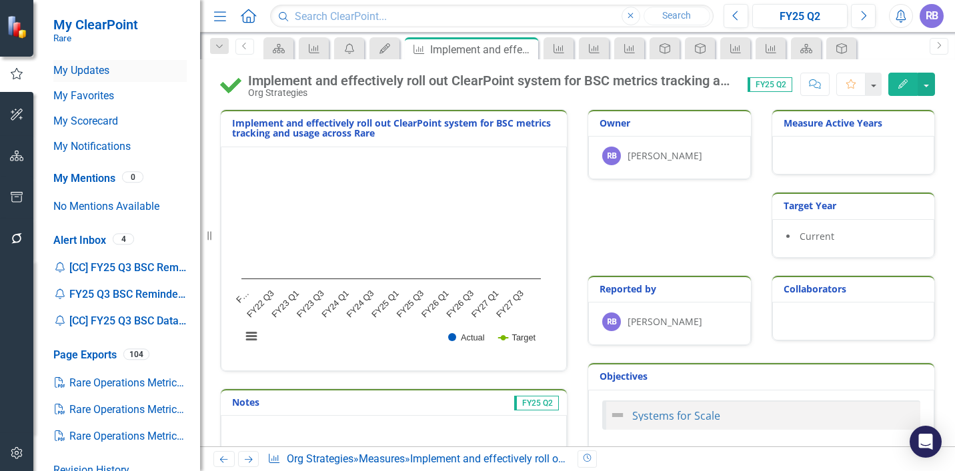
click at [72, 71] on link "My Updates" at bounding box center [119, 70] width 133 height 15
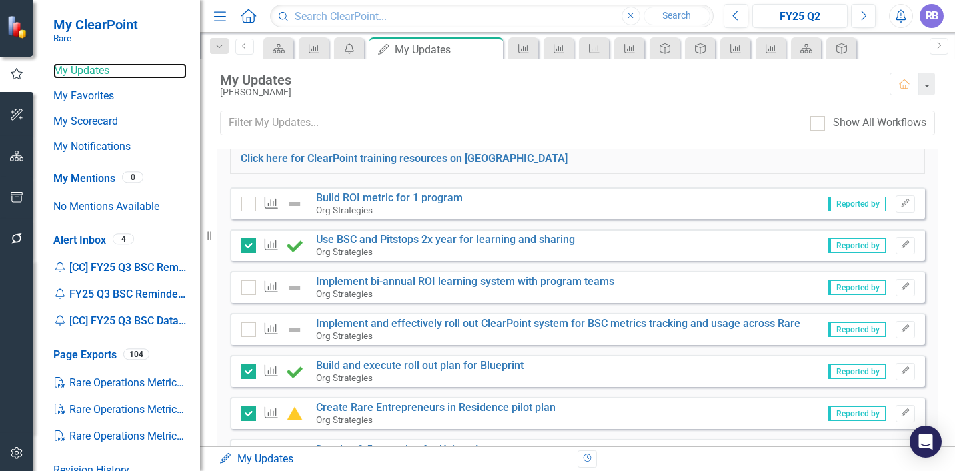
scroll to position [135, 0]
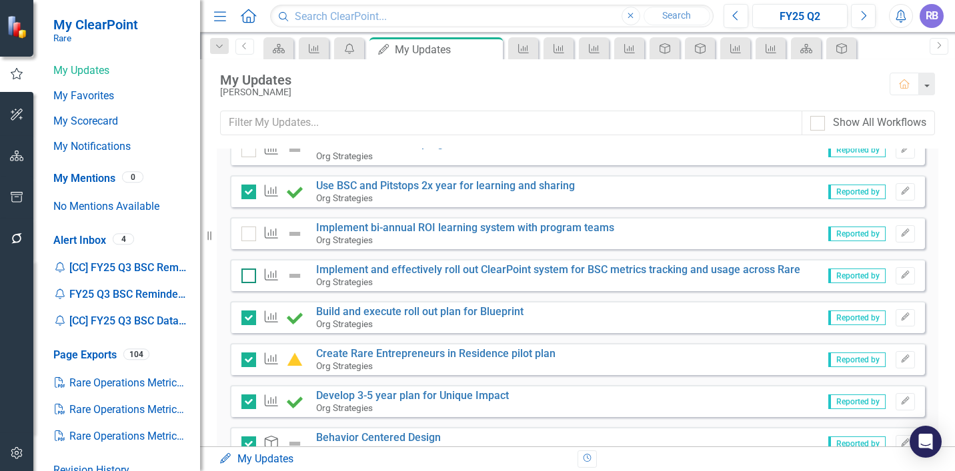
click at [245, 269] on input "checkbox" at bounding box center [245, 273] width 9 height 9
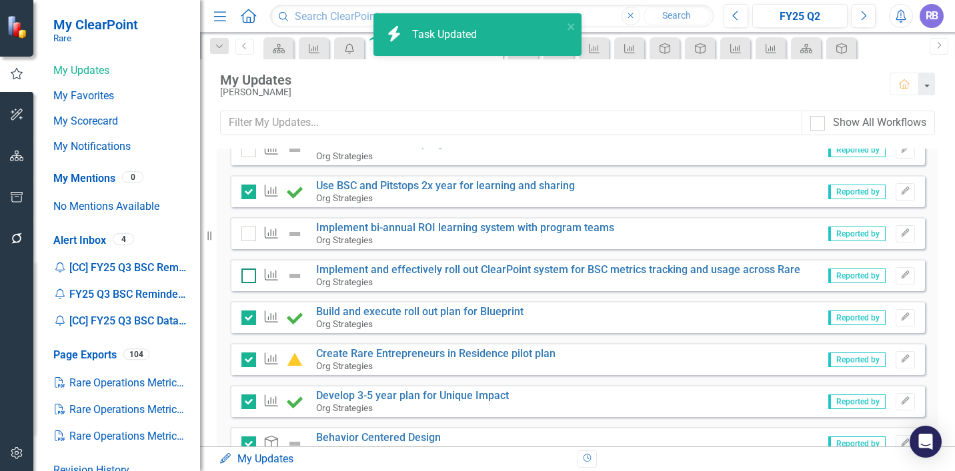
checkbox input "true"
click at [373, 223] on link "Implement bi-annual ROI learning system with program teams" at bounding box center [465, 227] width 298 height 13
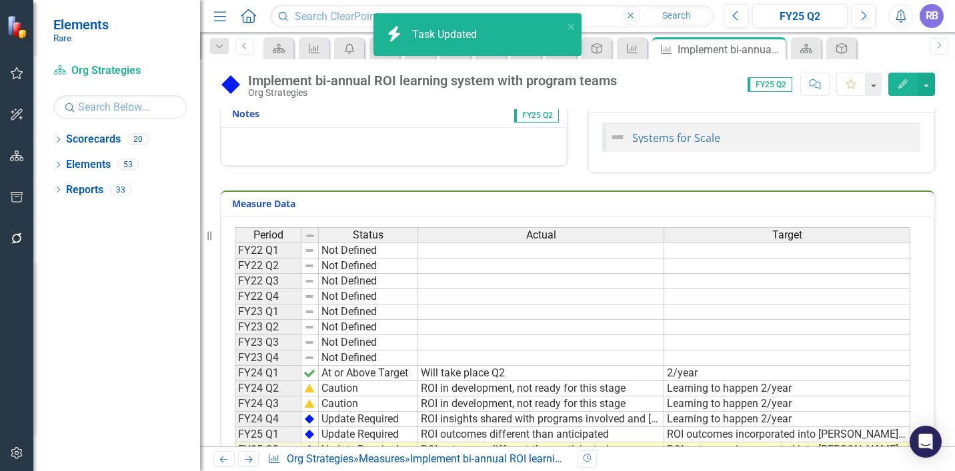
scroll to position [476, 0]
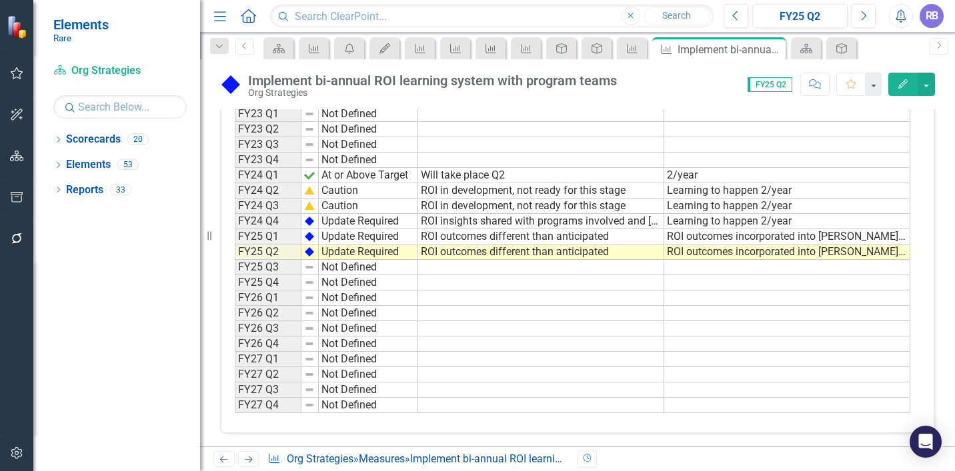
click at [375, 265] on td "Not Defined" at bounding box center [368, 267] width 99 height 15
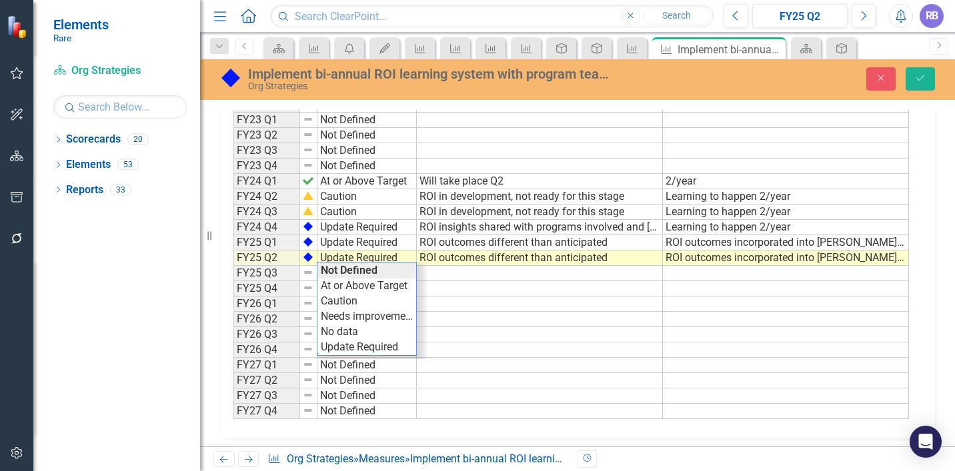
scroll to position [481, 0]
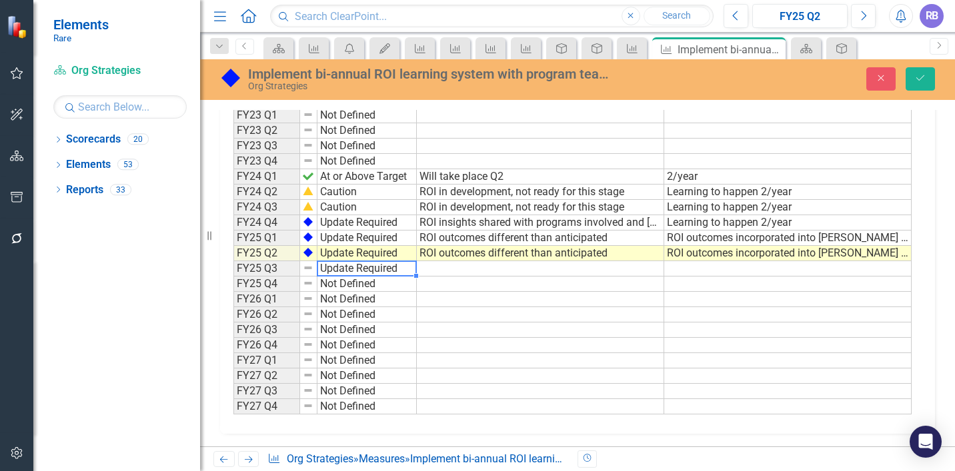
click at [383, 338] on div "Period Status Actual Target FY22 Q1 Not Defined FY22 Q2 Not Defined FY22 Q3 Not…" at bounding box center [572, 223] width 678 height 384
click at [440, 251] on td "ROI outcomes different than anticipated" at bounding box center [540, 253] width 247 height 15
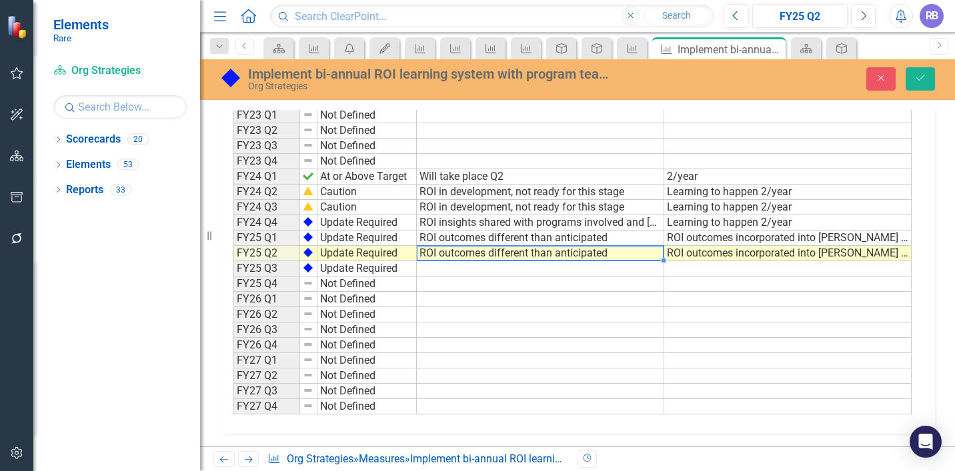
click at [440, 251] on td "ROI outcomes different than anticipated" at bounding box center [540, 253] width 247 height 15
drag, startPoint x: 603, startPoint y: 253, endPoint x: 413, endPoint y: 247, distance: 189.5
click at [413, 247] on div "Period Status Actual Target FY22 Q1 Not Defined FY22 Q2 Not Defined FY22 Q3 Not…" at bounding box center [572, 223] width 678 height 384
click at [450, 268] on td at bounding box center [540, 268] width 247 height 15
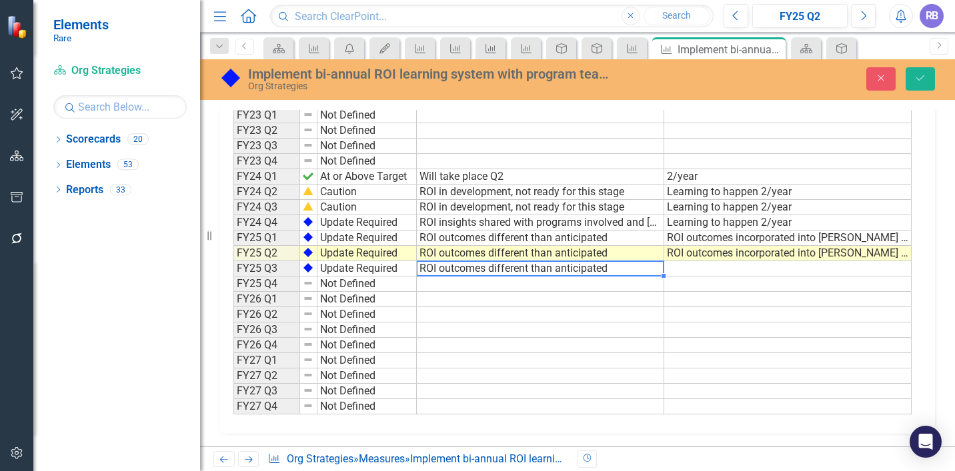
click at [683, 258] on td "ROI outcomes incorporated into [PERSON_NAME] plans" at bounding box center [787, 253] width 247 height 15
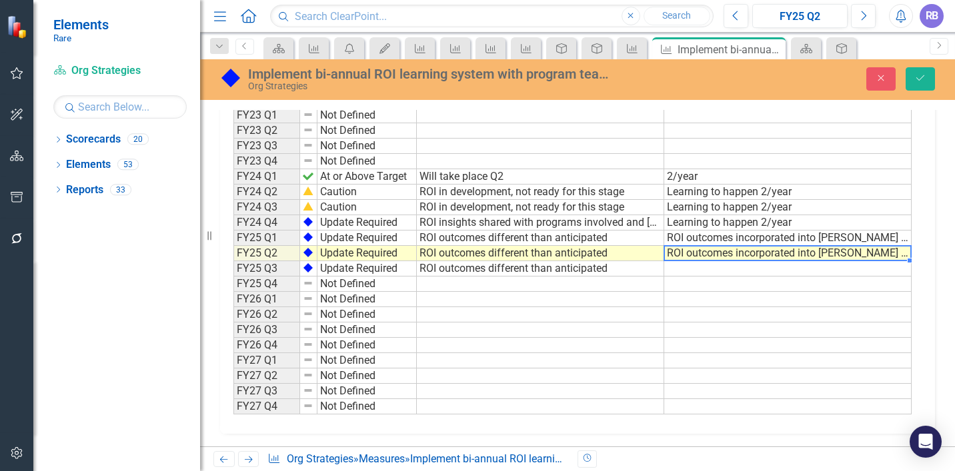
click at [683, 258] on td "ROI outcomes incorporated into [PERSON_NAME] plans" at bounding box center [787, 253] width 247 height 15
drag, startPoint x: 870, startPoint y: 254, endPoint x: 649, endPoint y: 253, distance: 220.7
click at [649, 253] on div "Period Status Actual Target FY22 Q1 Not Defined FY22 Q2 Not Defined FY22 Q3 Not…" at bounding box center [572, 223] width 678 height 384
type textarea "ROI outcomes incorporated into [PERSON_NAME] plans"
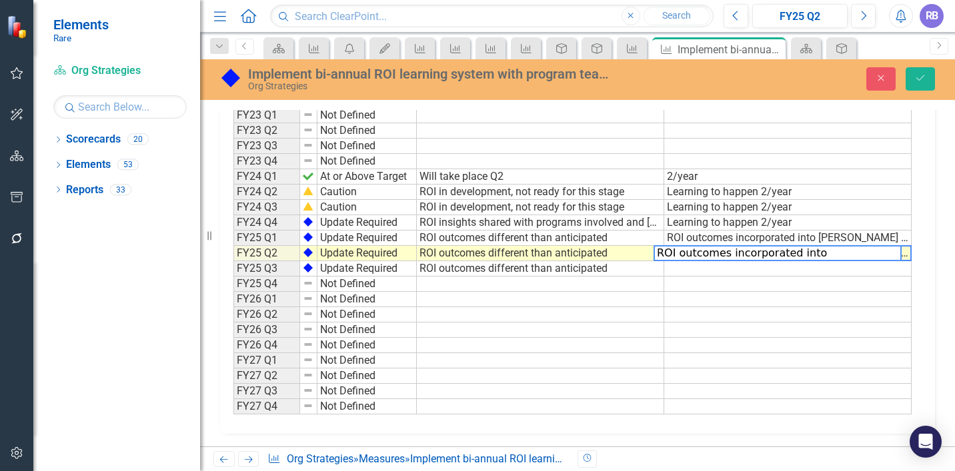
scroll to position [0, 0]
click at [678, 274] on td at bounding box center [787, 268] width 247 height 15
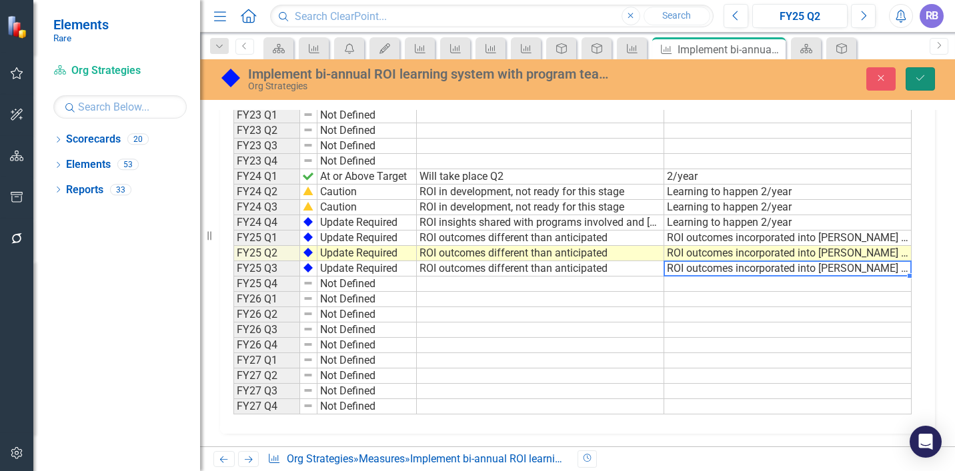
click at [917, 77] on icon "Save" at bounding box center [920, 77] width 12 height 9
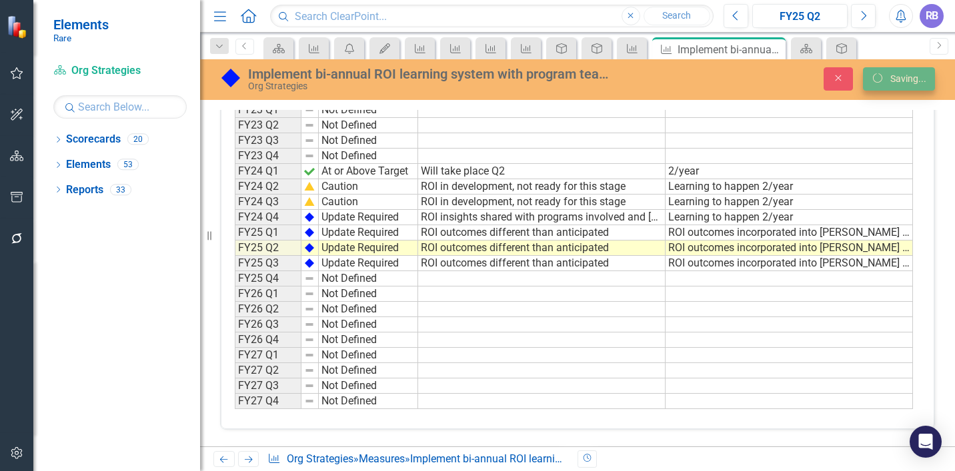
scroll to position [476, 0]
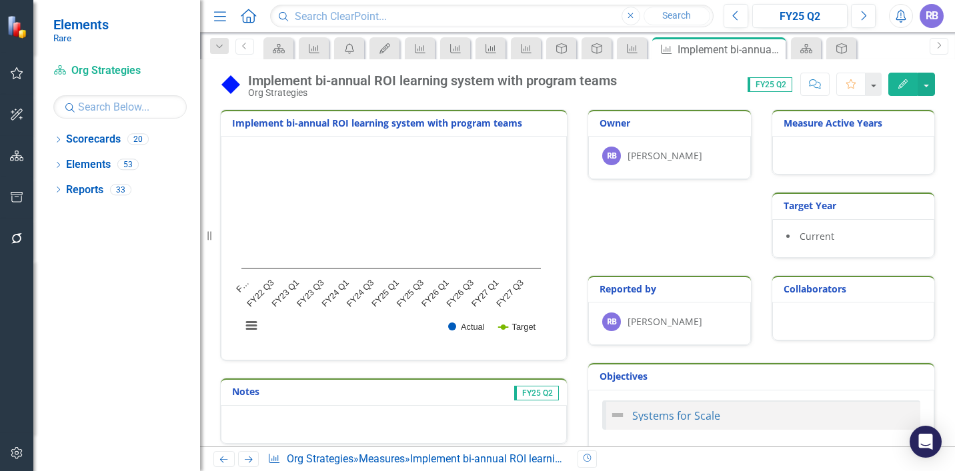
click at [19, 70] on icon "button" at bounding box center [17, 73] width 14 height 11
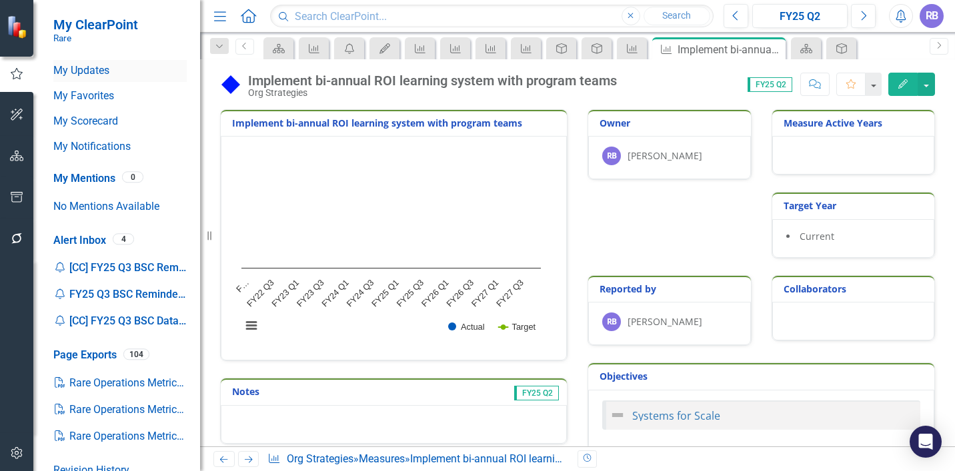
click at [94, 71] on link "My Updates" at bounding box center [119, 70] width 133 height 15
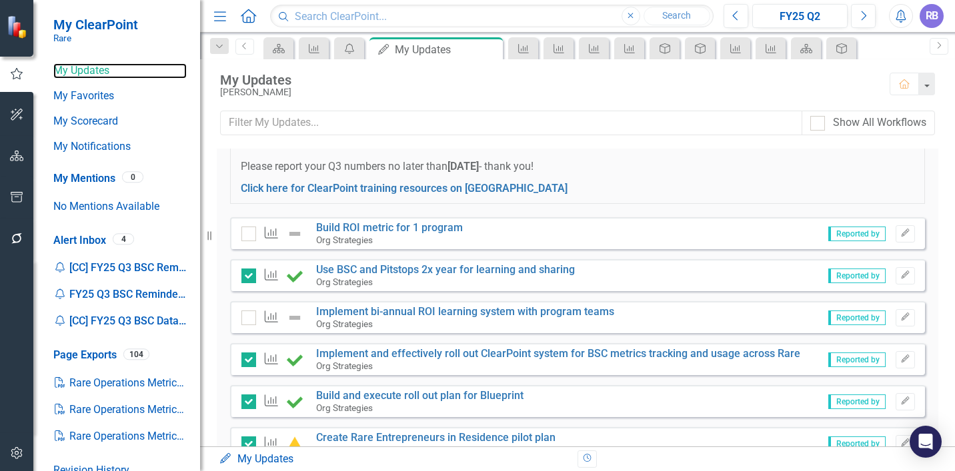
scroll to position [69, 0]
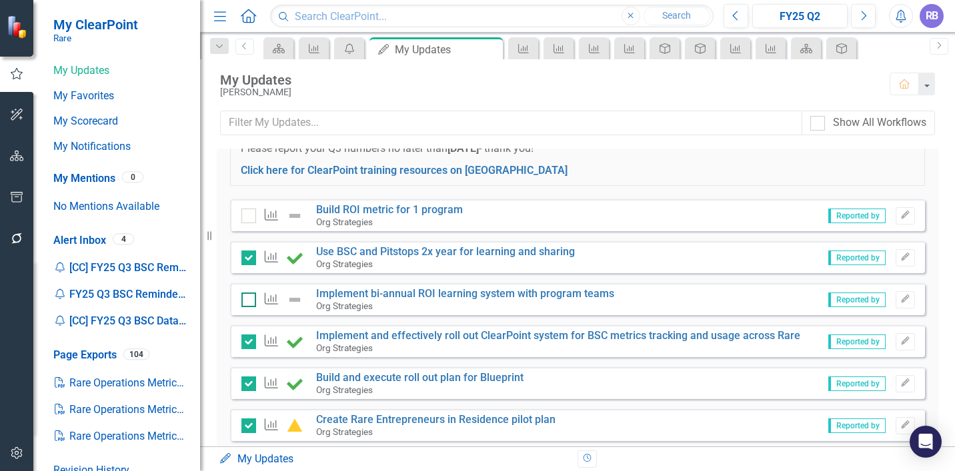
click at [248, 305] on div at bounding box center [248, 300] width 15 height 15
click at [248, 301] on input "checkbox" at bounding box center [245, 297] width 9 height 9
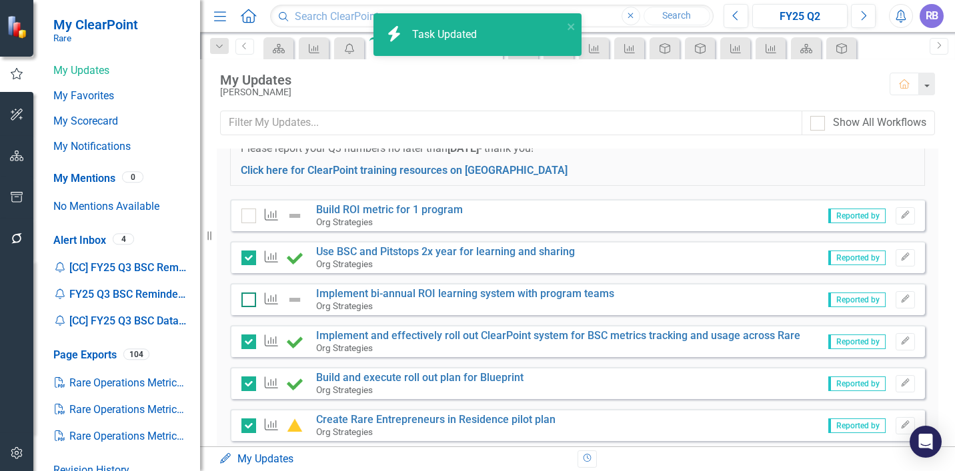
checkbox input "true"
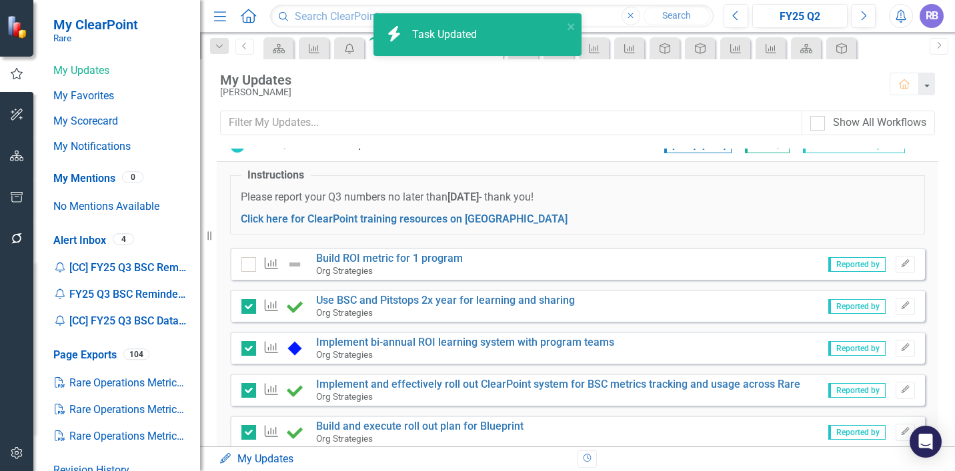
scroll to position [16, 0]
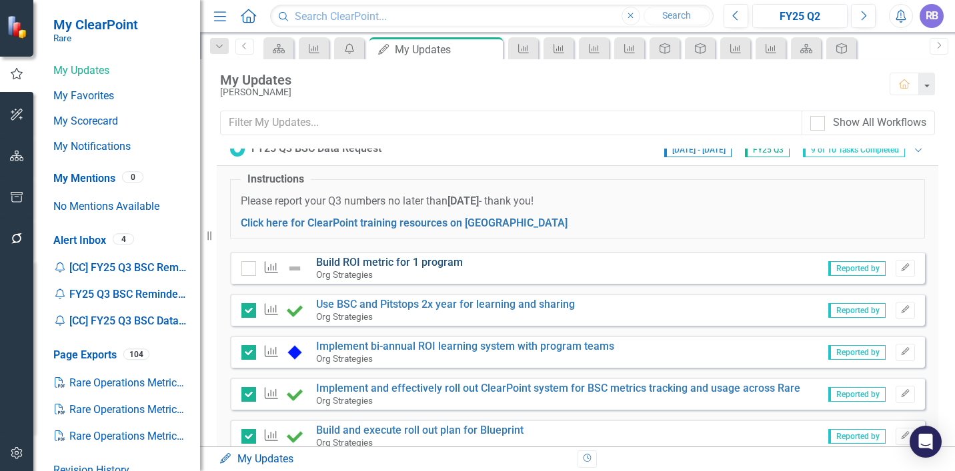
click at [353, 261] on link "Build ROI metric for 1 program" at bounding box center [389, 262] width 147 height 13
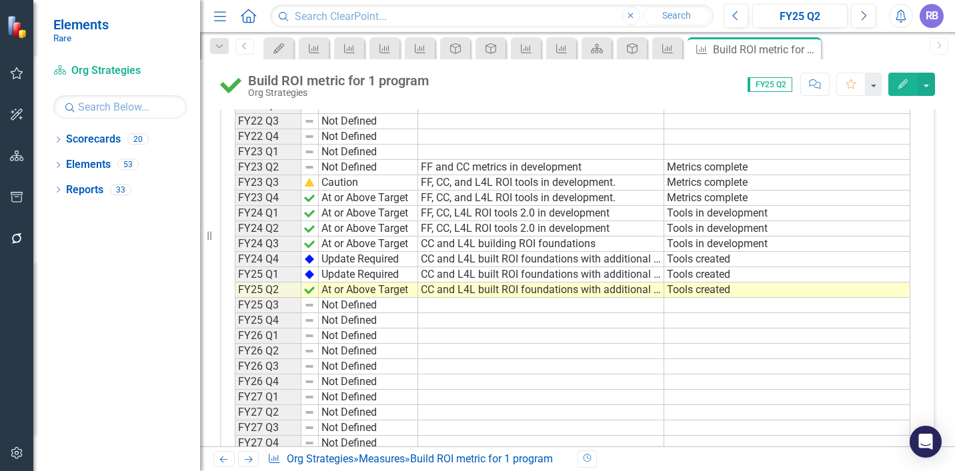
scroll to position [480, 0]
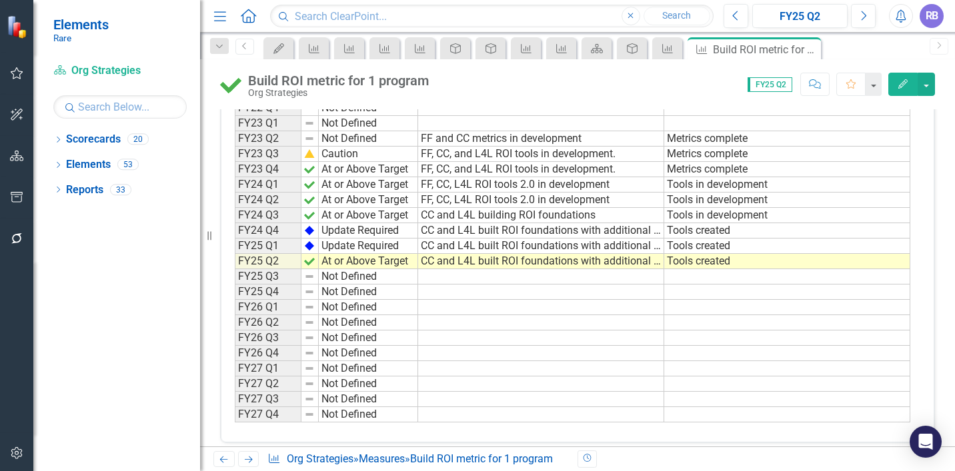
click at [359, 278] on td "Not Defined" at bounding box center [368, 276] width 99 height 15
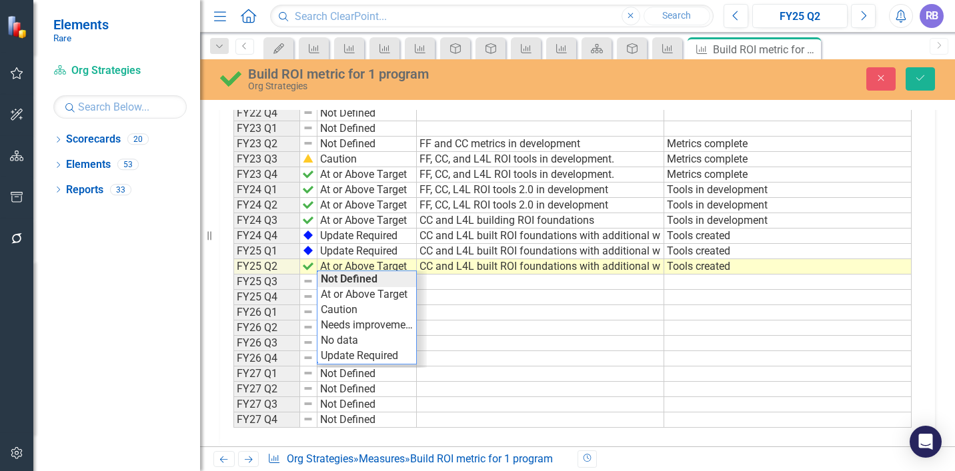
scroll to position [485, 0]
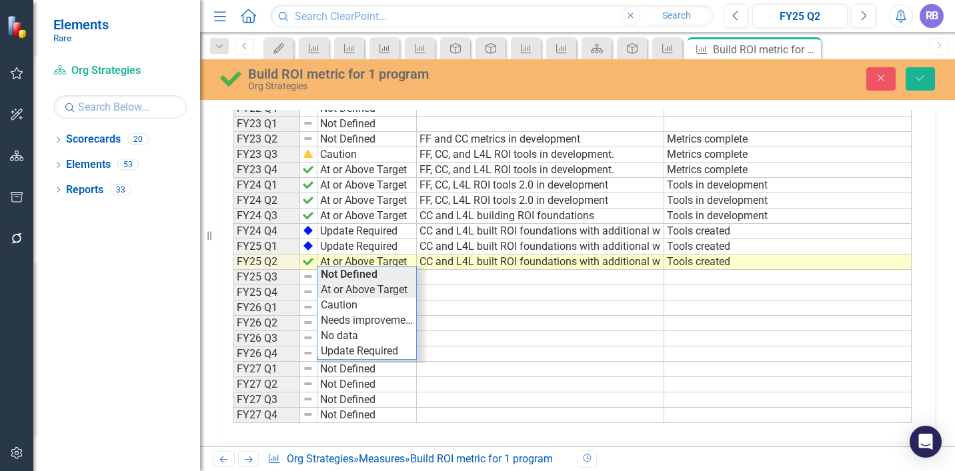
type textarea "At or Above Target"
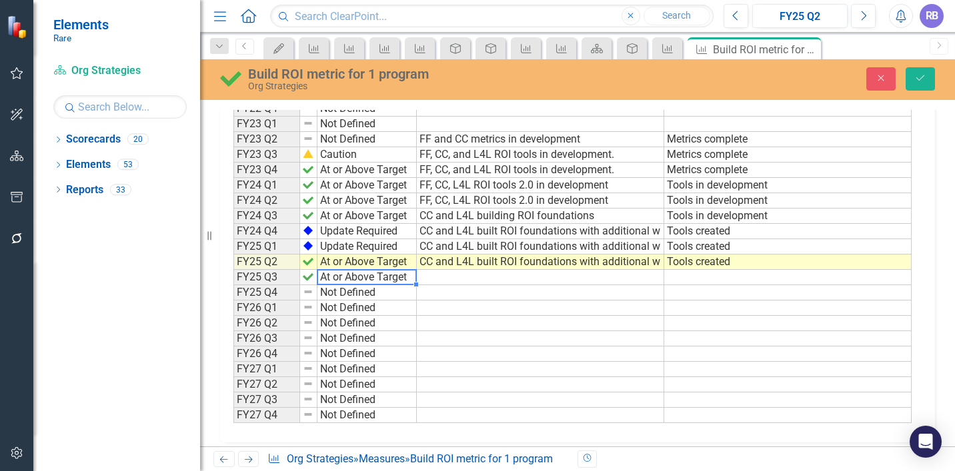
click at [359, 287] on div "Period Status Actual Target FY22 Q1 Not Defined FY22 Q2 Not Defined FY22 Q3 Not…" at bounding box center [572, 231] width 678 height 384
click at [435, 263] on td "CC and L4L built ROI foundations with additional w" at bounding box center [540, 262] width 247 height 15
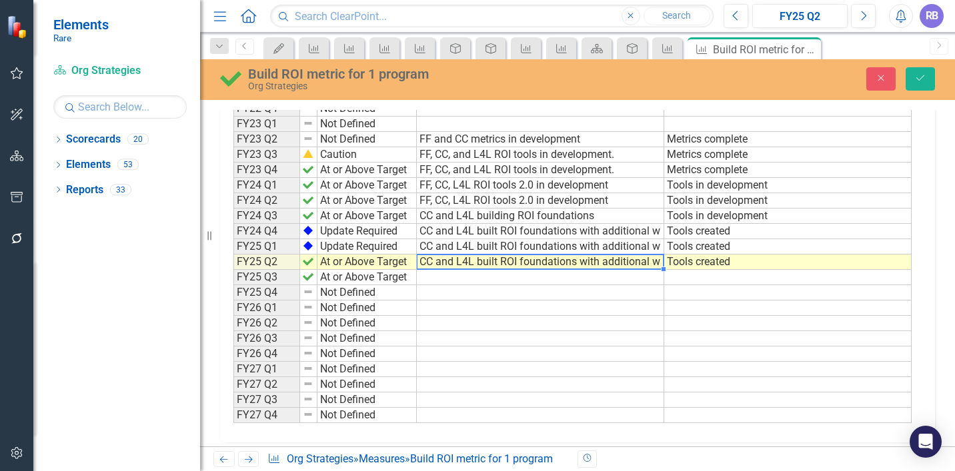
click at [435, 263] on td "CC and L4L built ROI foundations with additional w" at bounding box center [540, 262] width 247 height 15
type textarea "CC and L4L built ROI foundations with additional w"
click at [421, 263] on div "Period Status Actual Target FY22 Q1 Not Defined FY22 Q2 Not Defined FY22 Q3 Not…" at bounding box center [572, 231] width 678 height 384
drag, startPoint x: 421, startPoint y: 263, endPoint x: 682, endPoint y: 262, distance: 260.8
click at [682, 262] on div "Period Status Actual Target FY22 Q1 Not Defined FY22 Q2 Not Defined FY22 Q3 Not…" at bounding box center [572, 231] width 678 height 384
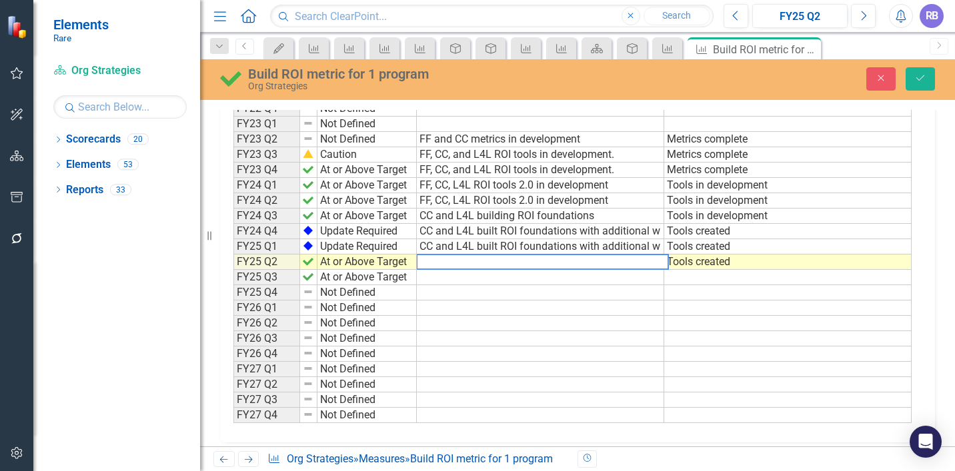
click at [615, 283] on td at bounding box center [540, 277] width 247 height 15
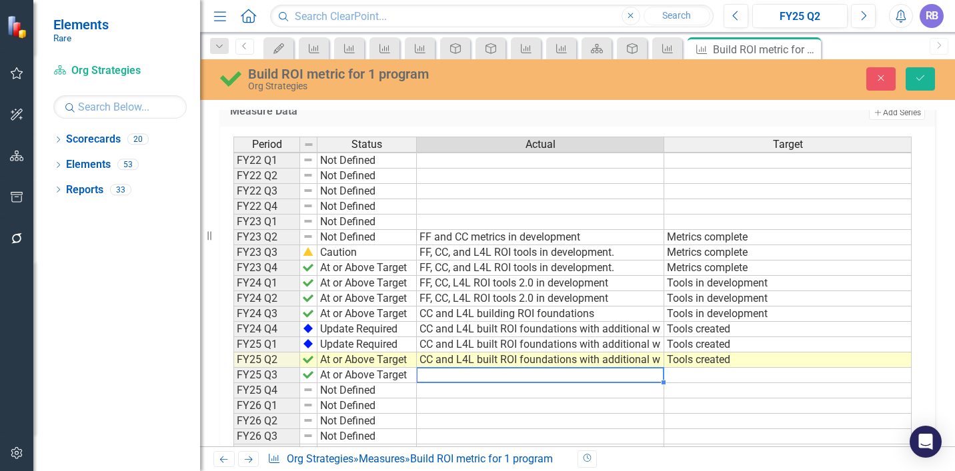
scroll to position [389, 0]
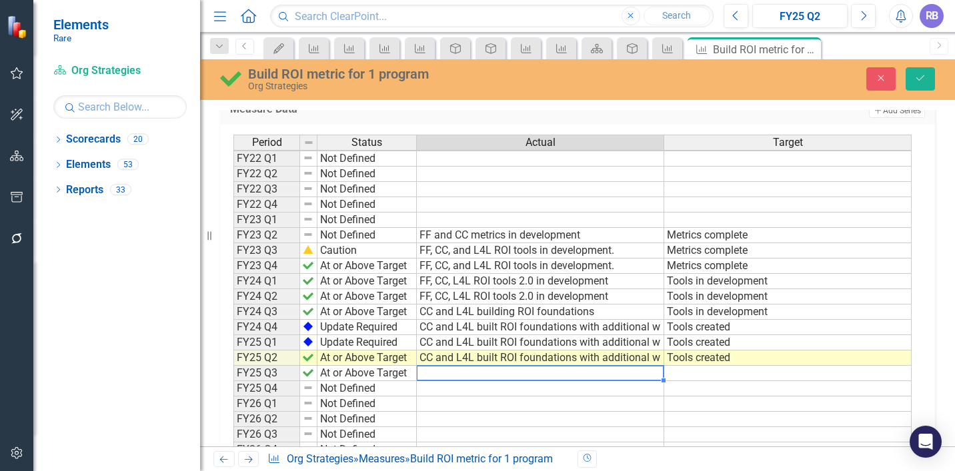
type textarea "4"
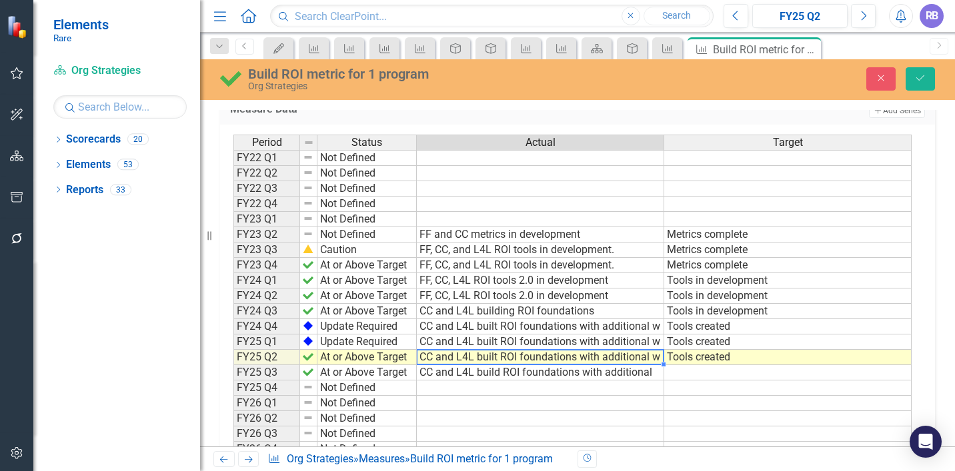
click at [632, 358] on td "CC and L4L built ROI foundations with additional w" at bounding box center [540, 357] width 247 height 15
click at [632, 358] on textarea "CC and L4L built ROI foundations with additional w" at bounding box center [542, 357] width 253 height 16
click at [646, 354] on textarea "CC and L4L built ROI foundations with additional w" at bounding box center [542, 357] width 253 height 16
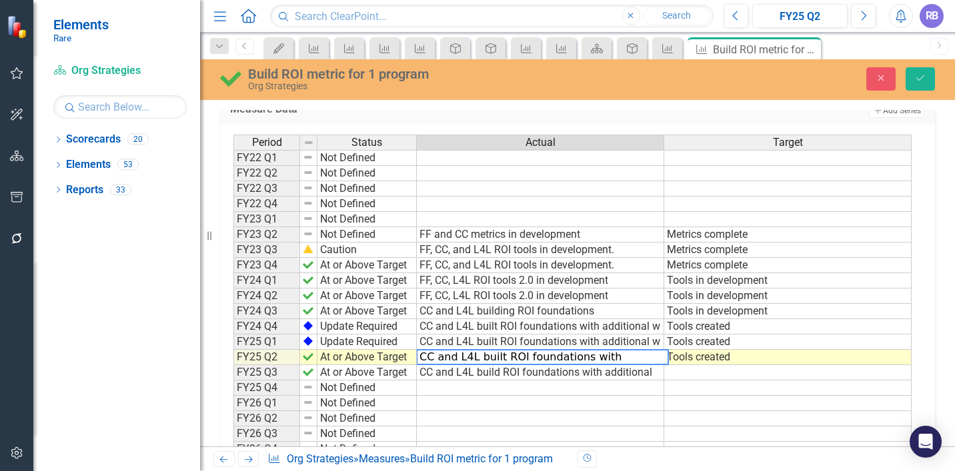
click at [646, 354] on textarea "CC and L4L built ROI foundations with additional w" at bounding box center [542, 357] width 253 height 16
drag, startPoint x: 655, startPoint y: 354, endPoint x: 688, endPoint y: 356, distance: 33.4
click at [688, 356] on div "Period Status Actual Target FY22 Q1 Not Defined FY22 Q2 Not Defined FY22 Q3 Not…" at bounding box center [572, 327] width 678 height 384
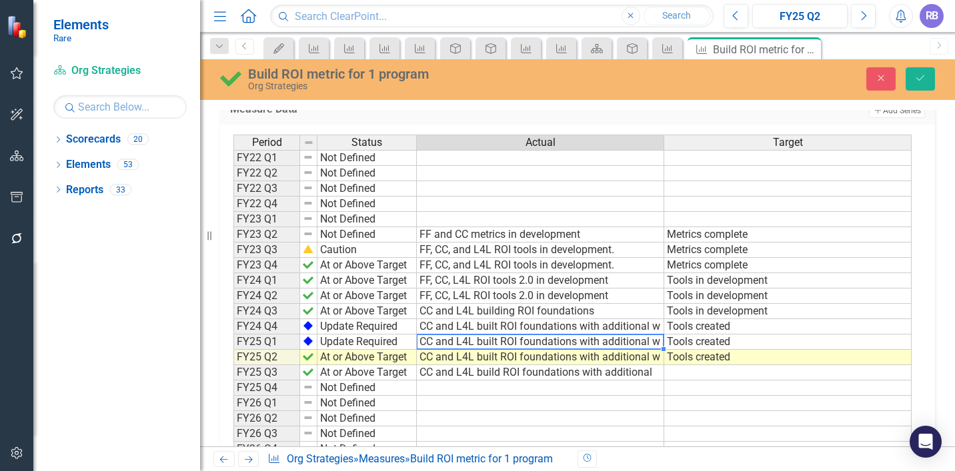
click at [650, 339] on td "CC and L4L built ROI foundations with additional w" at bounding box center [540, 342] width 247 height 15
drag, startPoint x: 652, startPoint y: 340, endPoint x: 679, endPoint y: 340, distance: 27.3
click at [679, 340] on div "Period Status Actual Target FY22 Q1 Not Defined FY22 Q2 Not Defined FY22 Q3 Not…" at bounding box center [572, 327] width 678 height 384
click at [629, 323] on td "CC and L4L built ROI foundations with additional w" at bounding box center [540, 326] width 247 height 15
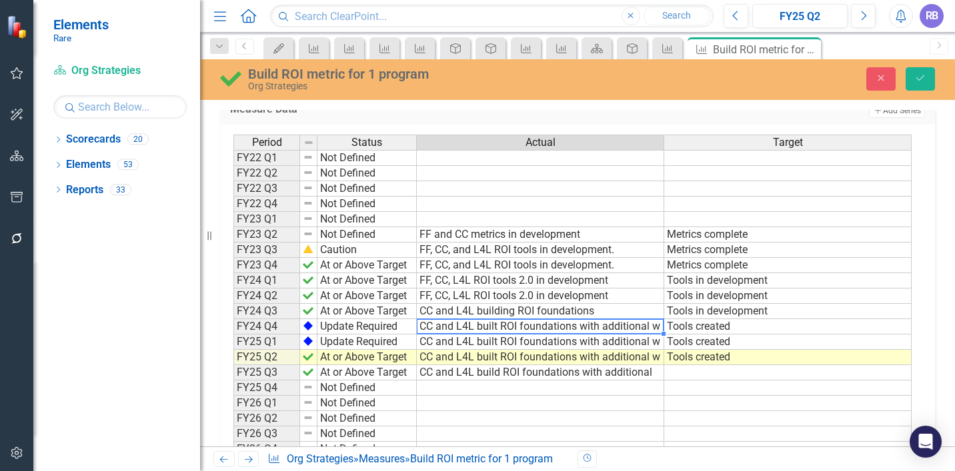
click at [629, 323] on td "CC and L4L built ROI foundations with additional w" at bounding box center [540, 326] width 247 height 15
drag, startPoint x: 635, startPoint y: 325, endPoint x: 677, endPoint y: 327, distance: 42.1
click at [677, 327] on div "Period Status Actual Target FY22 Q1 Not Defined FY22 Q2 Not Defined FY22 Q3 Not…" at bounding box center [572, 327] width 678 height 384
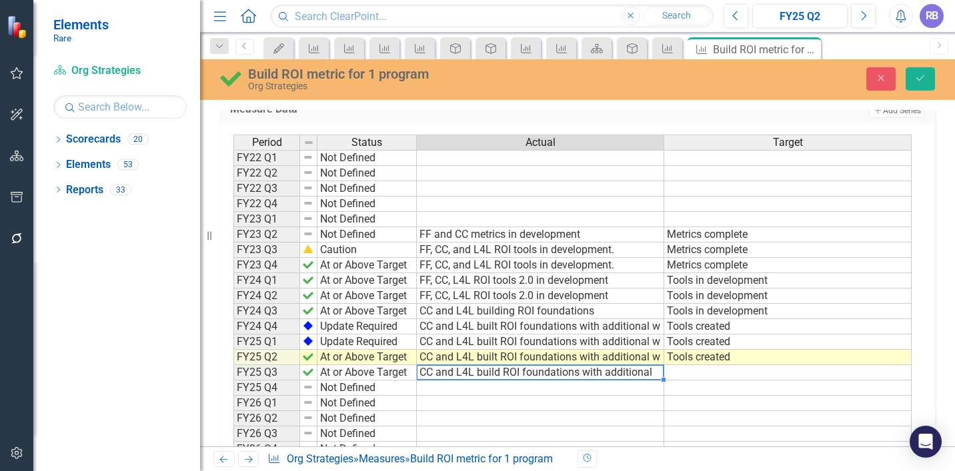
click at [648, 368] on td "CC and L4L build ROI foundations with additional" at bounding box center [540, 372] width 247 height 15
click at [685, 374] on td at bounding box center [787, 372] width 247 height 15
click at [613, 368] on td "CC and L4L build ROI foundations with additional" at bounding box center [540, 372] width 247 height 15
click at [590, 371] on td "CC and L4L build ROI foundations with additional" at bounding box center [540, 372] width 247 height 15
drag, startPoint x: 588, startPoint y: 371, endPoint x: 646, endPoint y: 373, distance: 58.1
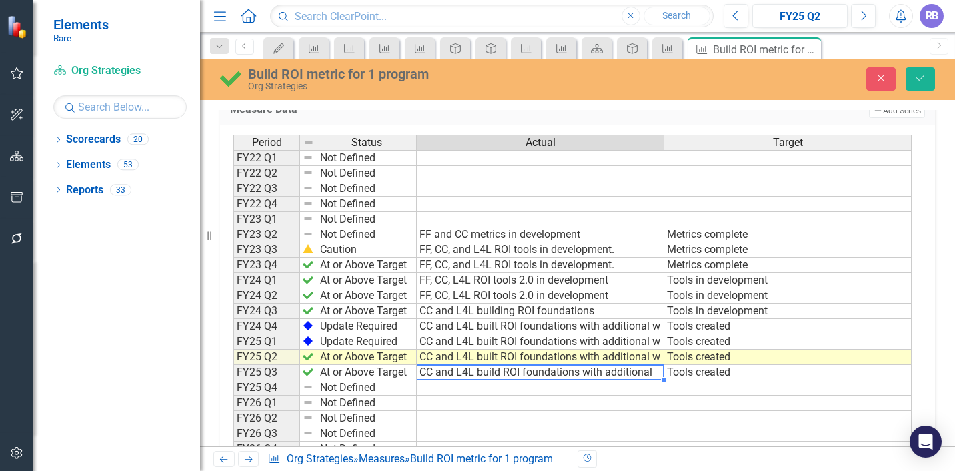
click at [646, 373] on td "CC and L4L build ROI foundations with additional" at bounding box center [540, 372] width 247 height 15
click at [646, 373] on textarea "CC and L4L build ROI foundations with additional" at bounding box center [540, 373] width 248 height 16
click at [654, 375] on textarea "CC and L4L build ROI foundations with additional" at bounding box center [540, 373] width 248 height 16
click at [9, 70] on button "button" at bounding box center [17, 74] width 30 height 28
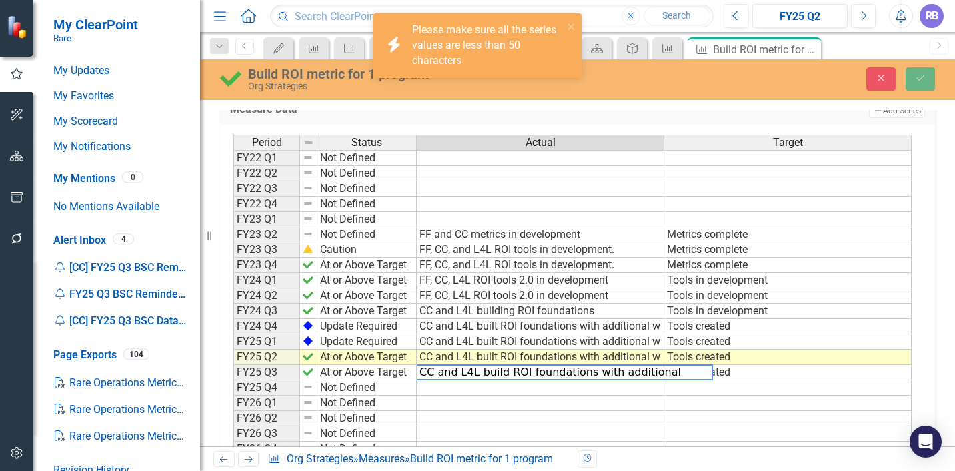
click at [85, 59] on div "My ClearPoint Rare" at bounding box center [116, 30] width 167 height 60
click at [87, 70] on link "My Updates" at bounding box center [119, 70] width 133 height 15
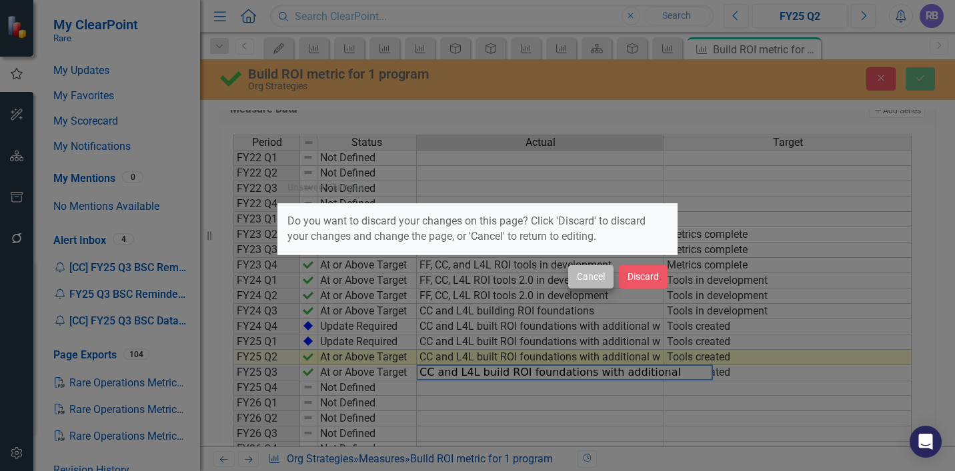
click at [600, 279] on button "Cancel" at bounding box center [590, 276] width 45 height 23
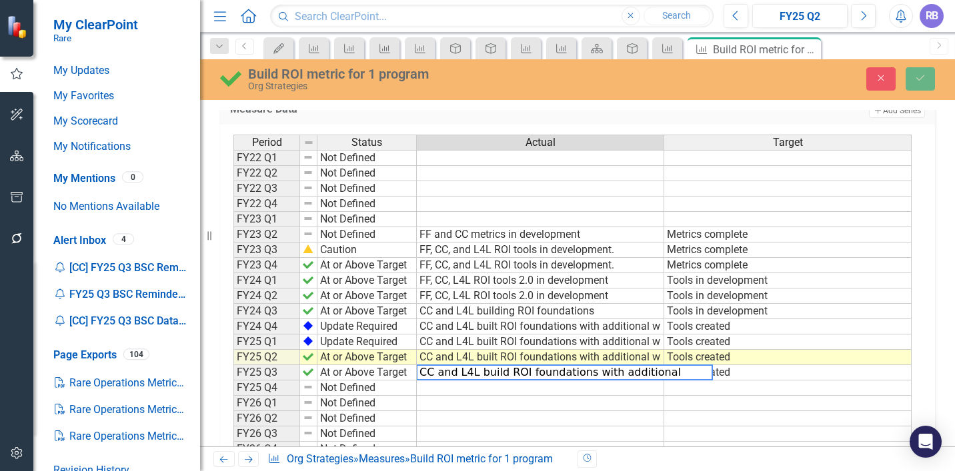
click at [737, 359] on td "Tools created" at bounding box center [787, 357] width 247 height 15
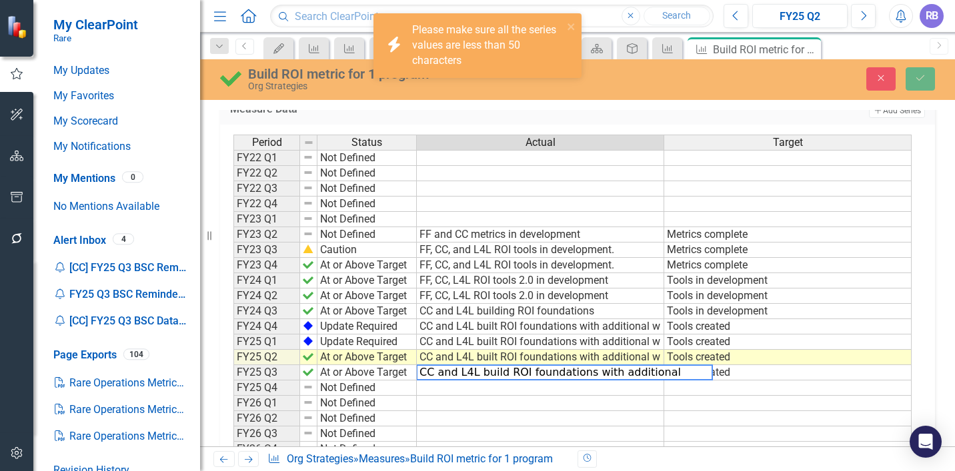
click at [734, 385] on td at bounding box center [787, 388] width 247 height 15
click at [716, 392] on td at bounding box center [787, 388] width 247 height 15
click at [650, 323] on td "CC and L4L built ROI foundations with additional w" at bounding box center [540, 326] width 247 height 15
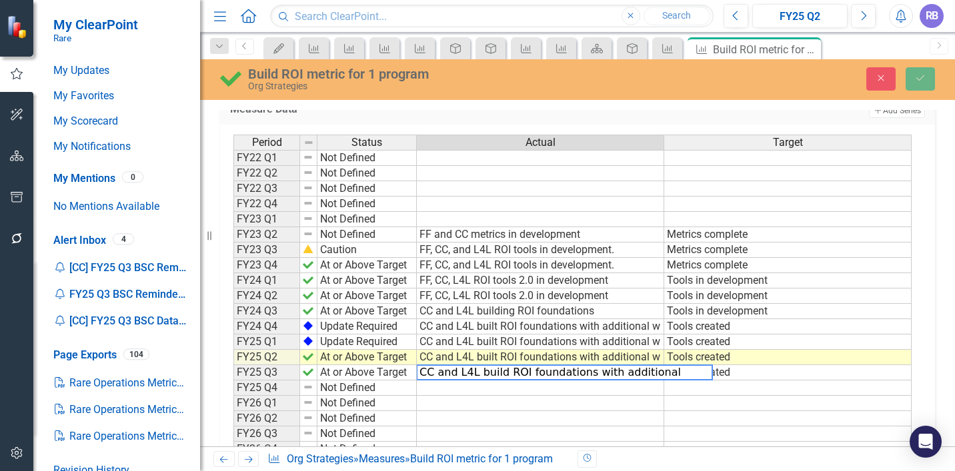
click at [518, 169] on td at bounding box center [540, 173] width 247 height 15
drag, startPoint x: 590, startPoint y: 371, endPoint x: 735, endPoint y: 377, distance: 145.5
click at [732, 378] on div "Period Status Actual Target FY22 Q1 Not Defined FY22 Q2 Not Defined FY22 Q3 Not…" at bounding box center [572, 327] width 678 height 384
drag, startPoint x: 586, startPoint y: 369, endPoint x: 735, endPoint y: 360, distance: 149.0
click at [734, 363] on div "Period Status Actual Target FY22 Q1 Not Defined FY22 Q2 Not Defined FY22 Q3 Not…" at bounding box center [572, 327] width 678 height 384
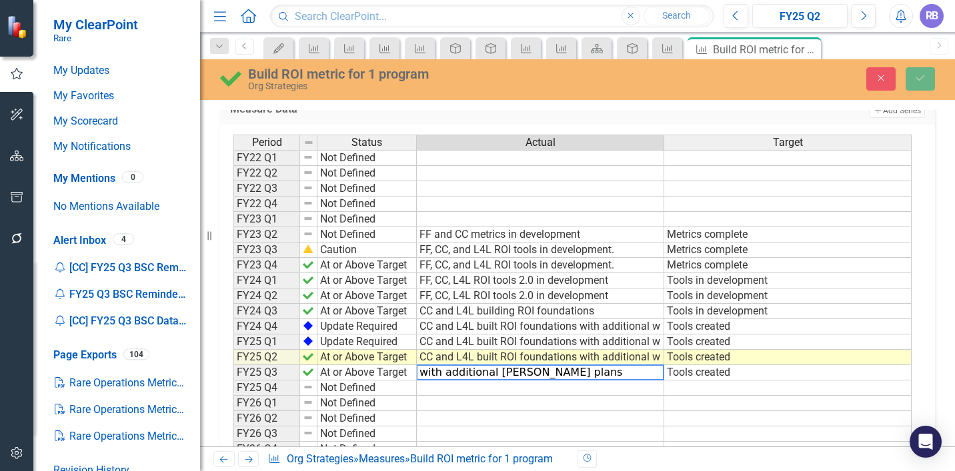
drag, startPoint x: 554, startPoint y: 373, endPoint x: 427, endPoint y: 356, distance: 127.9
click at [427, 357] on div "Period Status Actual Target FY22 Q1 Not Defined FY22 Q2 Not Defined FY22 Q3 Not…" at bounding box center [572, 327] width 678 height 384
type textarea "CC and L4L build ROI foundations"
click at [914, 81] on button "Save" at bounding box center [920, 78] width 29 height 23
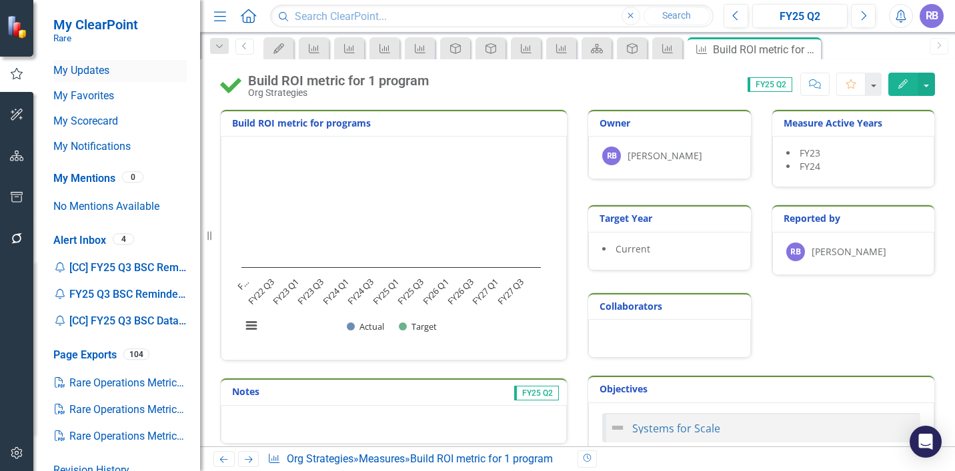
click at [115, 68] on link "My Updates" at bounding box center [119, 70] width 133 height 15
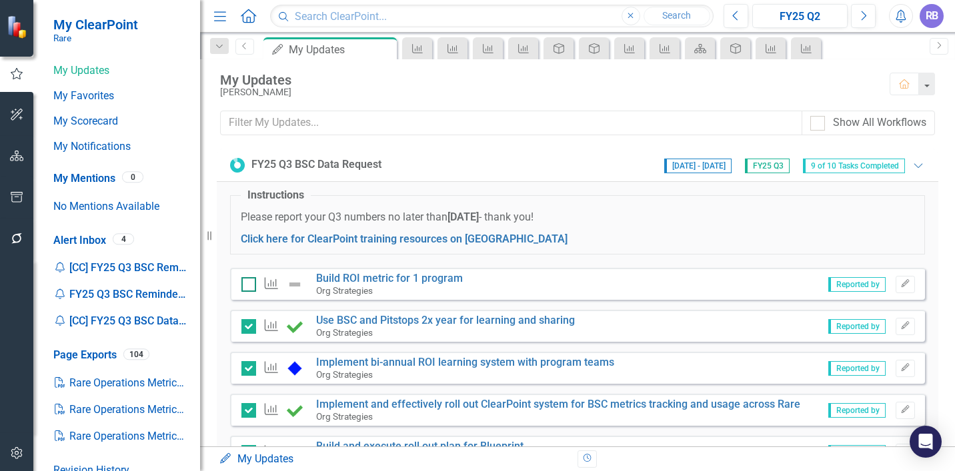
click at [249, 287] on div at bounding box center [248, 284] width 15 height 15
click at [249, 286] on input "checkbox" at bounding box center [245, 281] width 9 height 9
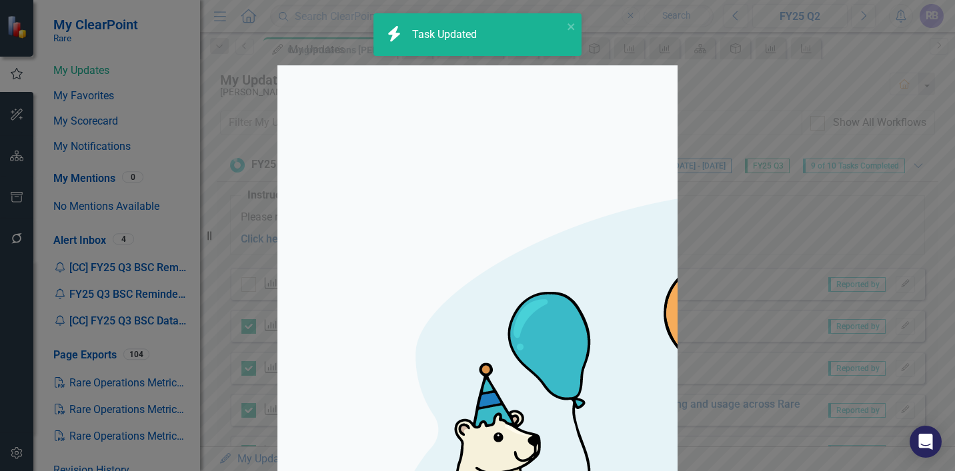
checkbox input "true"
